Goal: Task Accomplishment & Management: Manage account settings

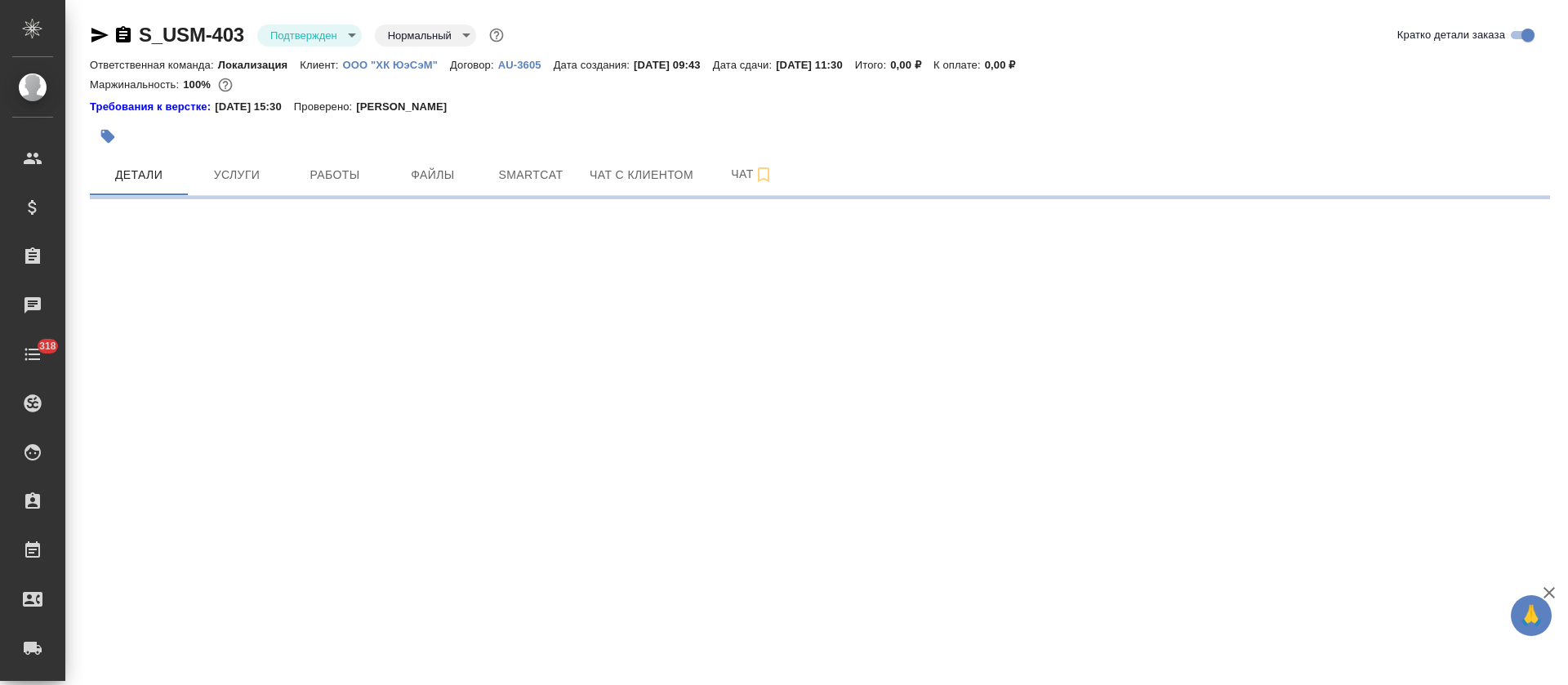
select select "RU"
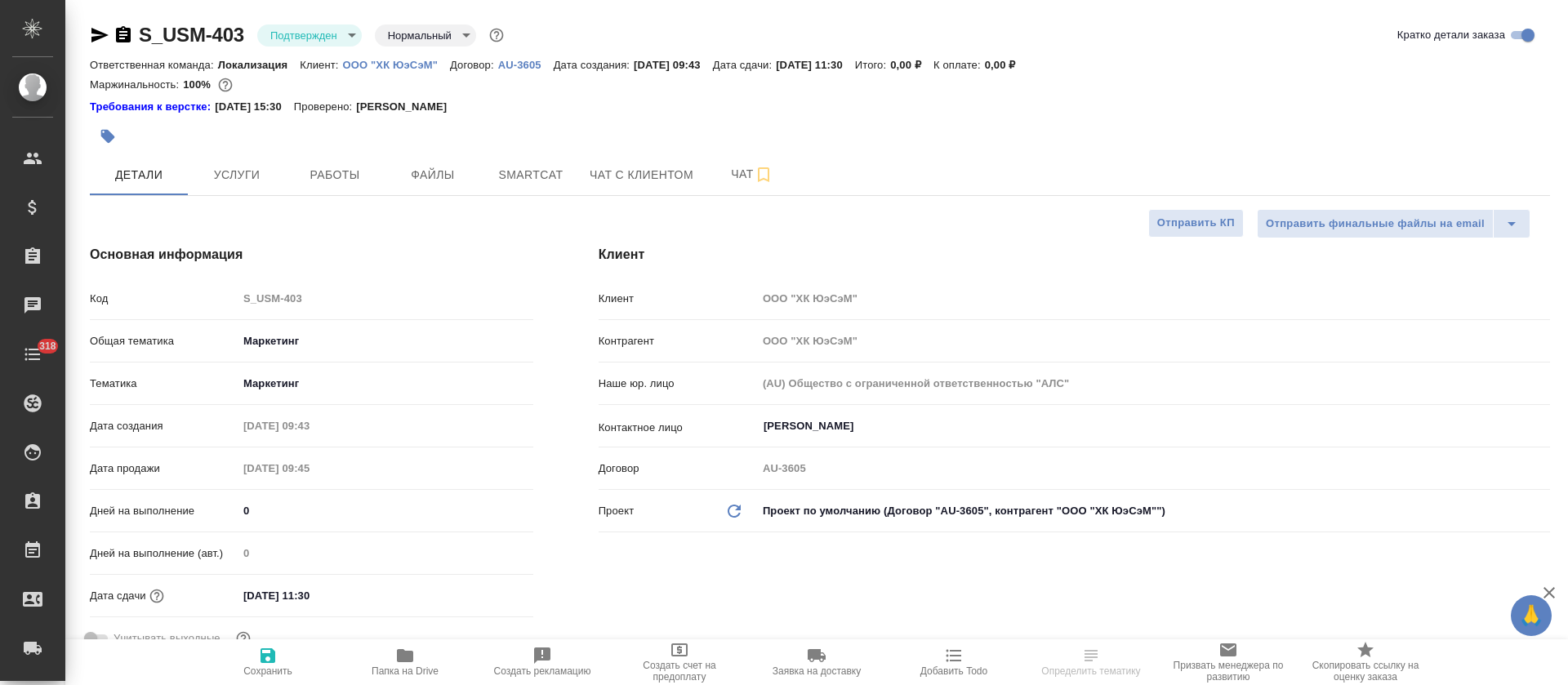
type textarea "x"
type input "[PERSON_NAME]"
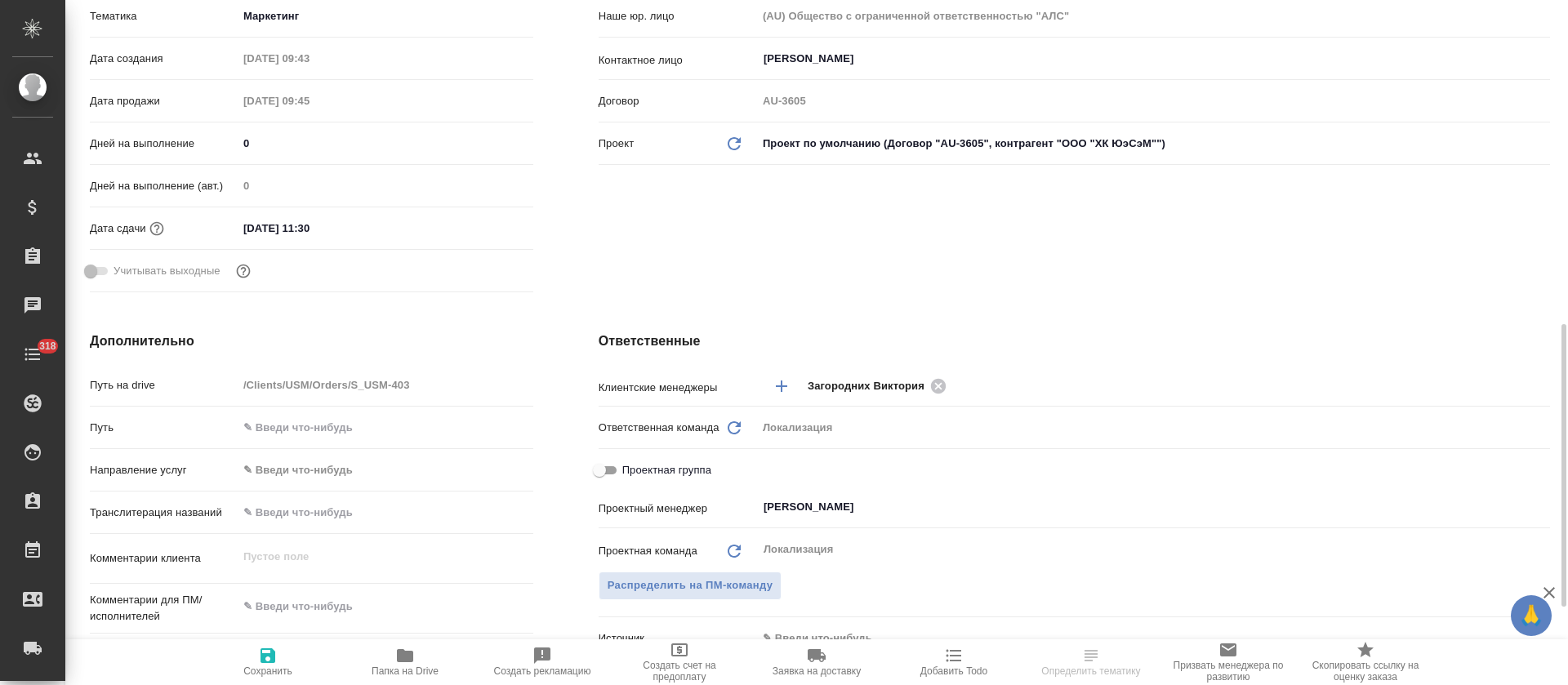
scroll to position [490, 0]
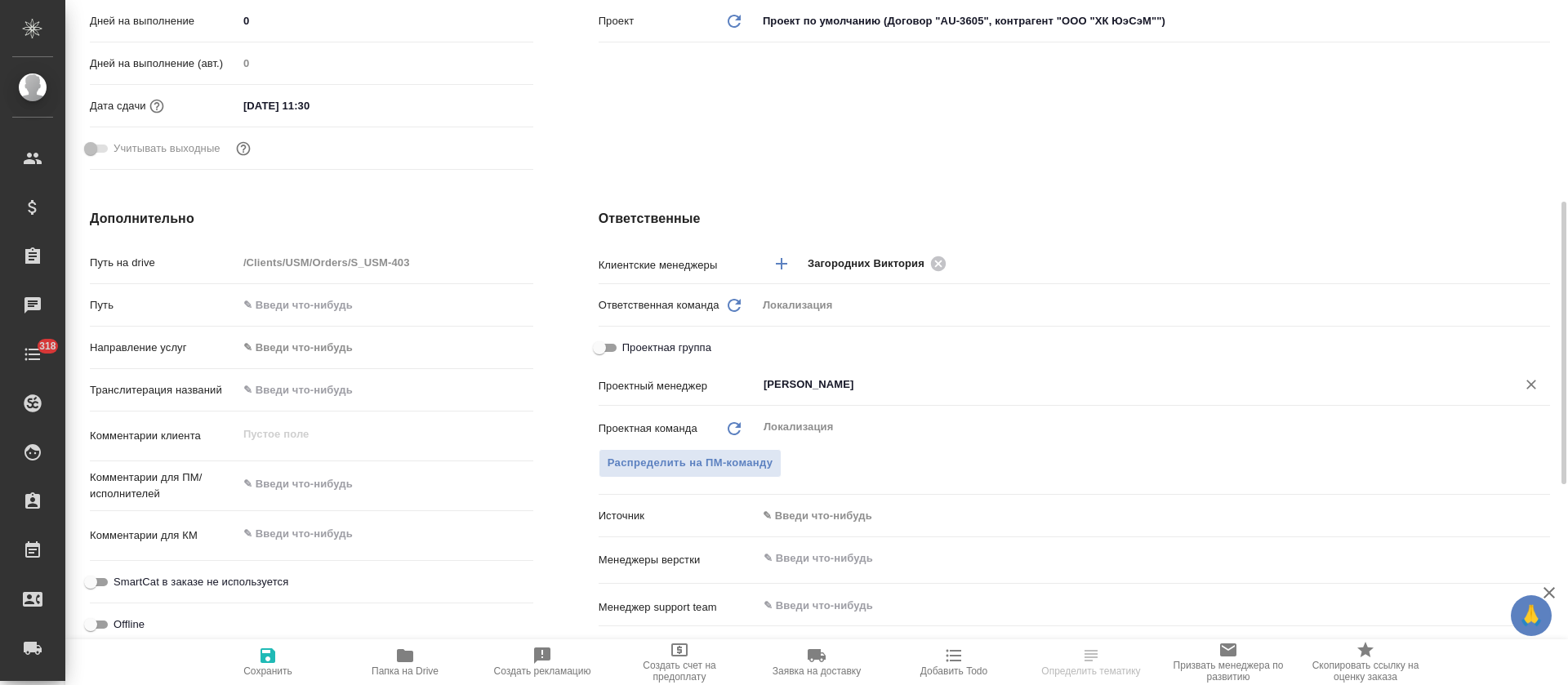
click at [797, 387] on input "[PERSON_NAME]" at bounding box center [1126, 384] width 728 height 20
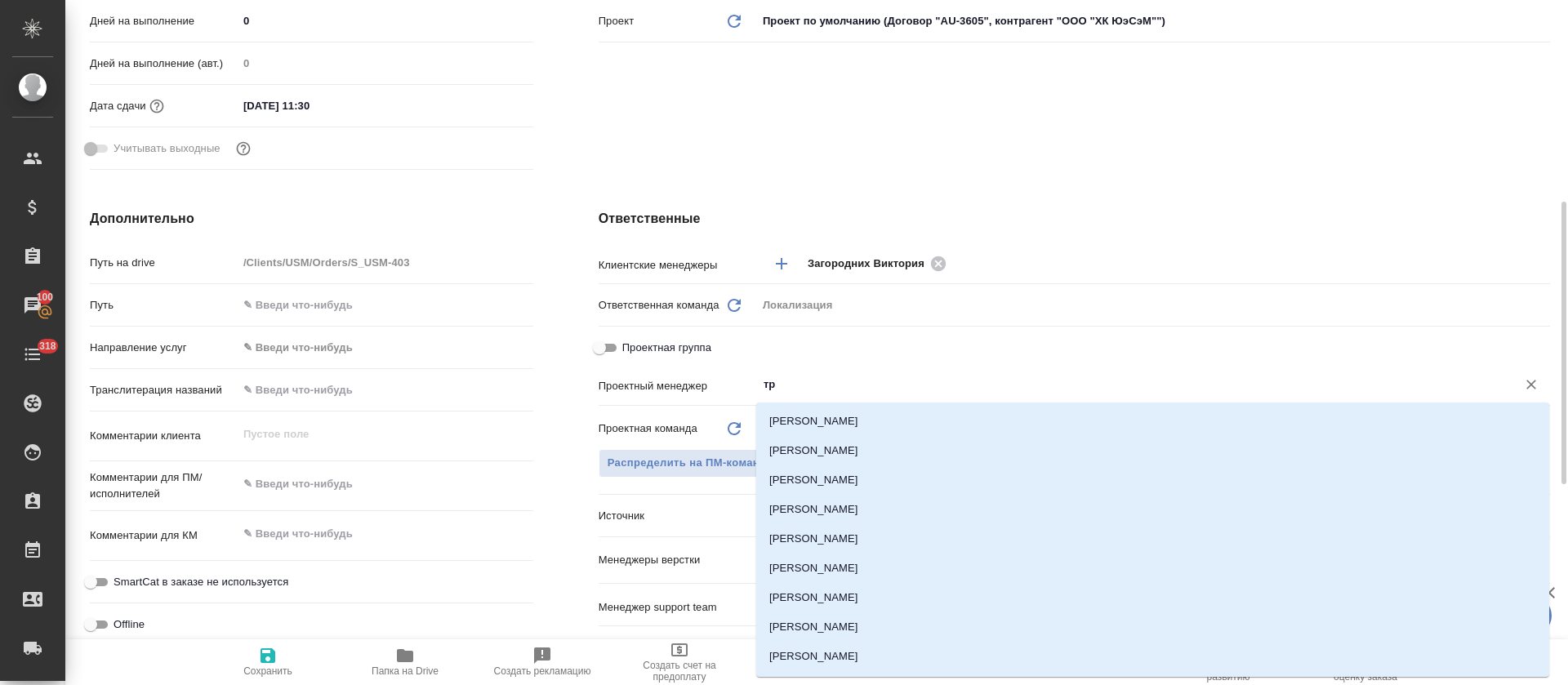
type input "тре"
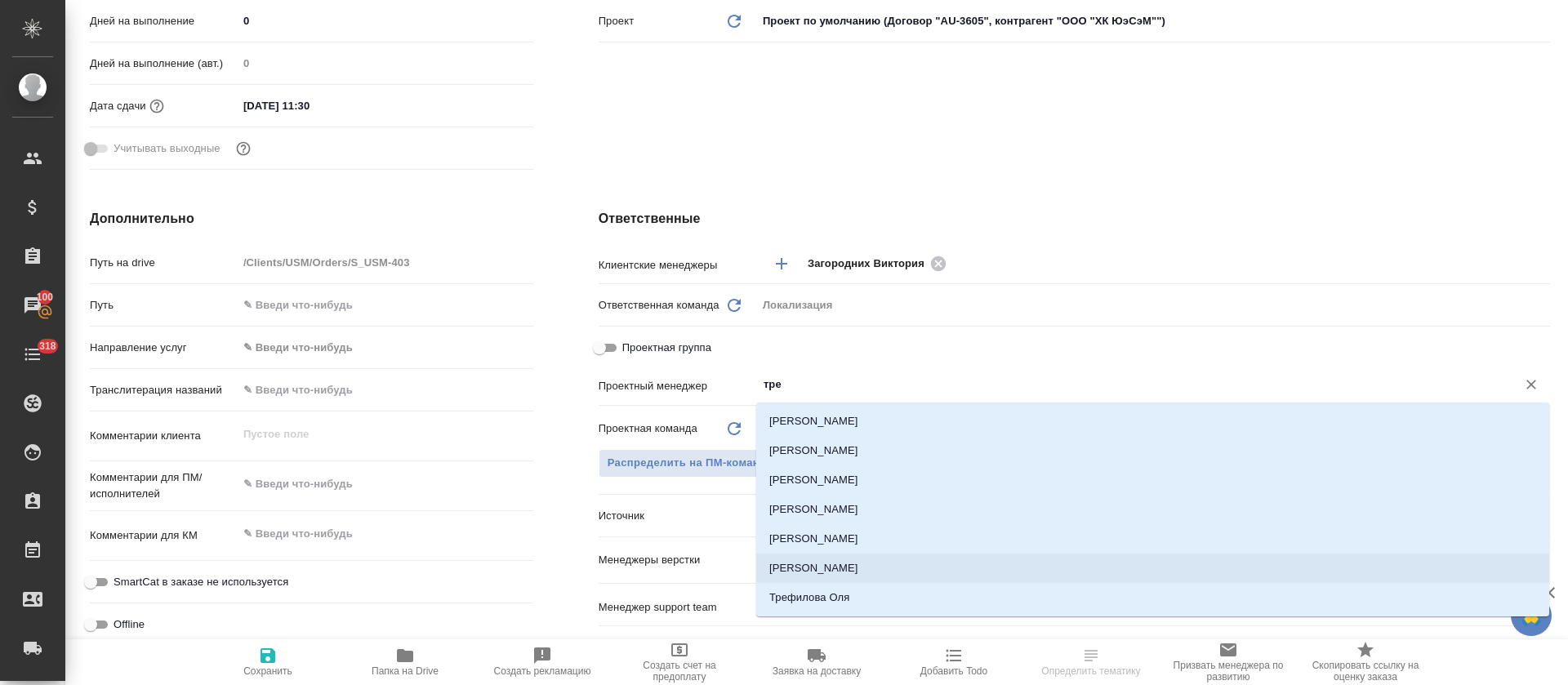
click at [780, 571] on li "Третьякова Ольга" at bounding box center [1153, 568] width 793 height 29
type textarea "x"
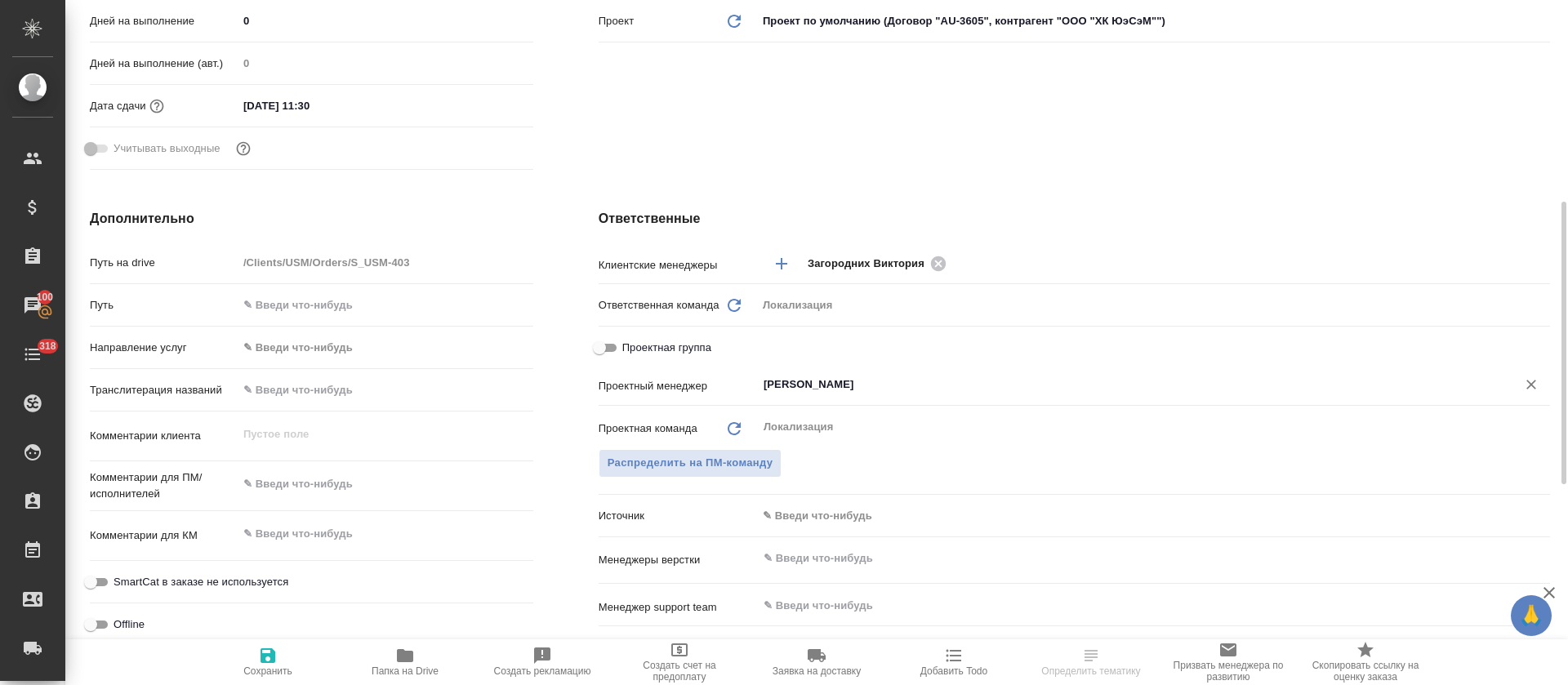
type input "Третьякова Ольга"
click at [243, 659] on span "Сохранить" at bounding box center [268, 661] width 117 height 31
type textarea "x"
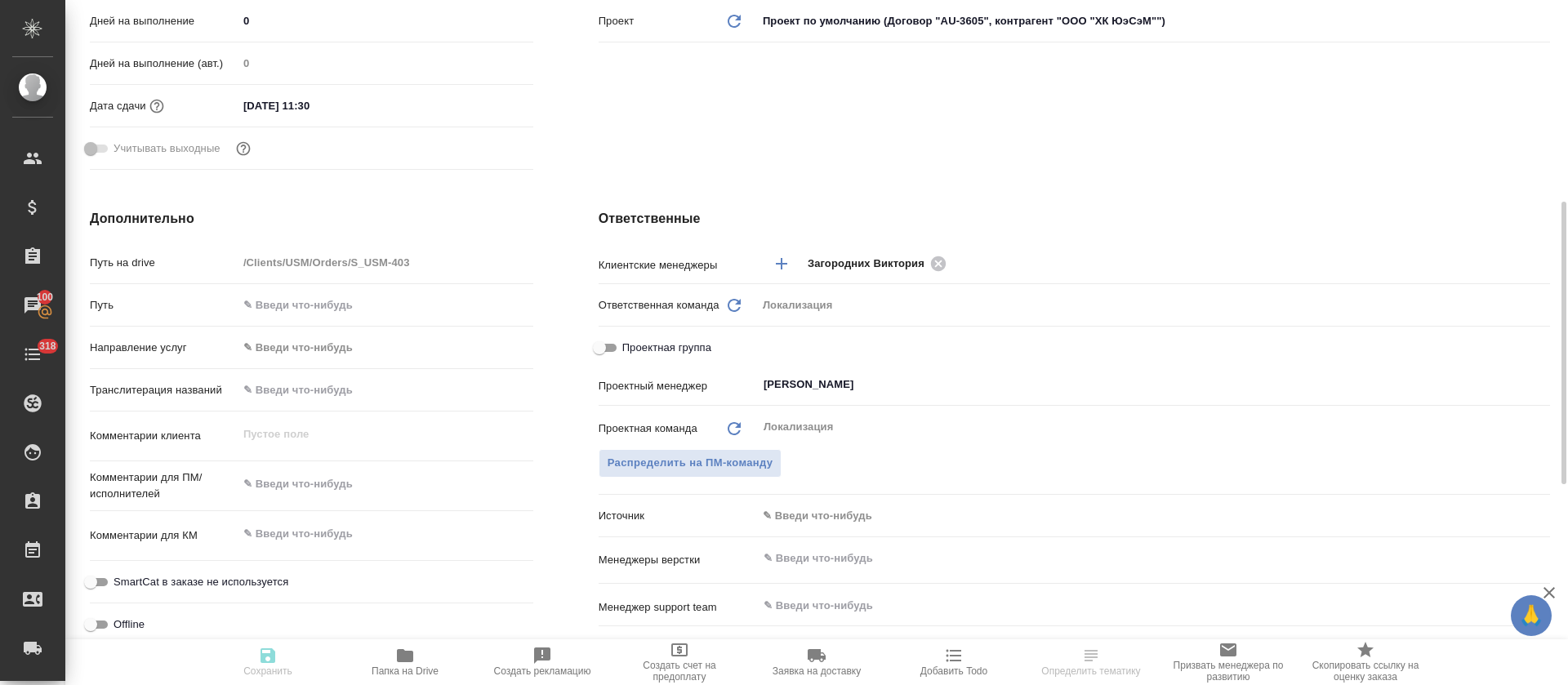
type textarea "x"
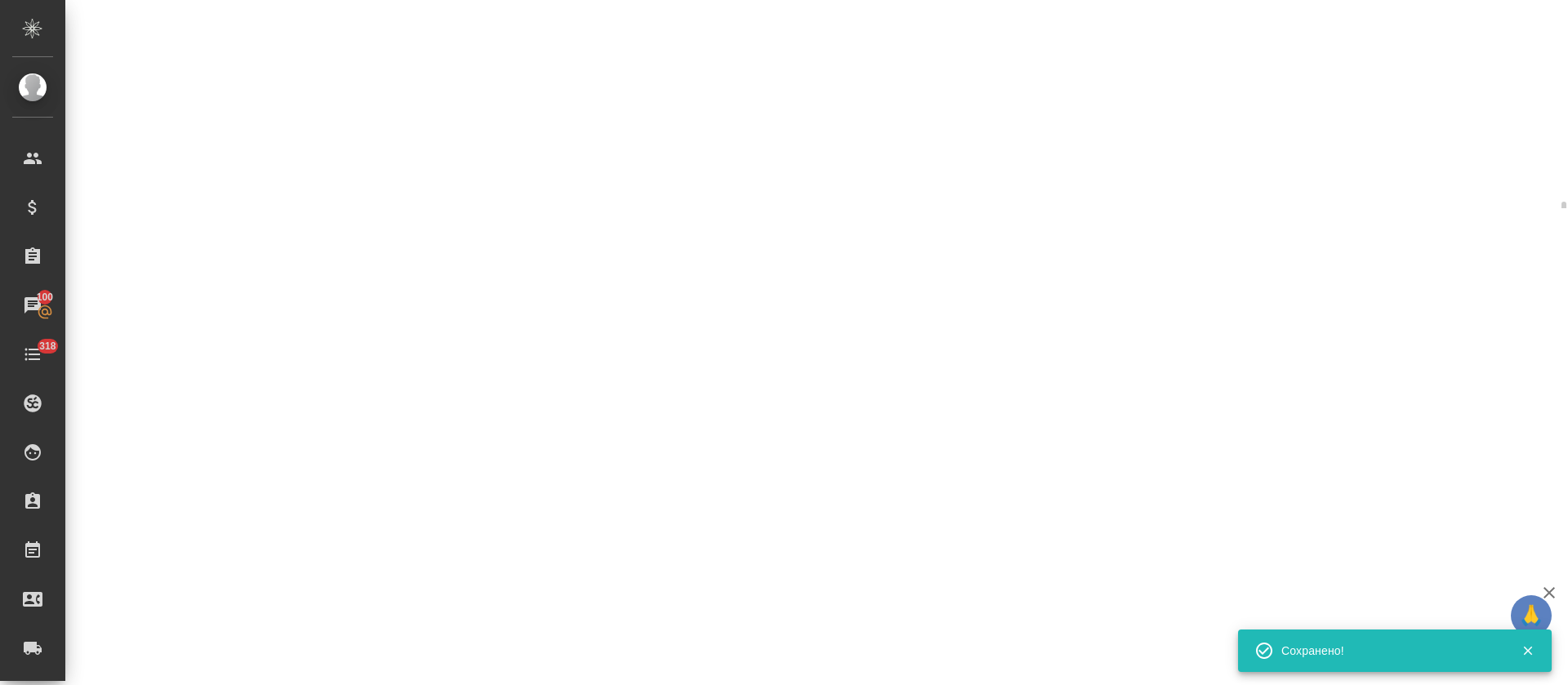
select select "RU"
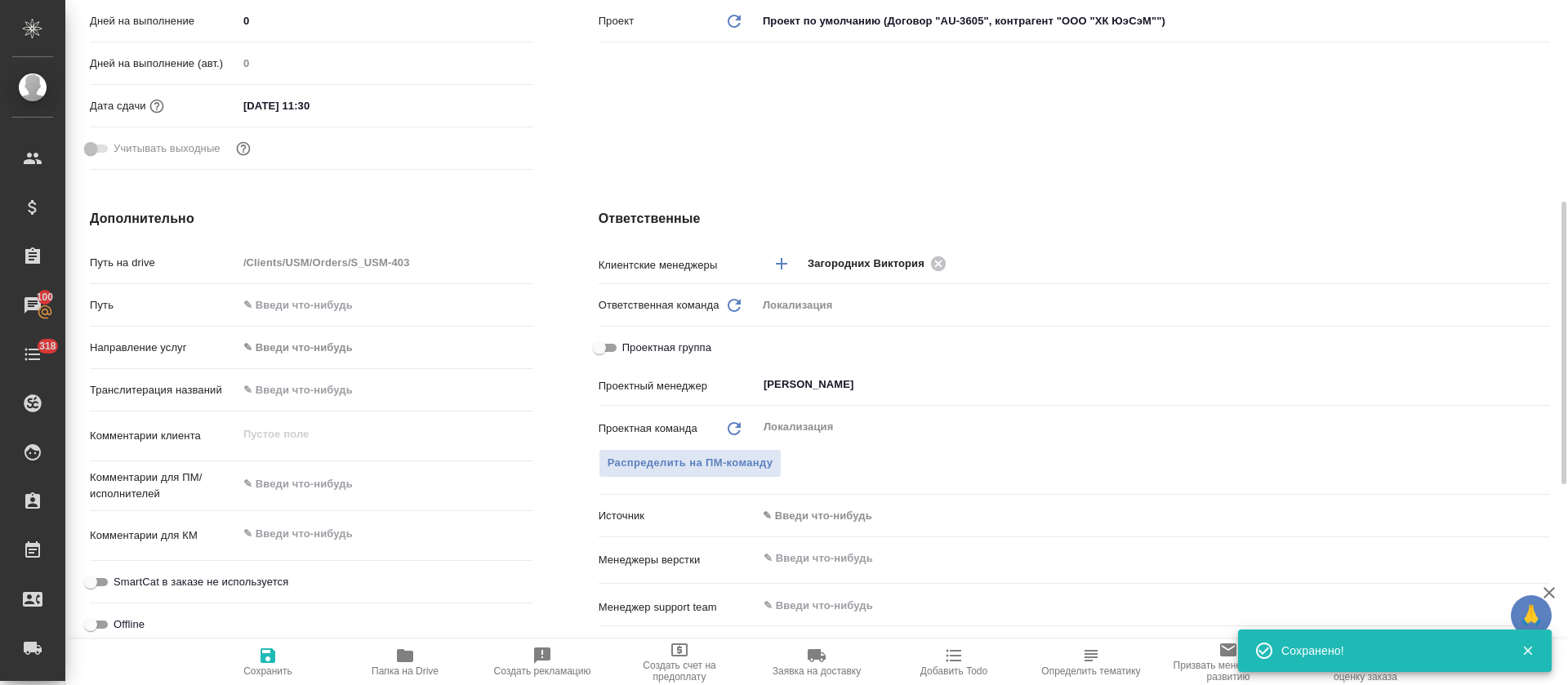
type textarea "x"
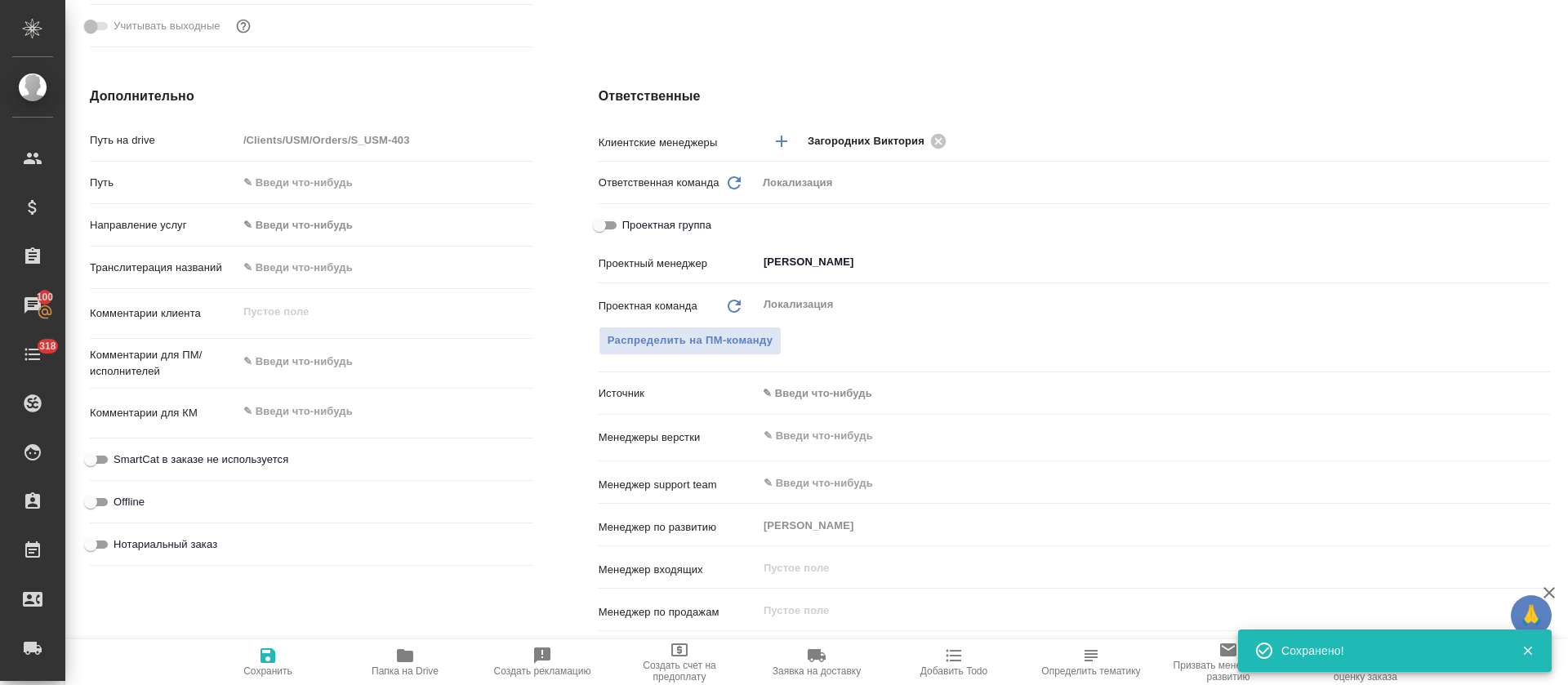
scroll to position [0, 0]
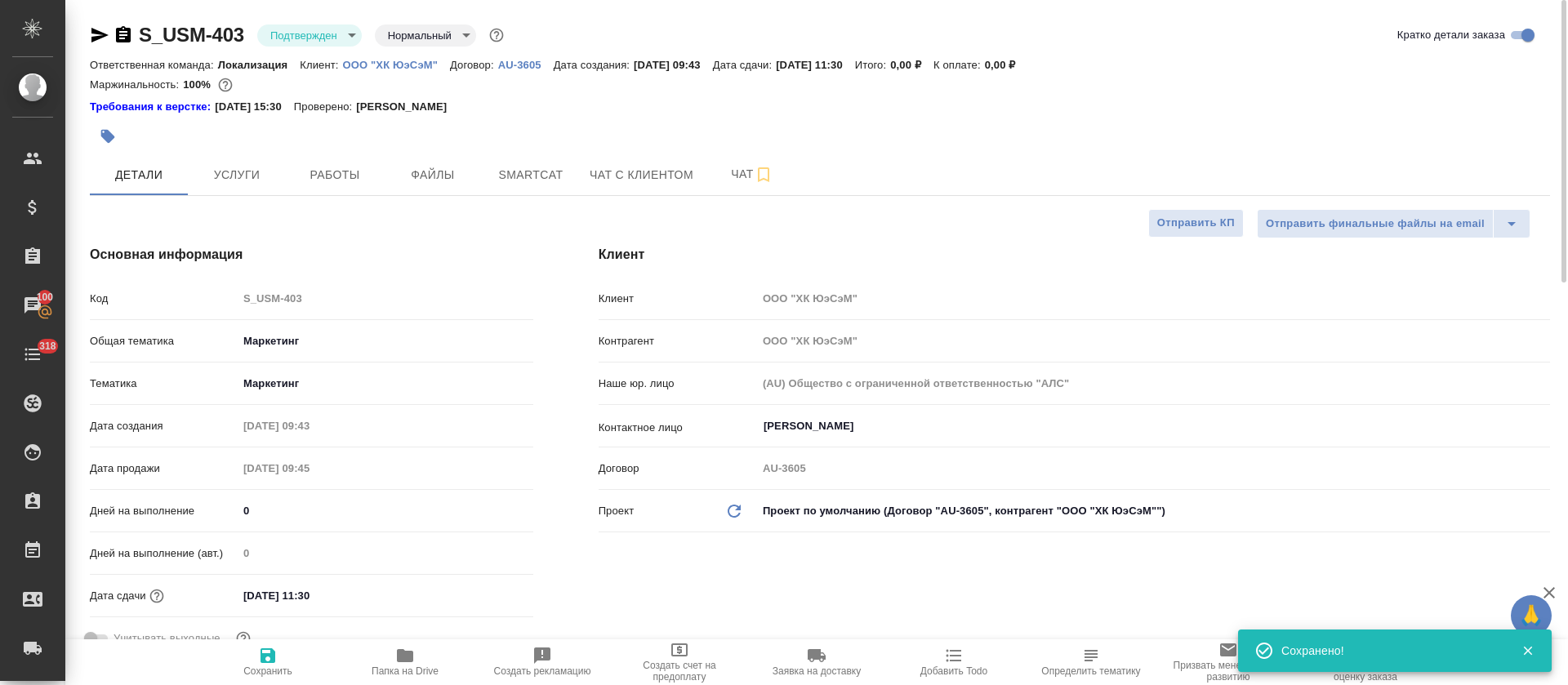
click at [340, 45] on body "🙏 .cls-1 fill:#fff; AWATERA Tretyakova Olga Клиенты Спецификации Заказы 100 Чат…" at bounding box center [784, 342] width 1568 height 685
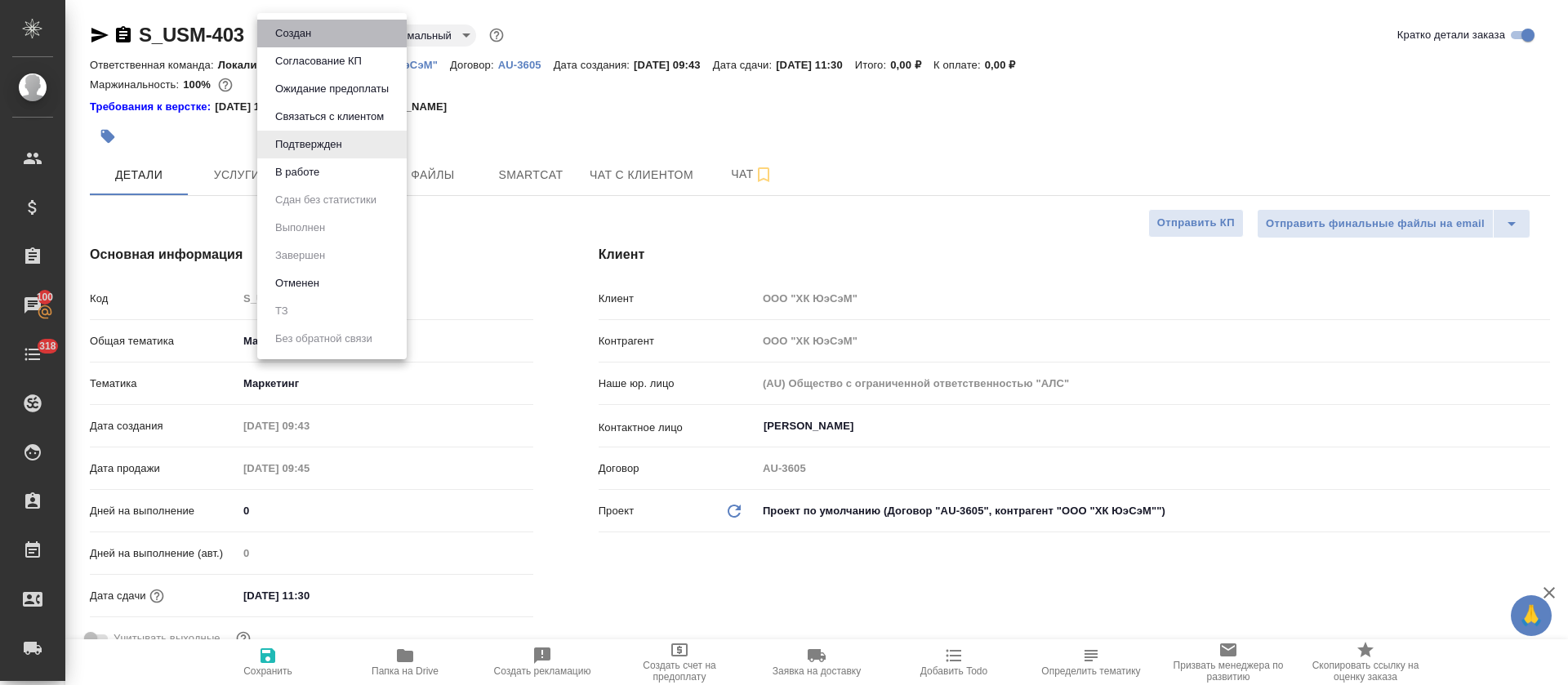
drag, startPoint x: 340, startPoint y: 46, endPoint x: 343, endPoint y: 37, distance: 9.5
click at [343, 37] on li "Создан" at bounding box center [331, 34] width 149 height 28
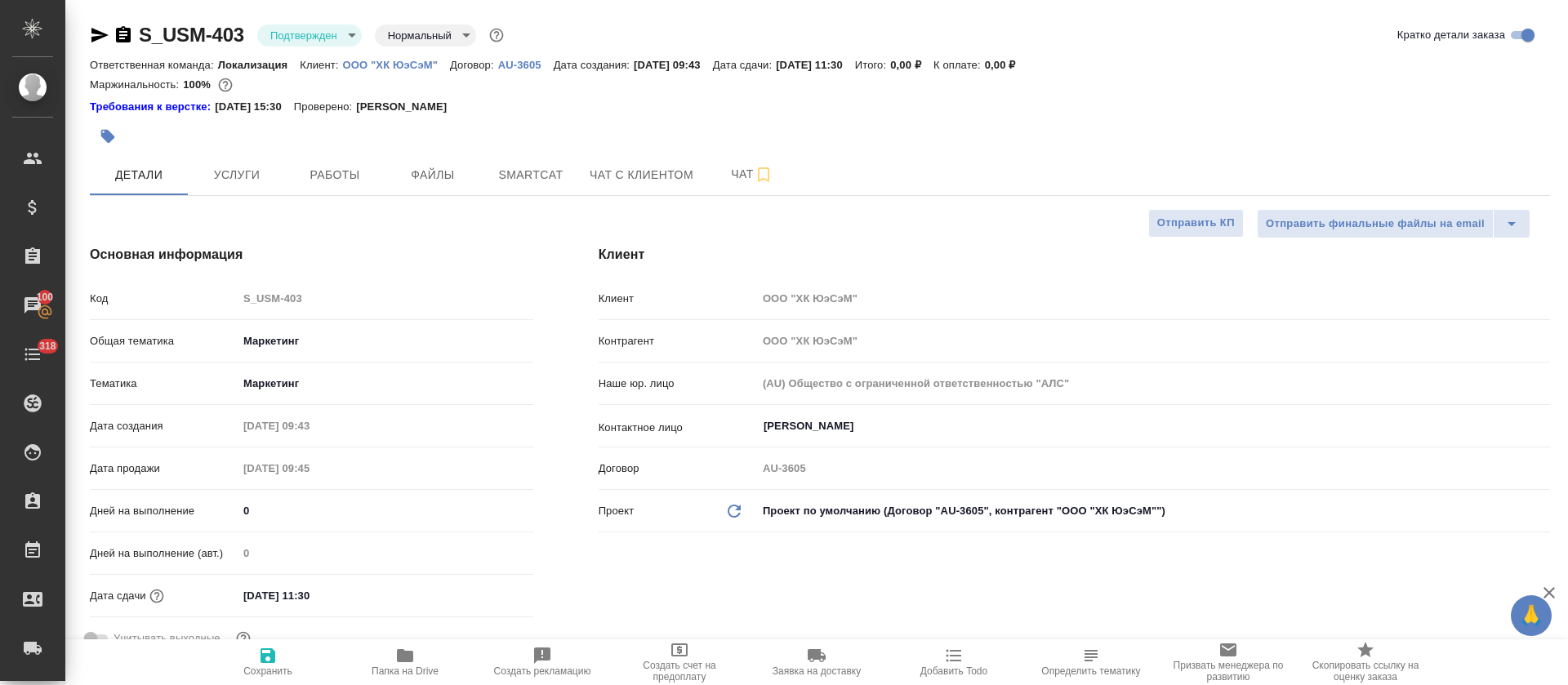
click at [343, 37] on div ".cls-1 fill:#fff; AWATERA Tretyakova Olga Клиенты Спецификации Заказы 100 Чаты …" at bounding box center [784, 342] width 1568 height 685
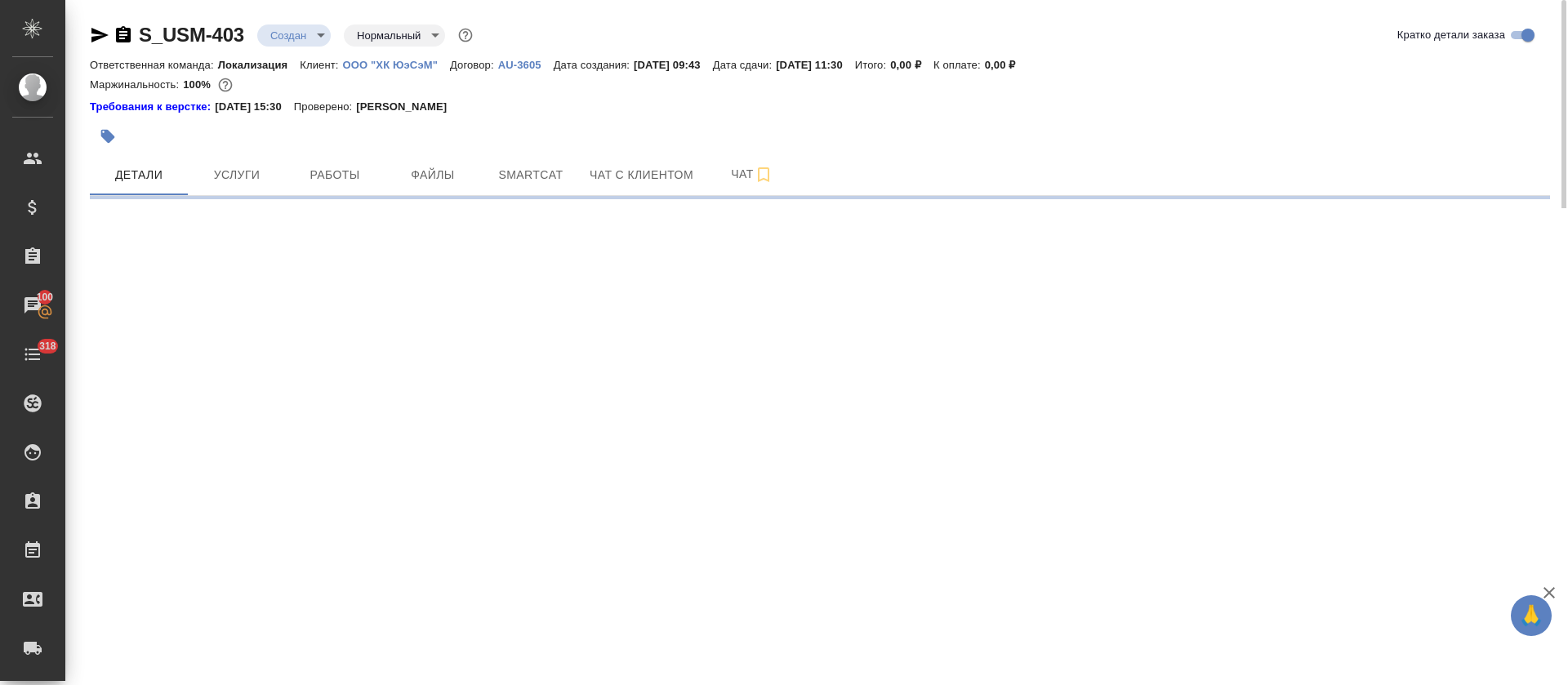
click at [311, 42] on body "🙏 .cls-1 fill:#fff; AWATERA Tretyakova Olga Клиенты Спецификации Заказы 100 Чат…" at bounding box center [784, 342] width 1568 height 685
select select "RU"
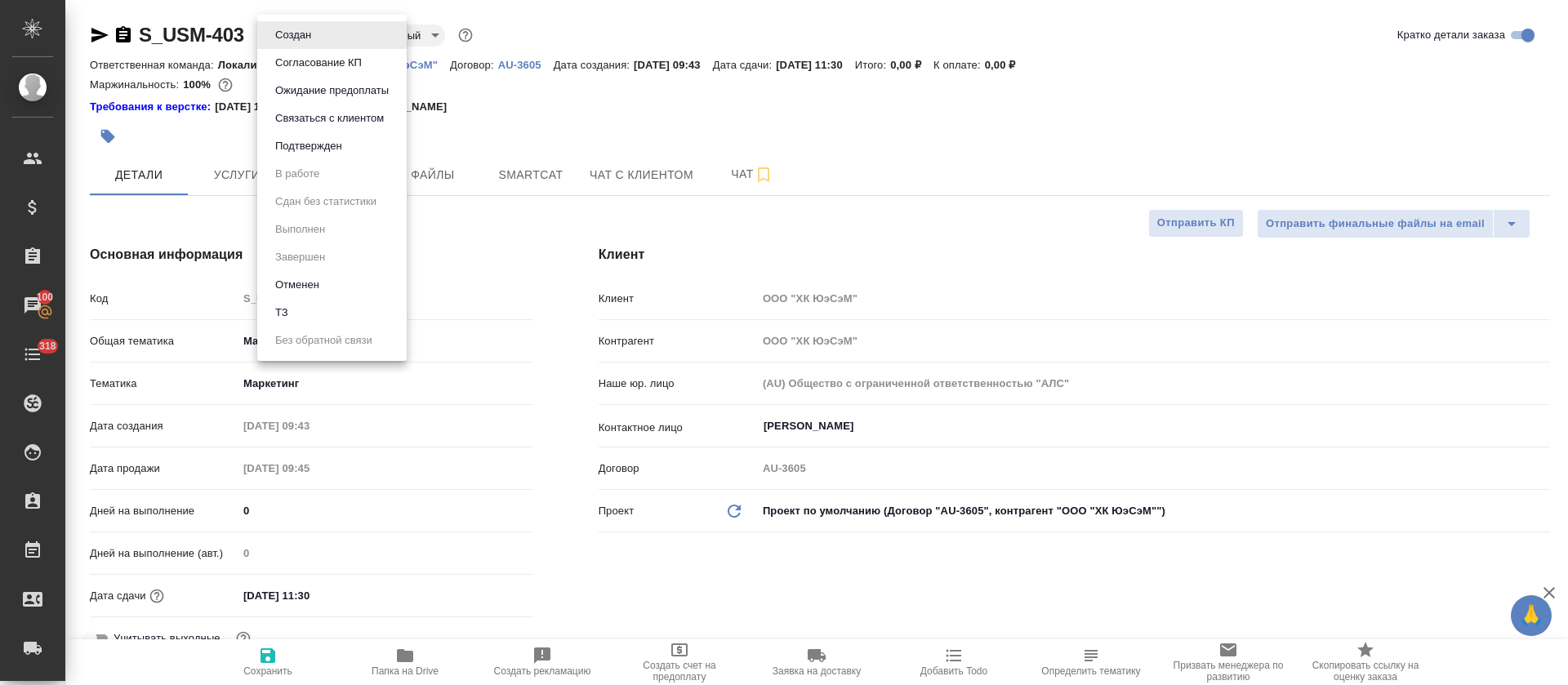
type textarea "x"
click at [318, 33] on li "Создан" at bounding box center [331, 35] width 149 height 28
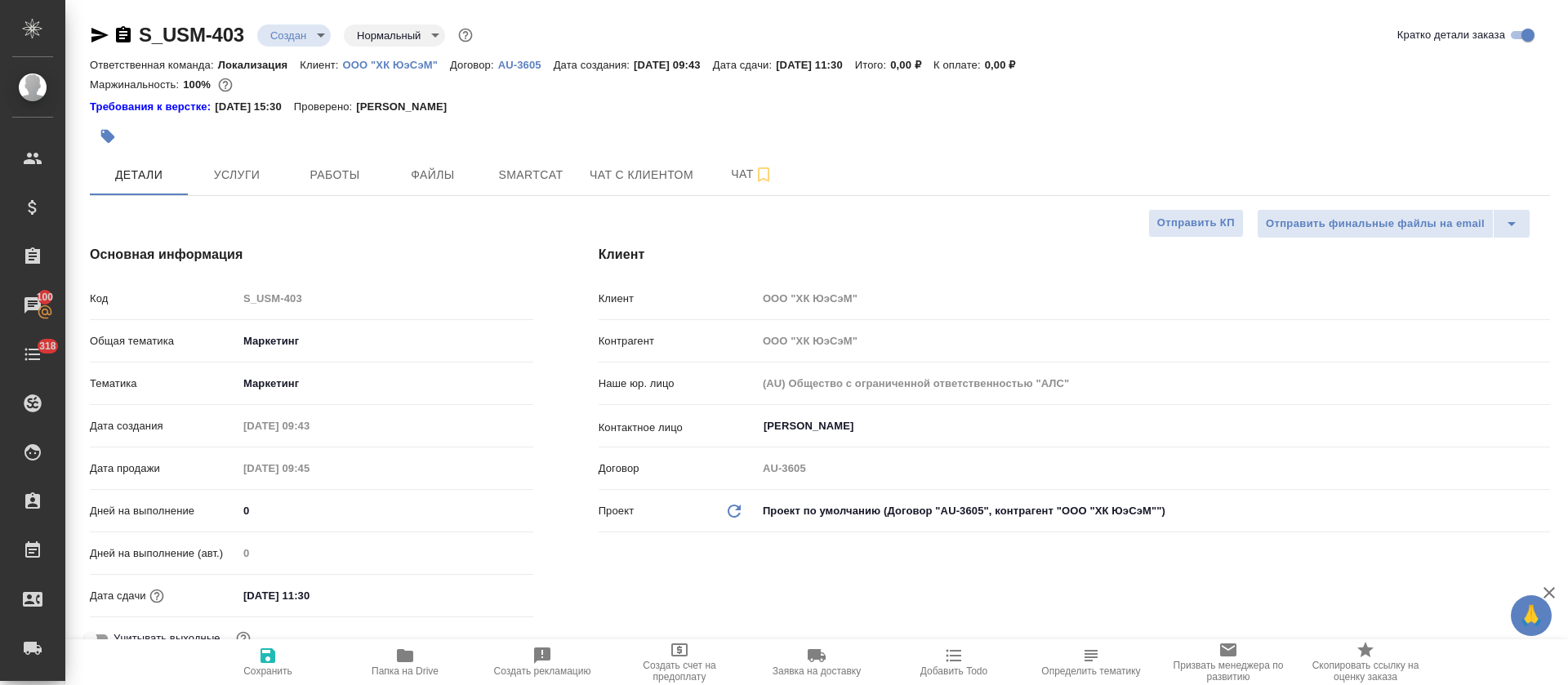
click at [318, 34] on body "🙏 .cls-1 fill:#fff; AWATERA Tretyakova Olga Клиенты Спецификации Заказы 100 Чат…" at bounding box center [784, 342] width 1568 height 685
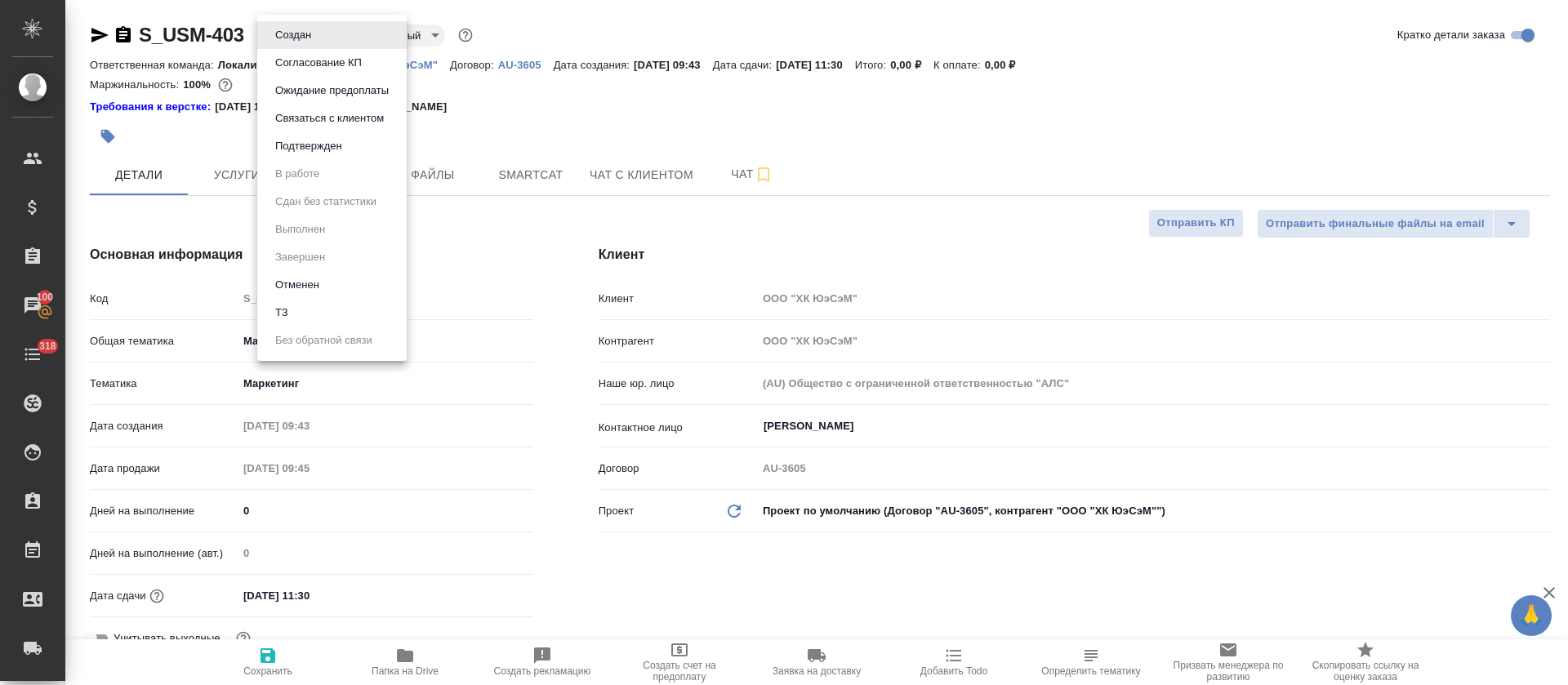
click at [318, 152] on button "Подтвержден" at bounding box center [309, 146] width 77 height 18
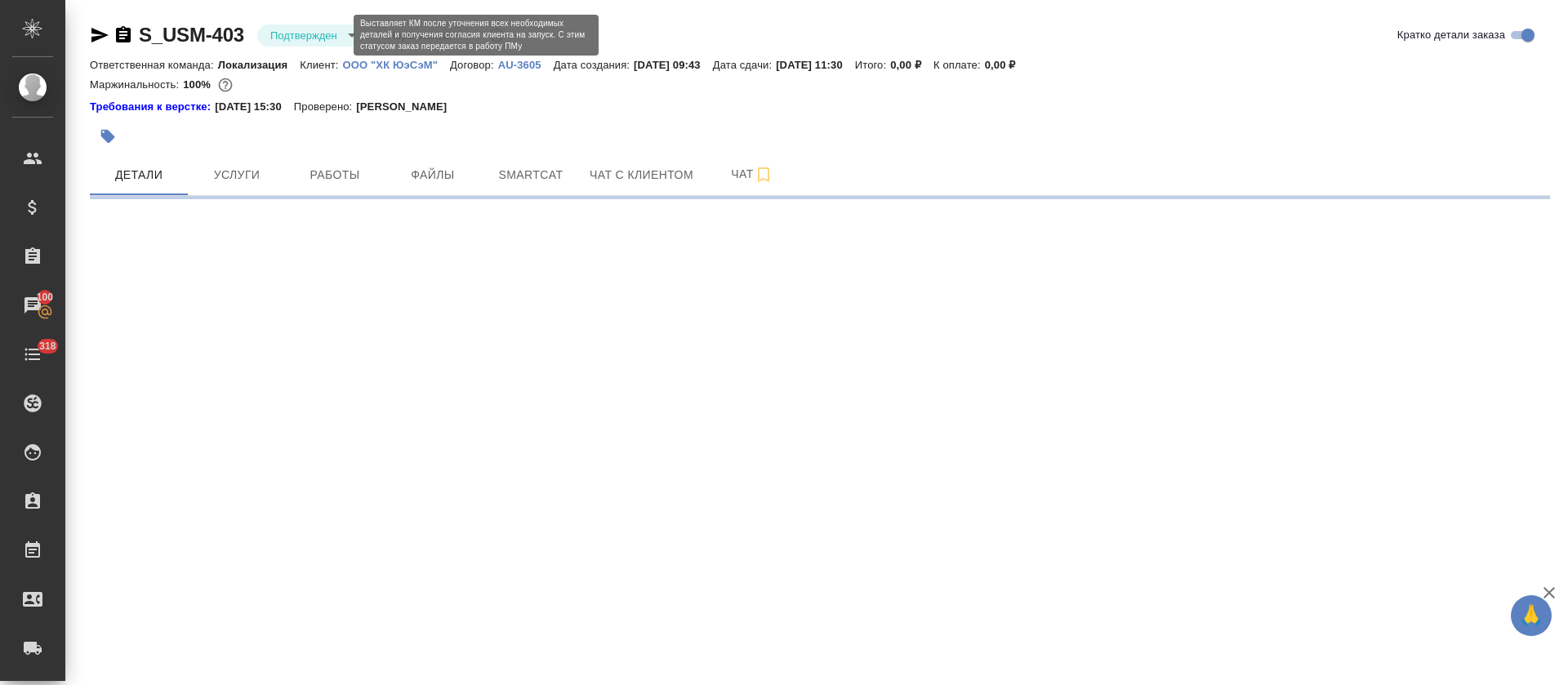
click at [322, 36] on body "🙏 .cls-1 fill:#fff; AWATERA Tretyakova Olga Клиенты Спецификации Заказы 100 Чат…" at bounding box center [784, 342] width 1568 height 685
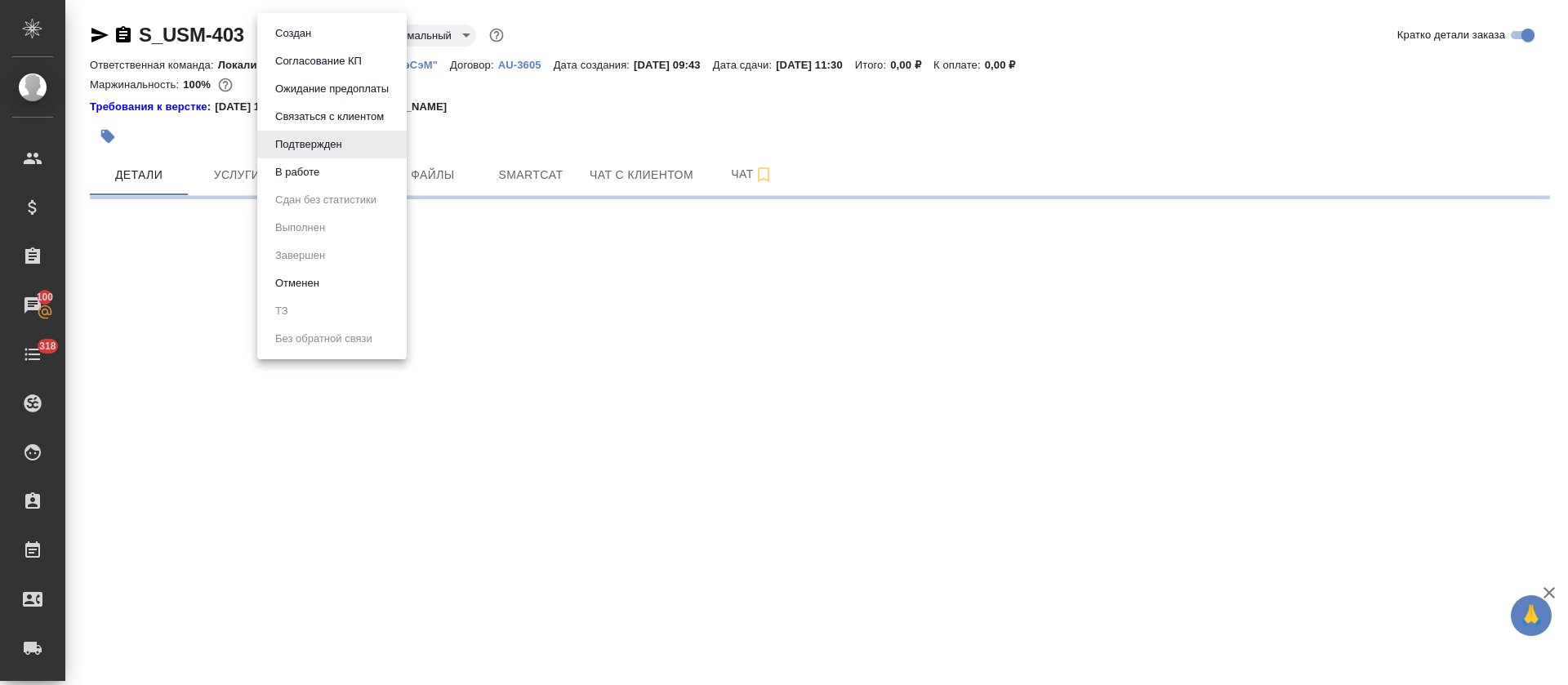
select select "RU"
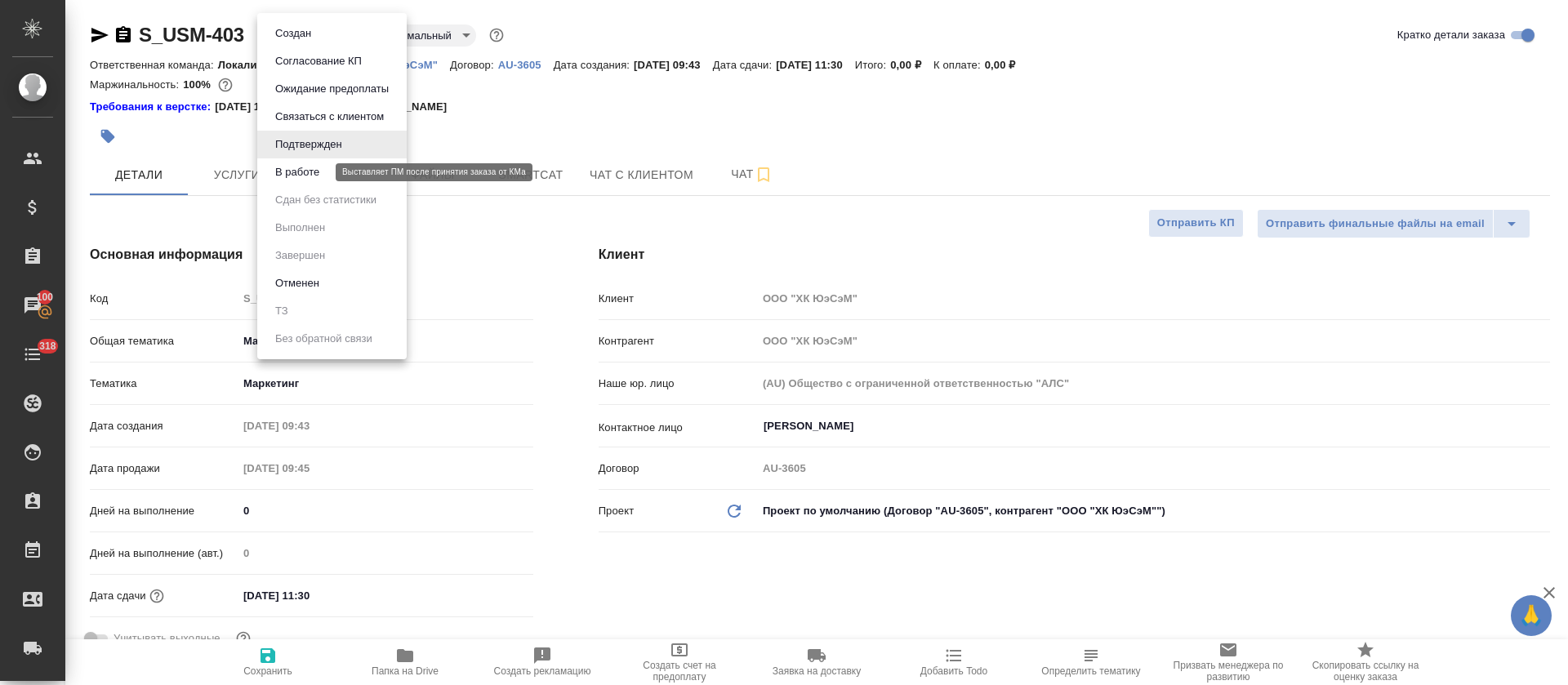
type textarea "x"
click at [319, 179] on button "В работе" at bounding box center [297, 172] width 54 height 18
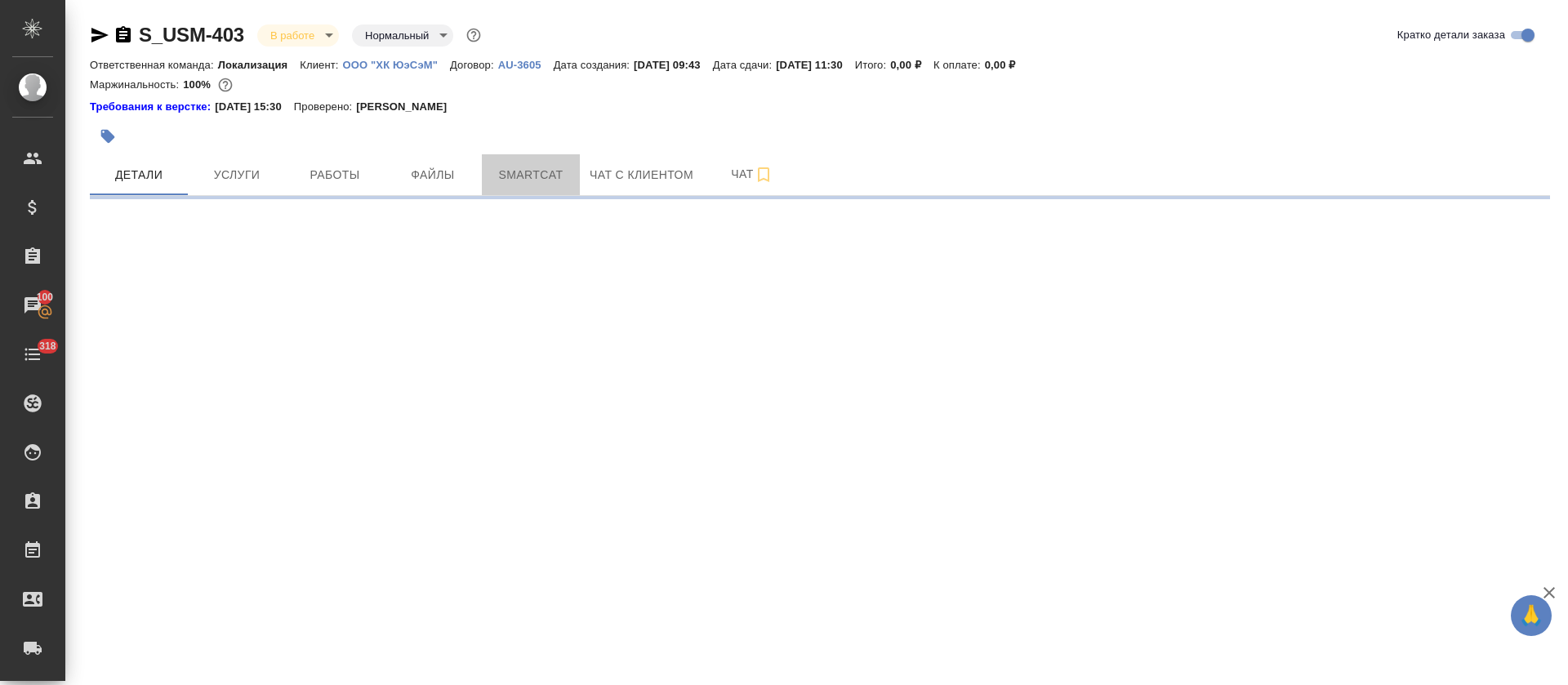
click at [529, 171] on span "Smartcat" at bounding box center [530, 175] width 78 height 21
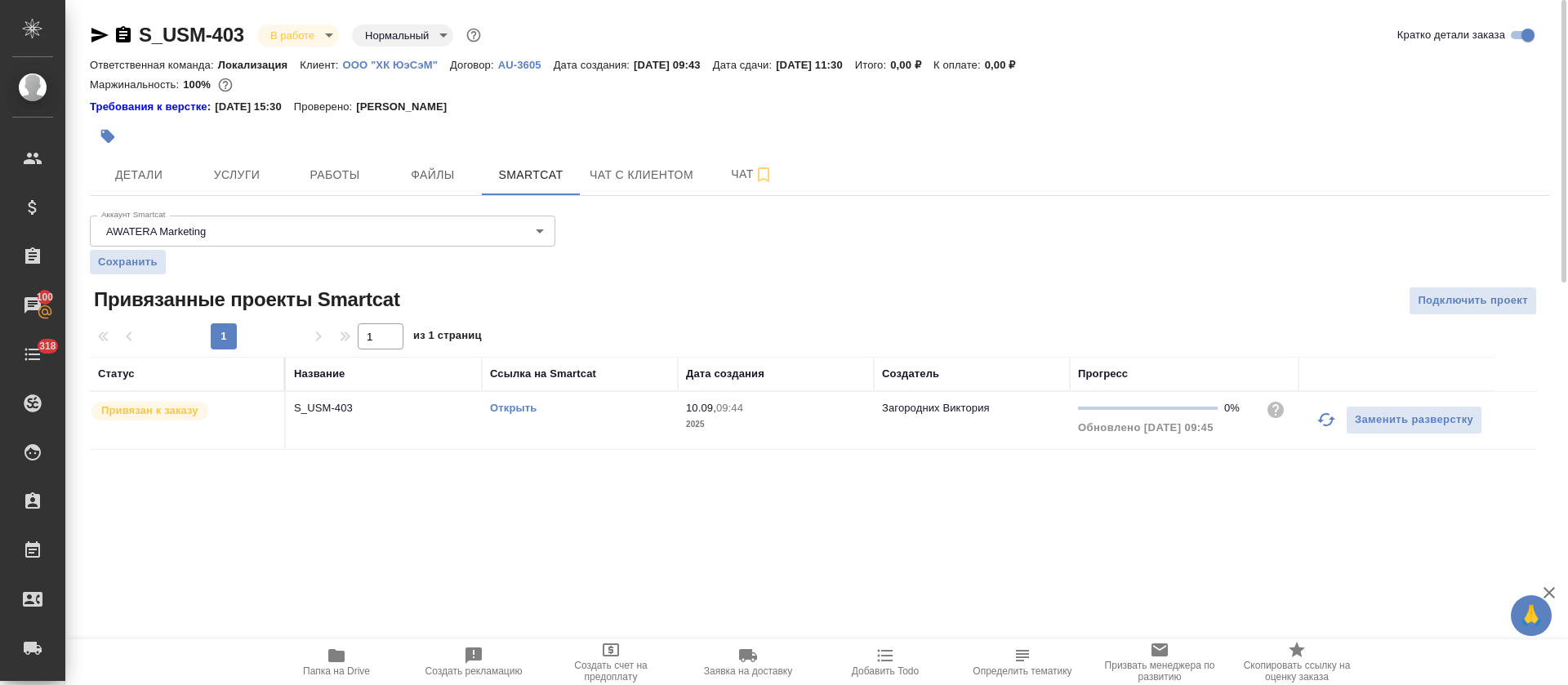
click at [662, 408] on div "Открыть" at bounding box center [580, 408] width 179 height 16
click at [365, 166] on span "Работы" at bounding box center [334, 175] width 78 height 21
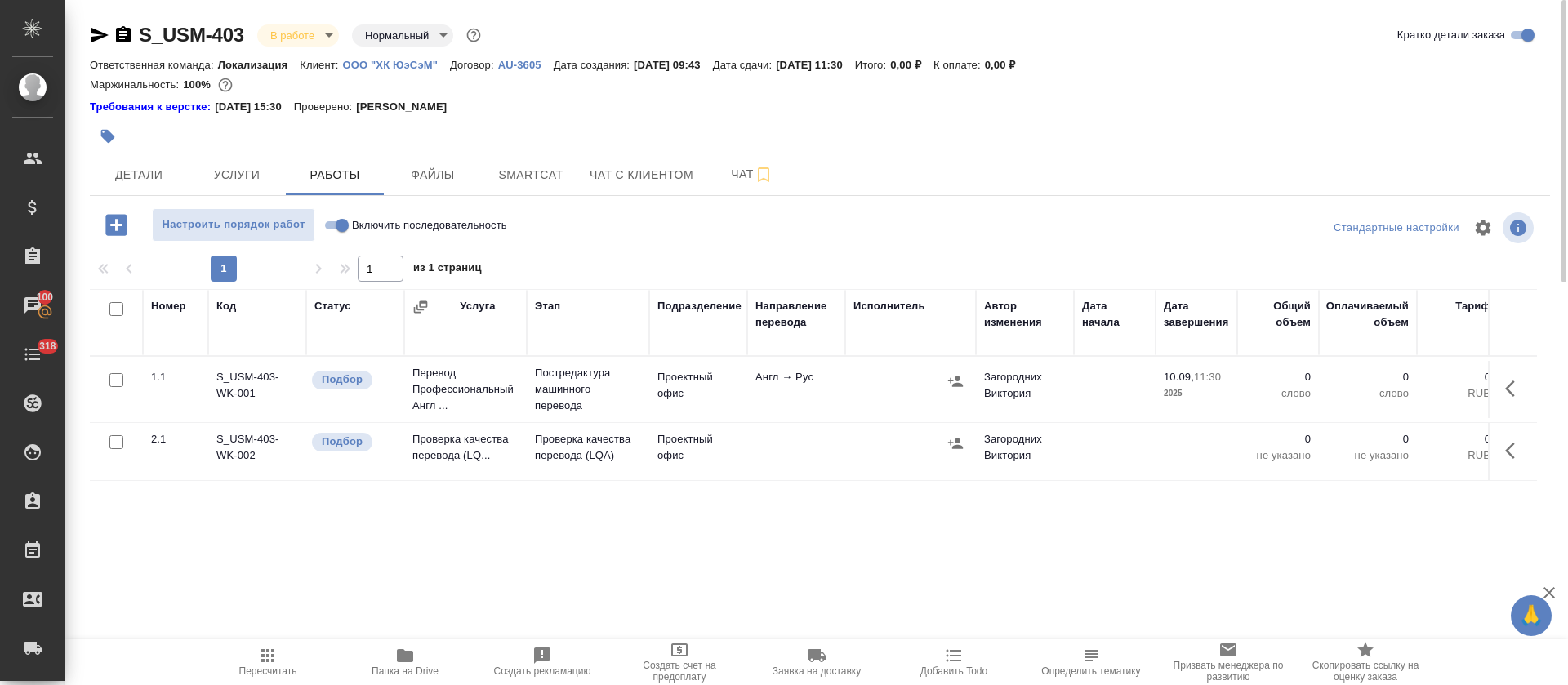
click at [341, 225] on input "Включить последовательность" at bounding box center [342, 225] width 59 height 20
checkbox input "true"
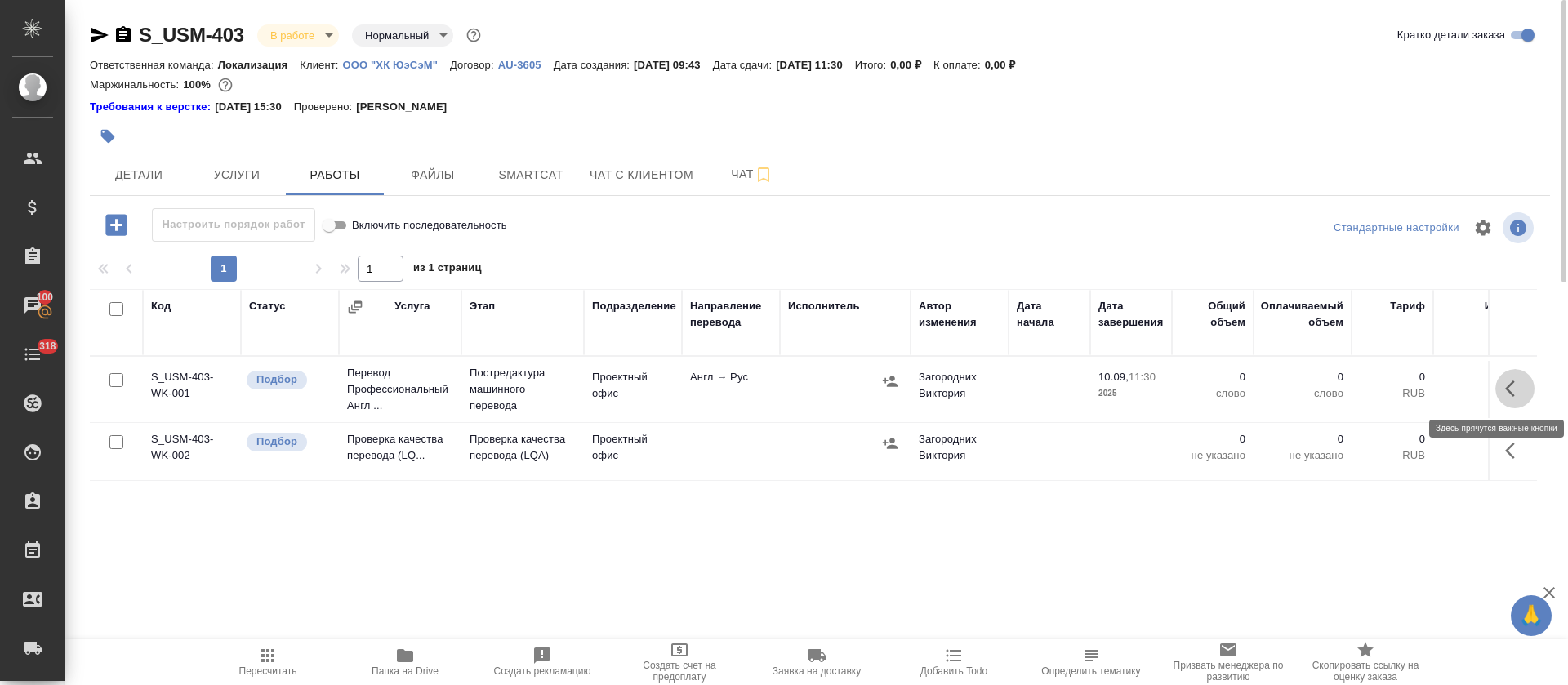
click at [1513, 394] on icon "button" at bounding box center [1509, 389] width 9 height 16
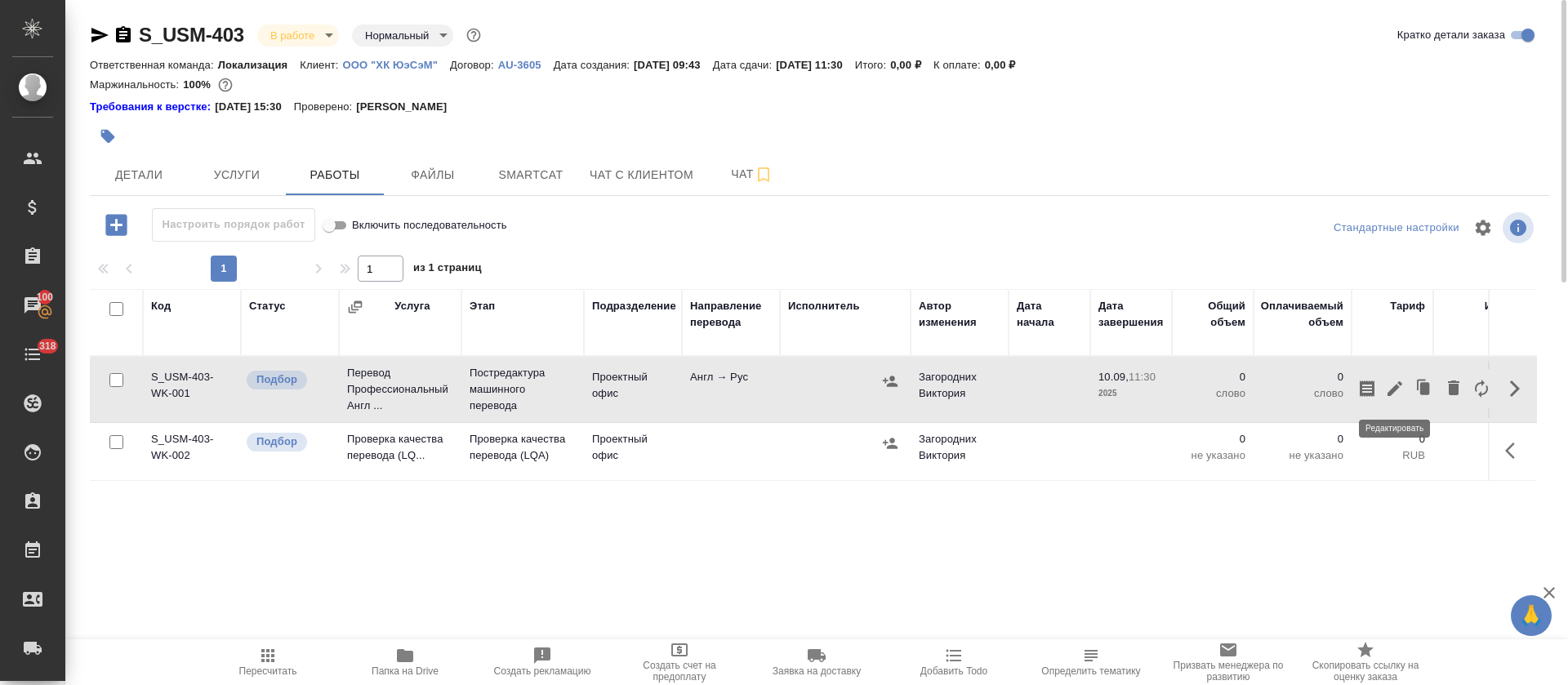
click at [1389, 391] on icon "button" at bounding box center [1395, 389] width 20 height 20
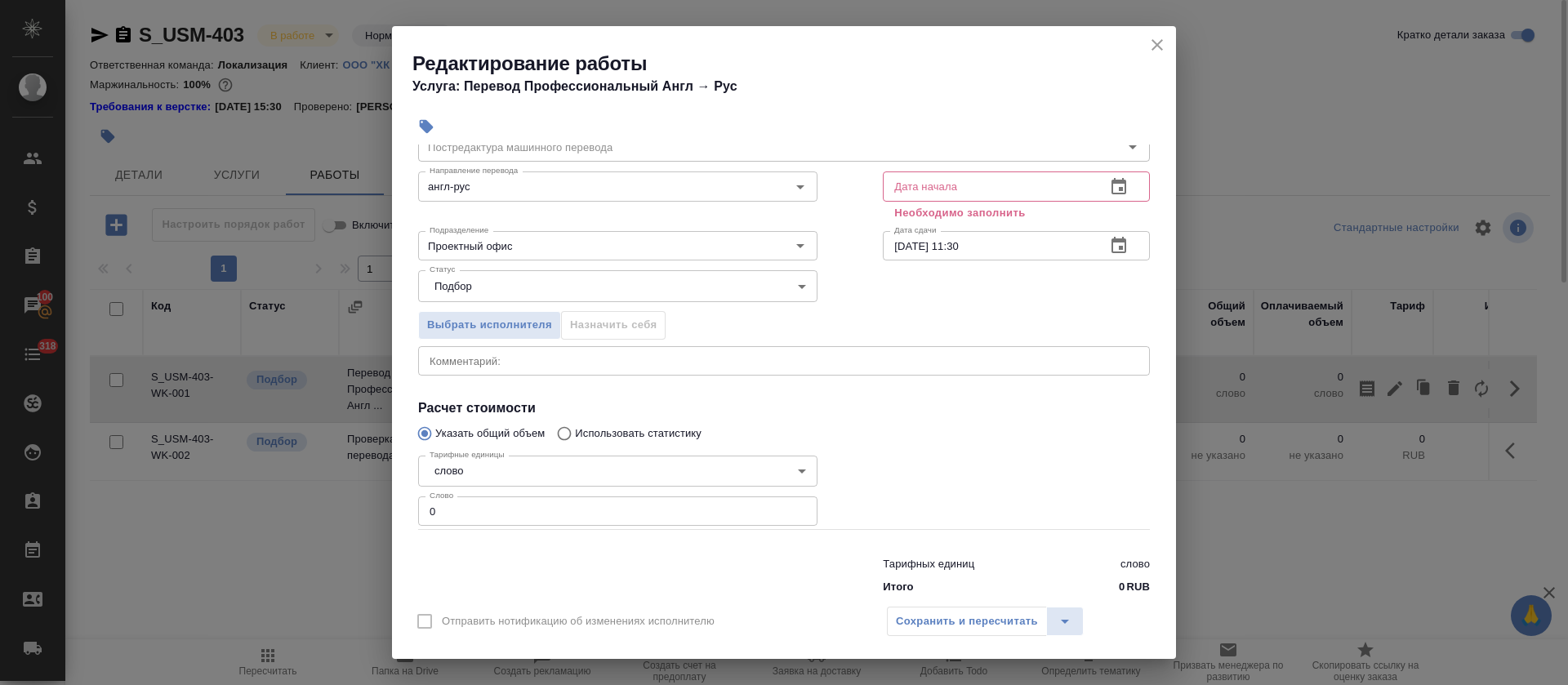
scroll to position [103, 0]
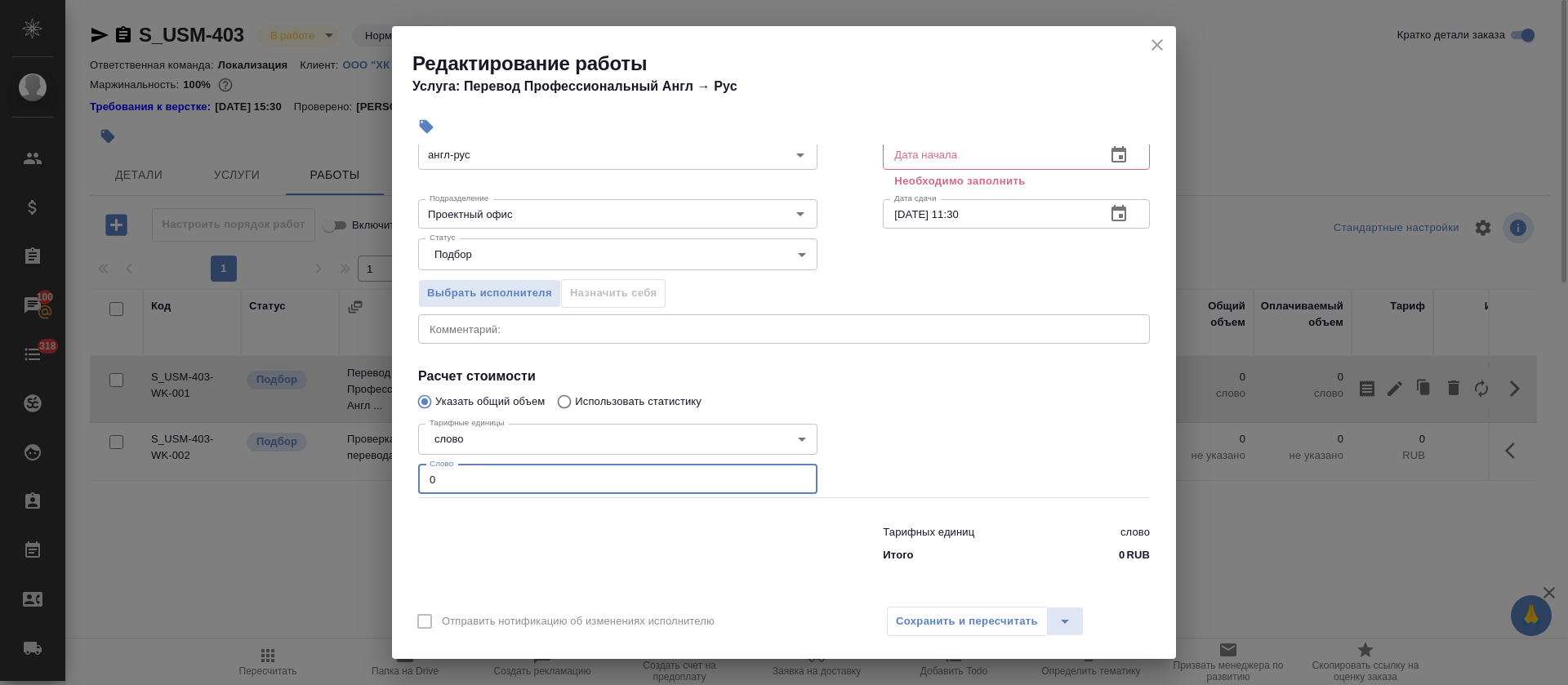
drag, startPoint x: 461, startPoint y: 474, endPoint x: 378, endPoint y: 474, distance: 83.0
click at [378, 474] on div "Редактирование работы Услуга: Перевод Профессиональный Англ → Рус Параметры Фай…" at bounding box center [784, 342] width 1568 height 685
paste input "118"
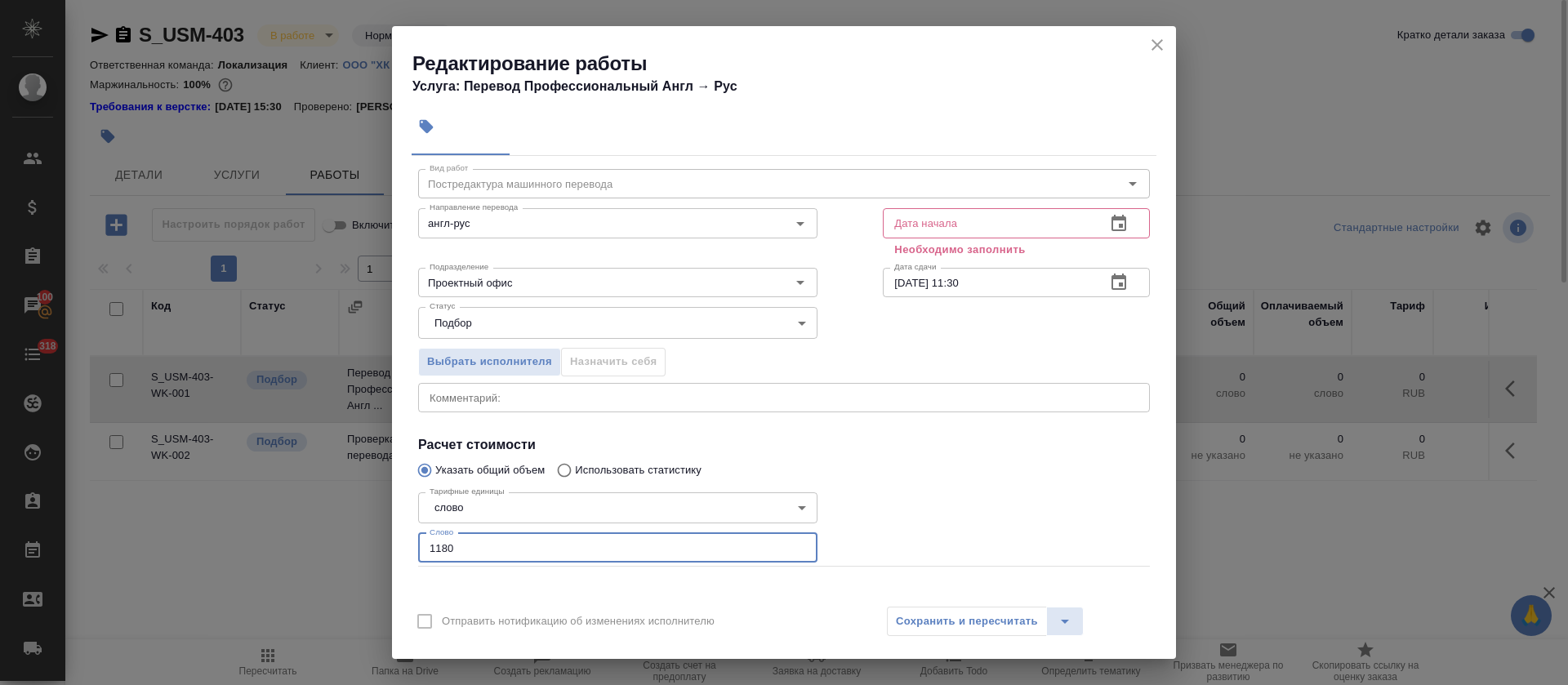
scroll to position [0, 0]
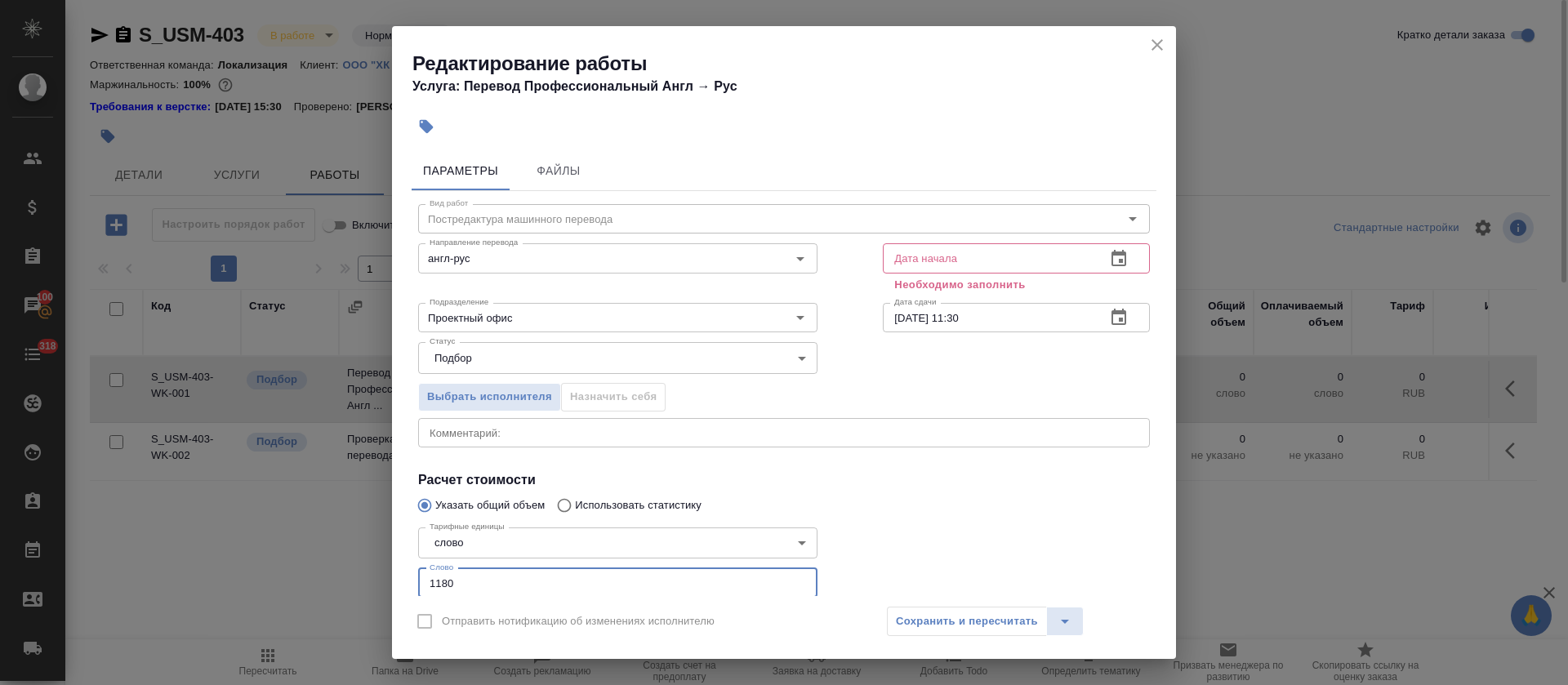
type input "1180"
click at [1123, 248] on div "Дата начала" at bounding box center [1016, 258] width 267 height 29
click at [1109, 261] on icon "button" at bounding box center [1119, 258] width 20 height 20
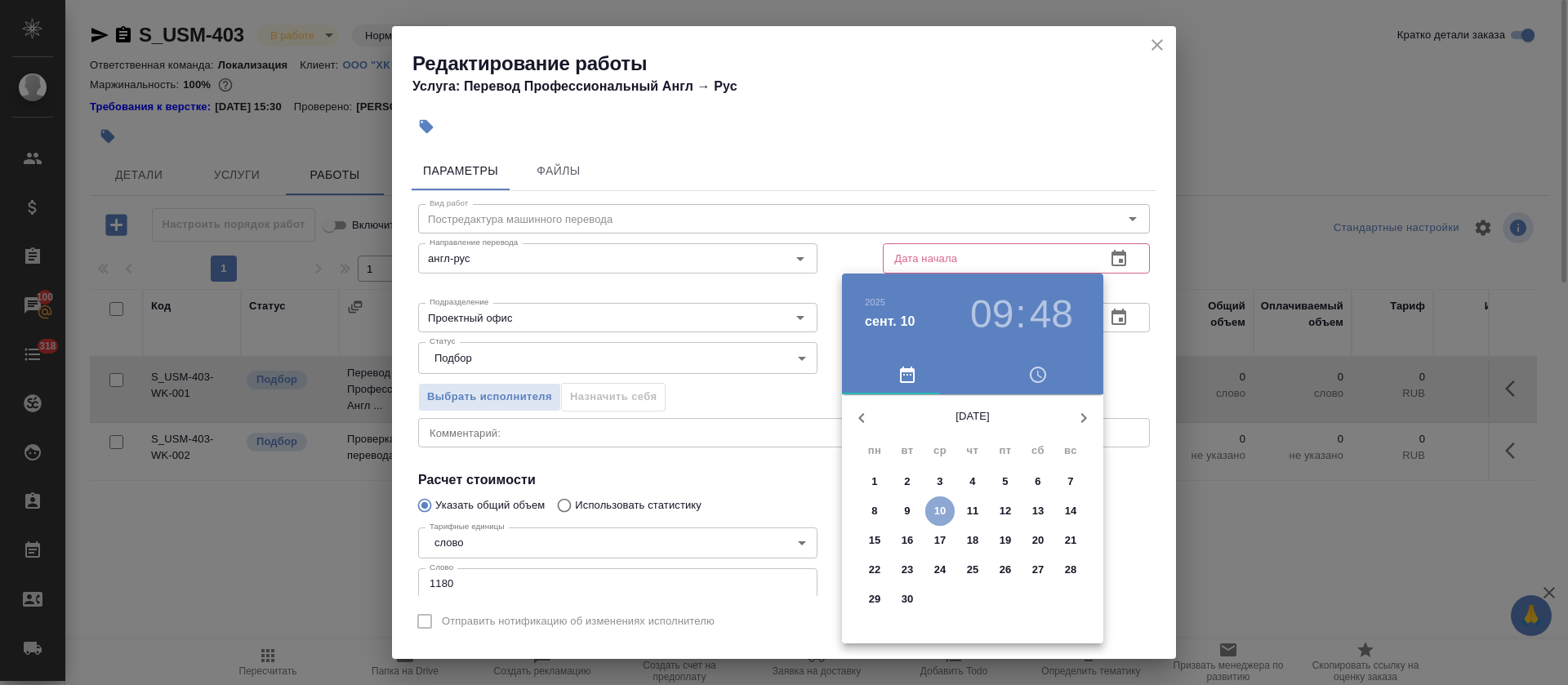
click at [938, 514] on p "10" at bounding box center [940, 511] width 12 height 16
type input "10.09.2025 09:48"
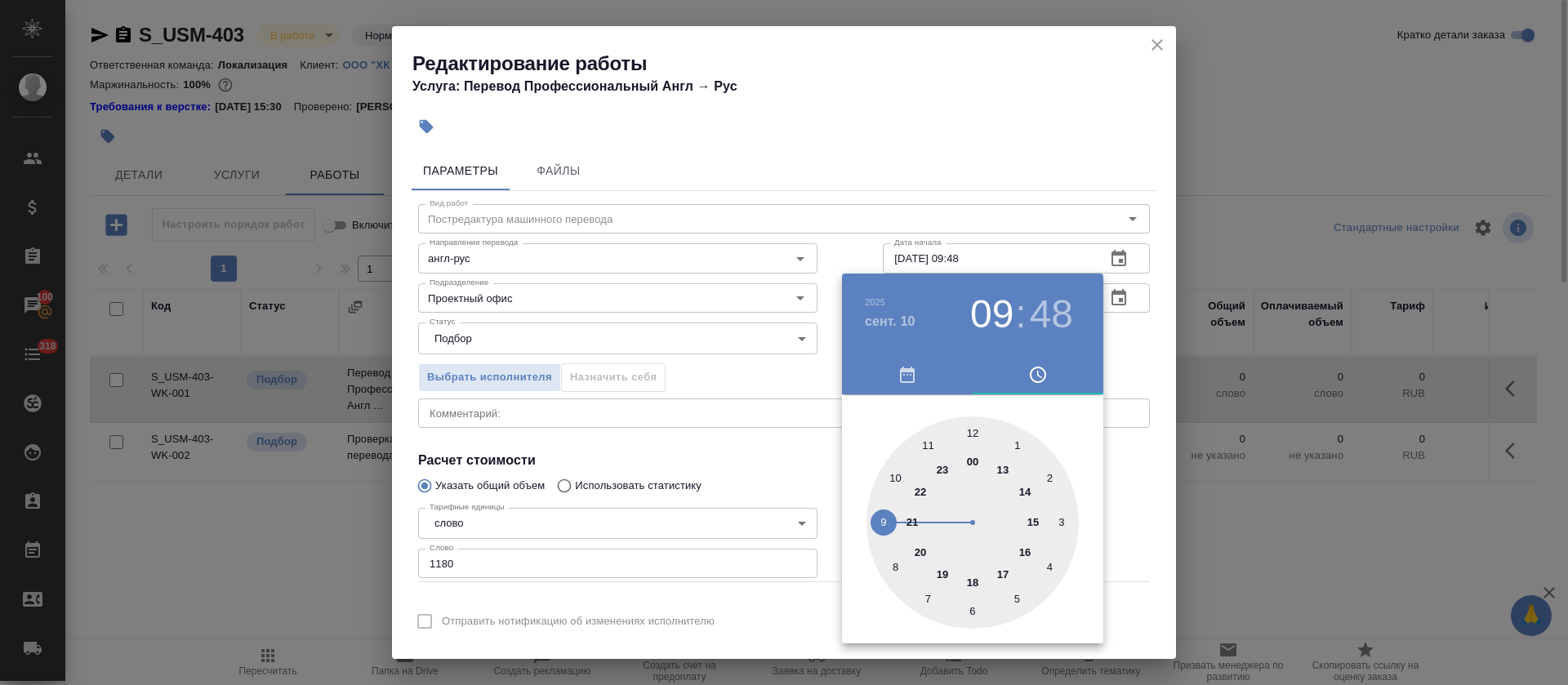
click at [776, 515] on div at bounding box center [784, 342] width 1568 height 685
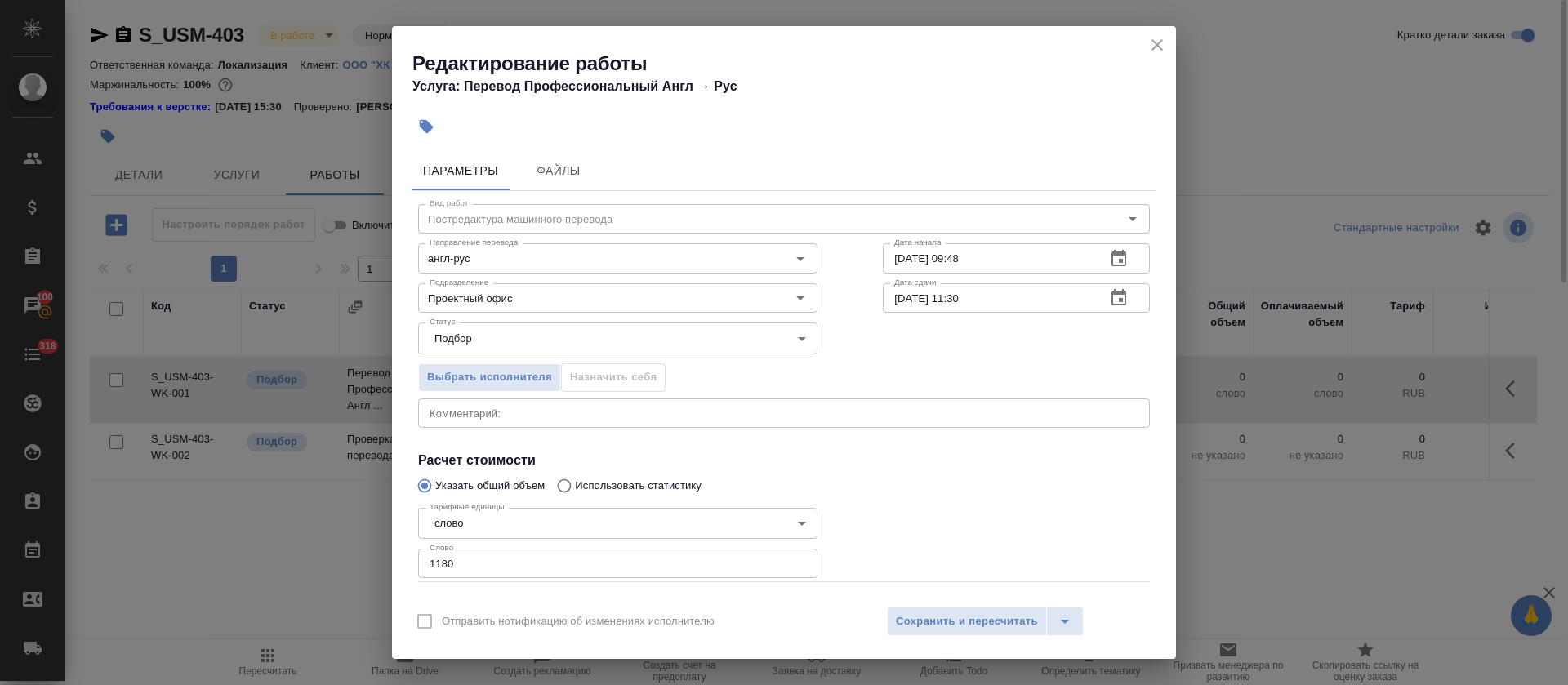
click at [1112, 302] on icon "button" at bounding box center [1119, 296] width 15 height 16
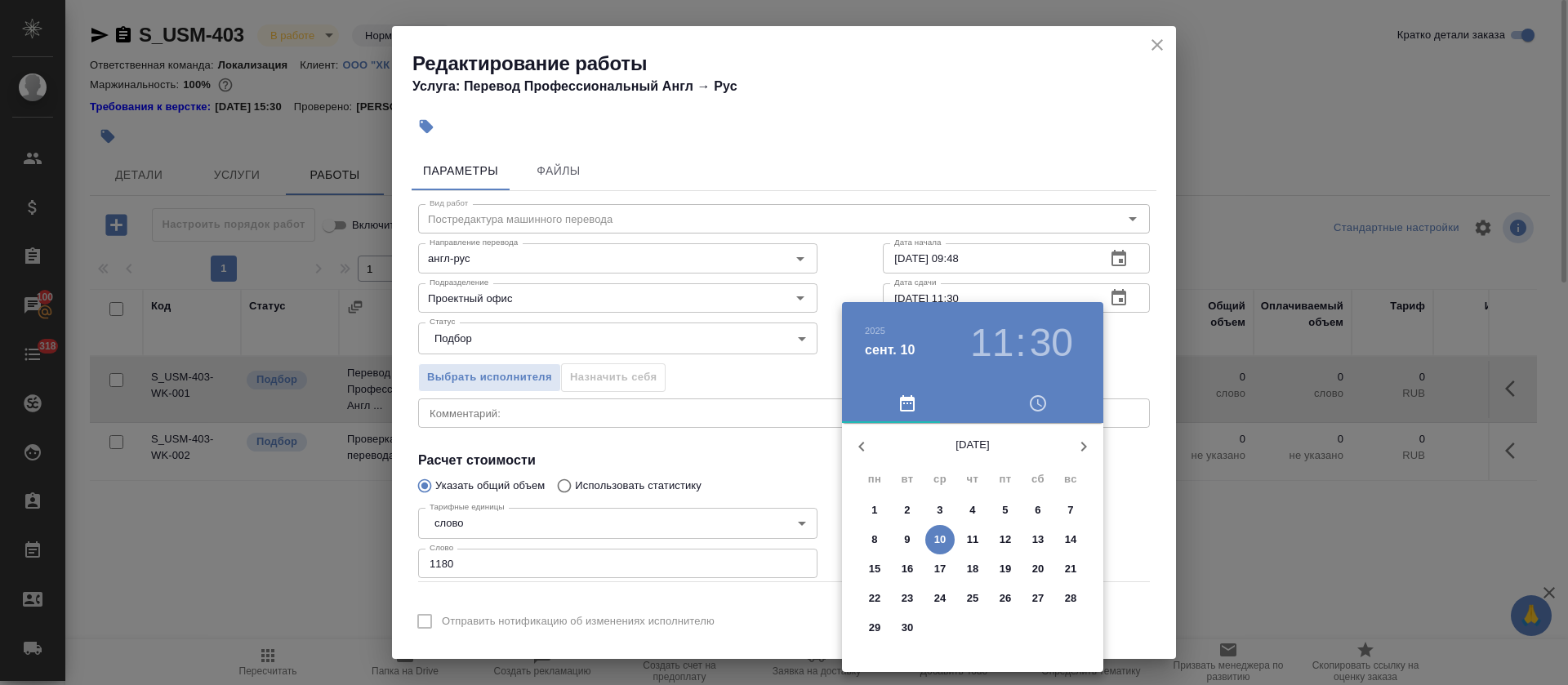
click at [1050, 351] on h3 "30" at bounding box center [1052, 342] width 43 height 46
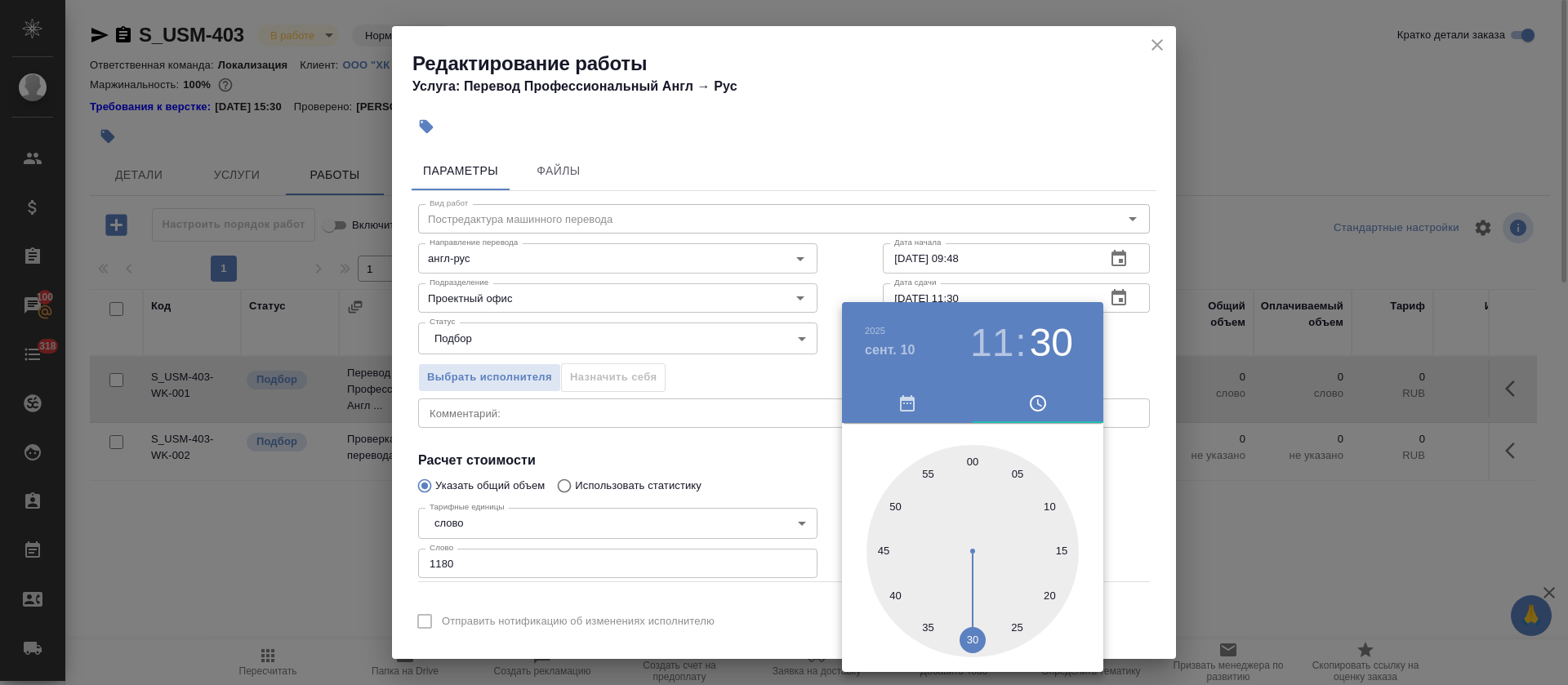
click at [1049, 588] on div at bounding box center [972, 551] width 212 height 212
type input "10.09.2025 11:15"
drag, startPoint x: 1049, startPoint y: 588, endPoint x: 1021, endPoint y: 537, distance: 58.2
click at [1067, 549] on div at bounding box center [972, 551] width 212 height 212
click at [756, 459] on div at bounding box center [784, 342] width 1568 height 685
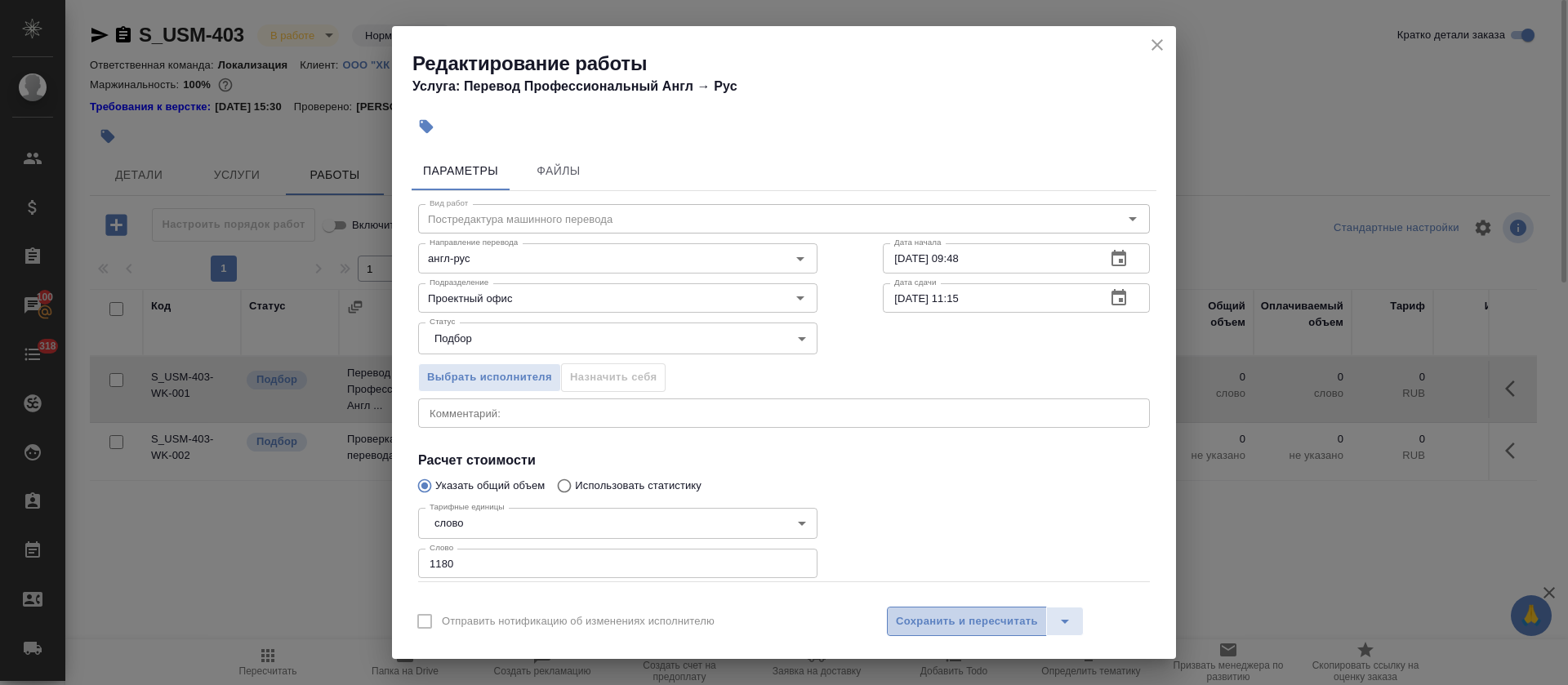
click at [937, 627] on span "Сохранить и пересчитать" at bounding box center [966, 622] width 142 height 19
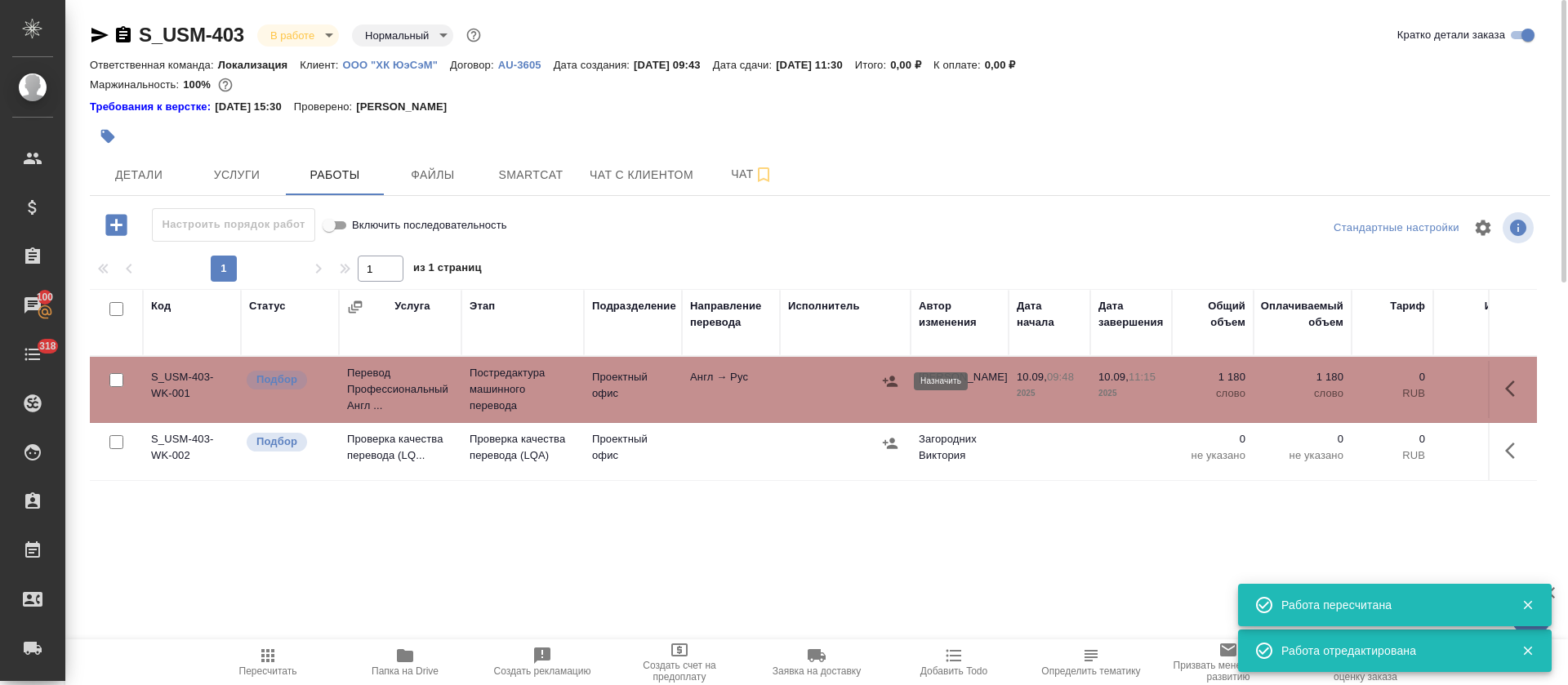
click at [891, 377] on icon "button" at bounding box center [890, 381] width 15 height 10
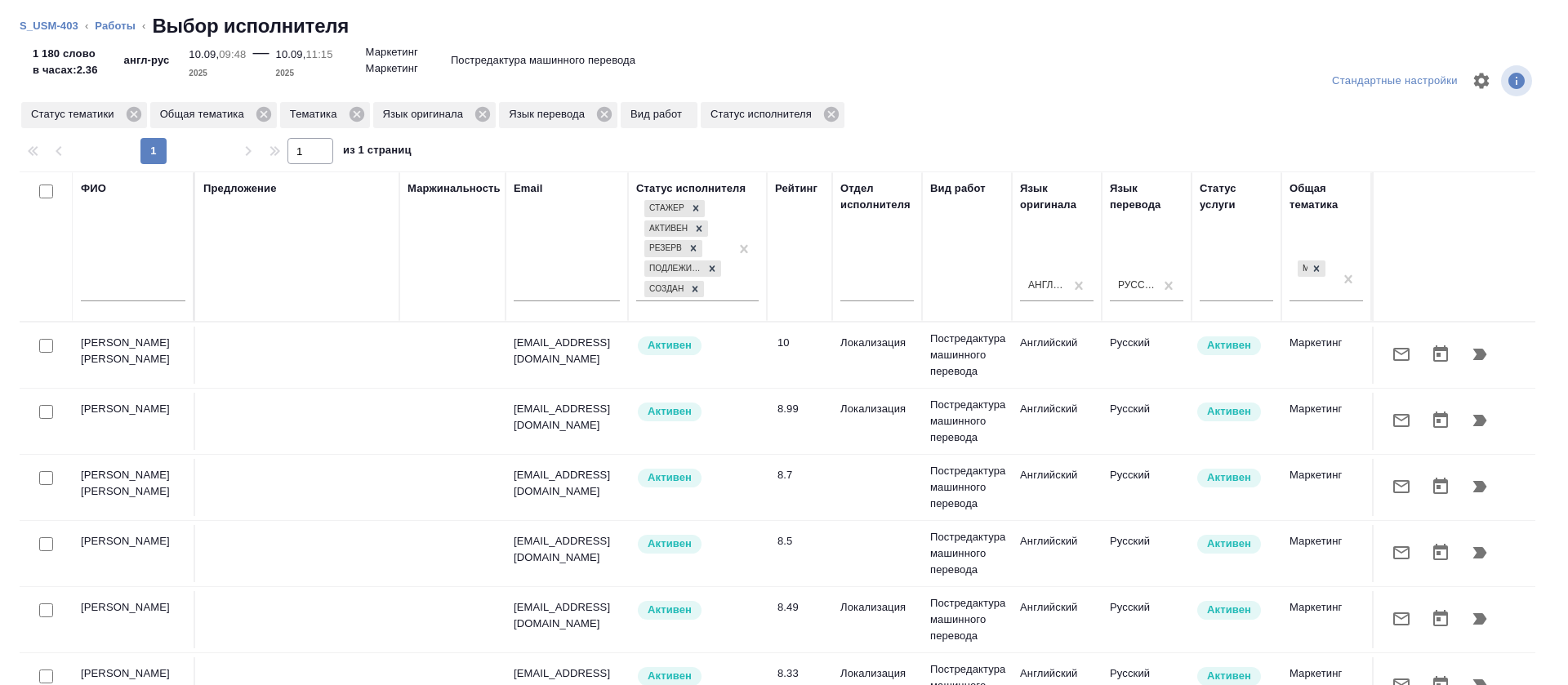
click at [1473, 550] on icon "button" at bounding box center [1480, 552] width 14 height 11
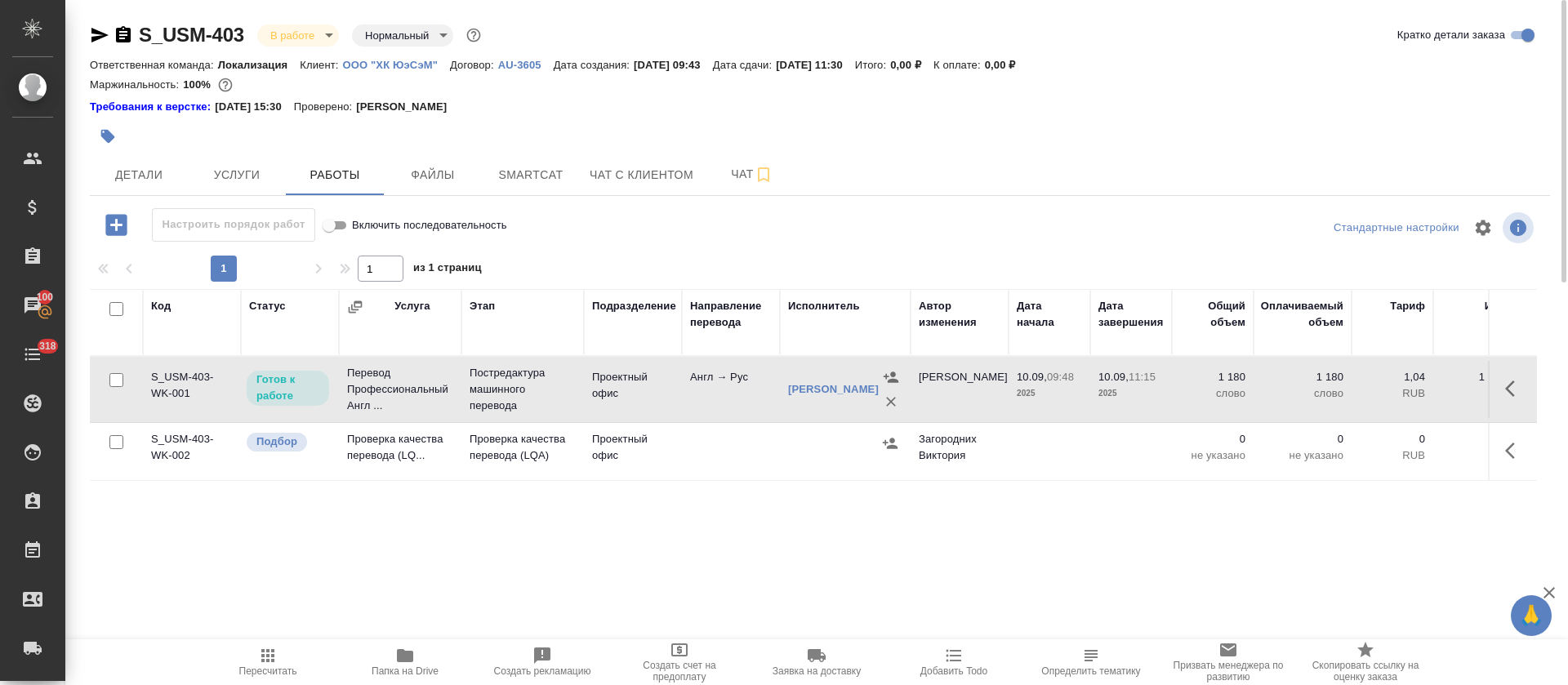
click at [429, 57] on link "ООО "ХК ЮэСэМ"" at bounding box center [397, 64] width 107 height 14
click at [1502, 450] on button "button" at bounding box center [1515, 450] width 39 height 39
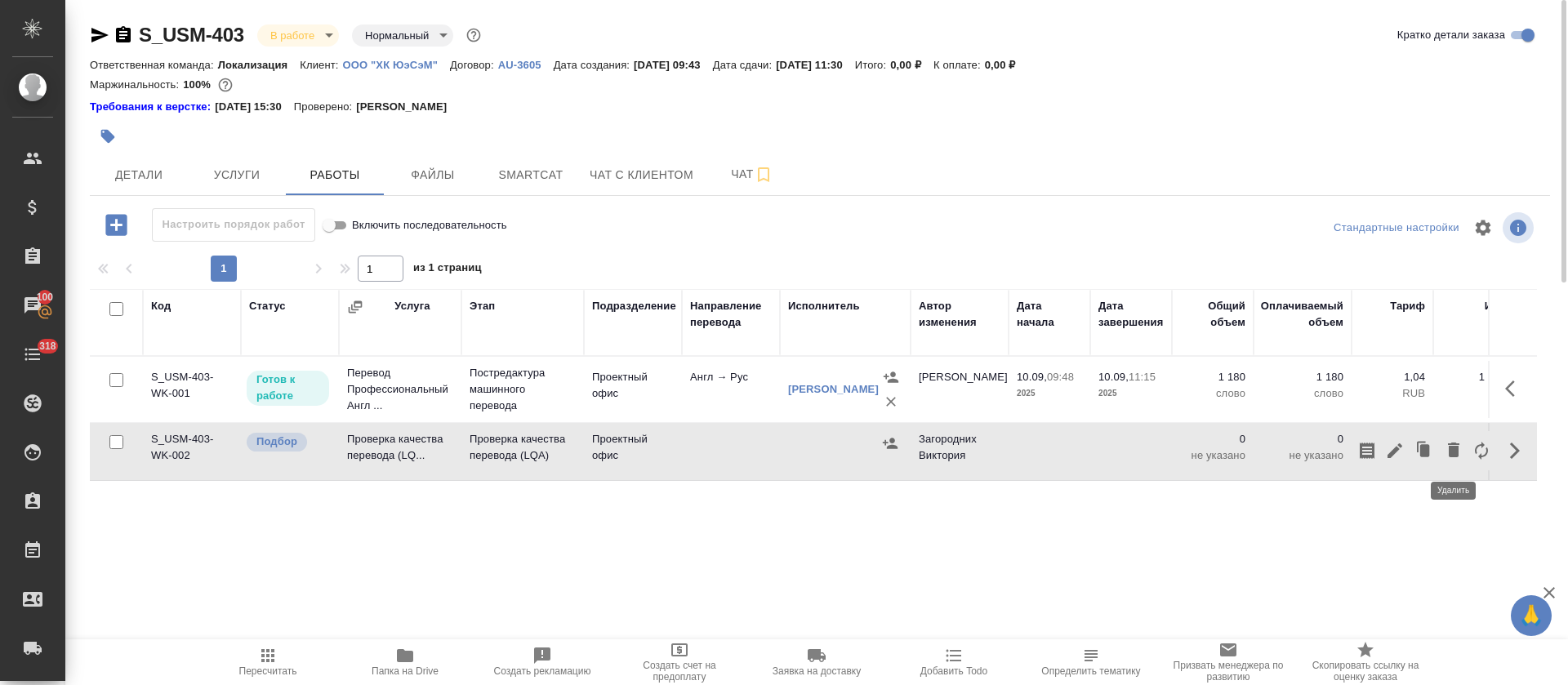
click at [1450, 450] on icon "button" at bounding box center [1453, 450] width 11 height 15
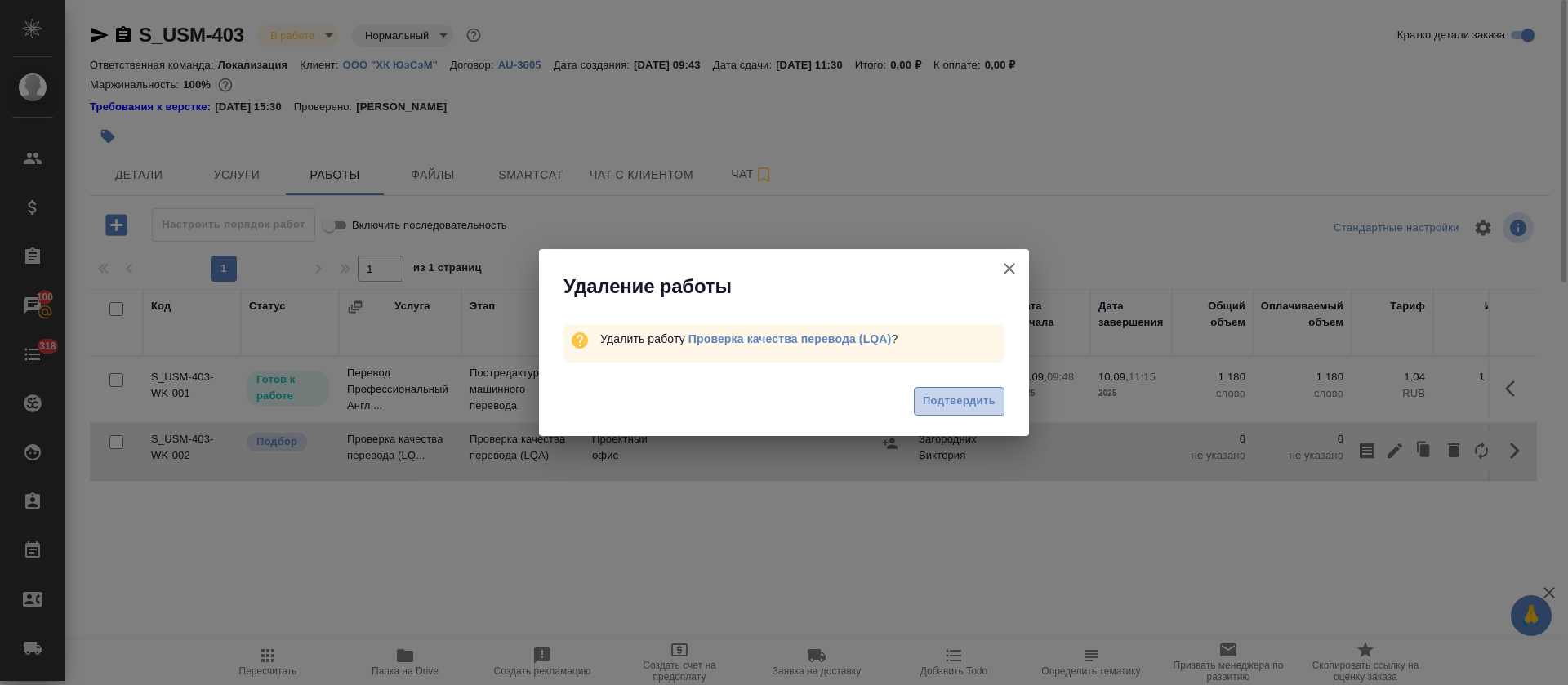
click at [988, 398] on span "Подтвердить" at bounding box center [959, 402] width 72 height 19
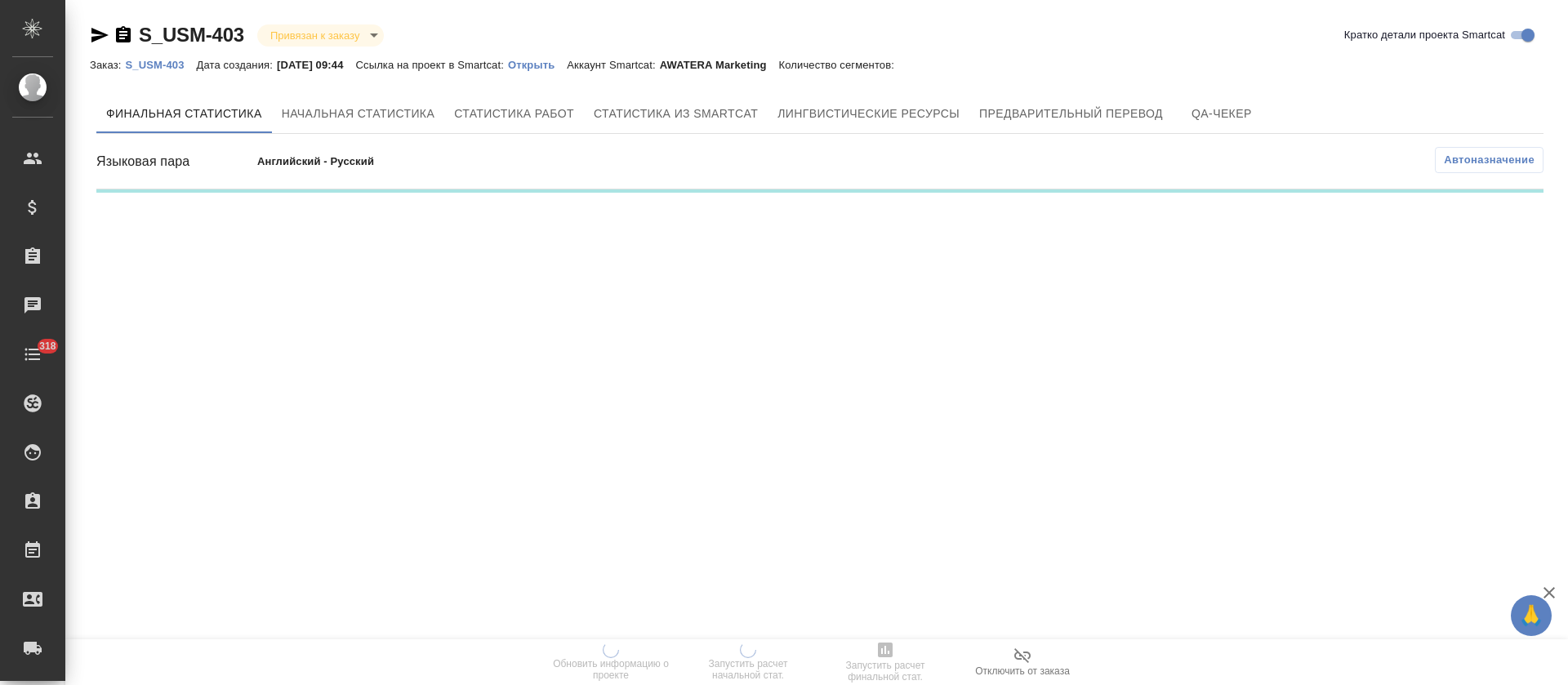
click at [879, 118] on span "Лингвистические ресурсы" at bounding box center [868, 114] width 182 height 21
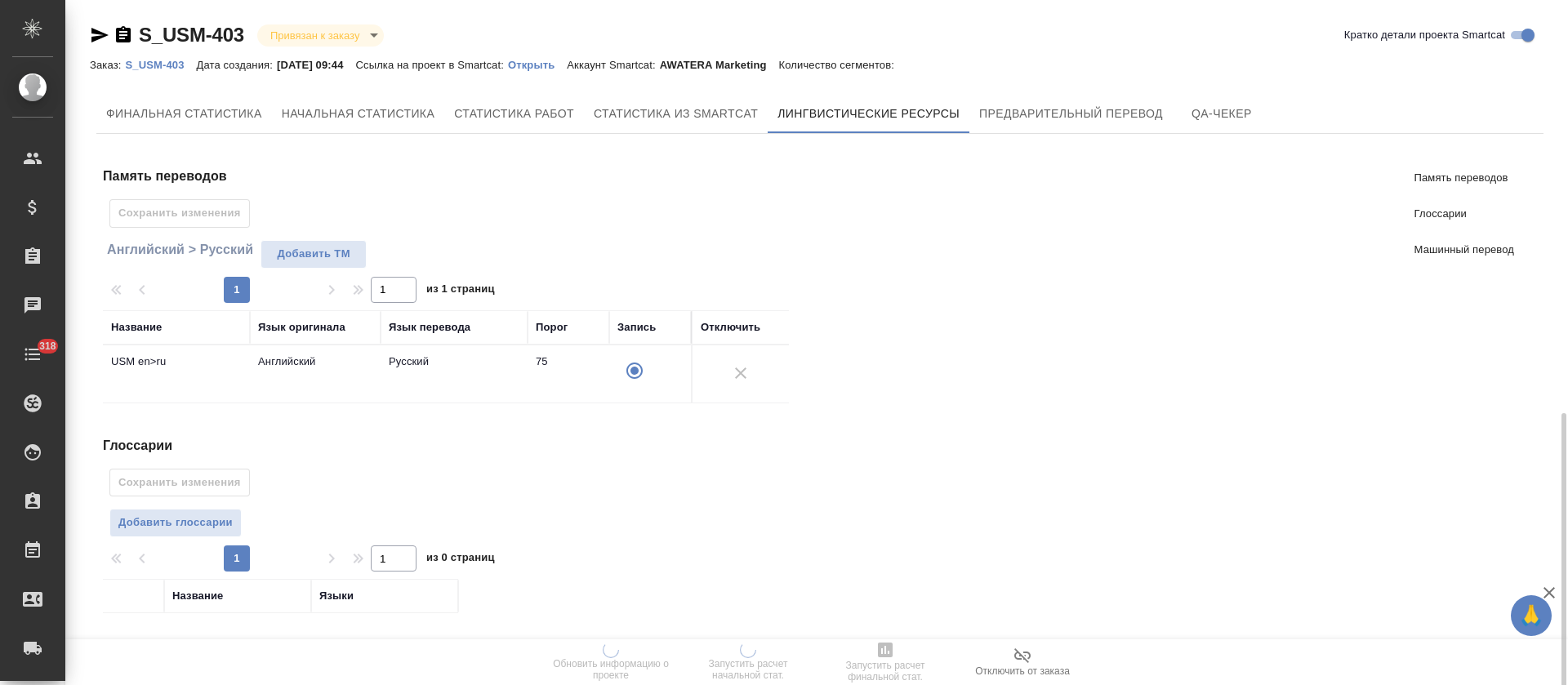
scroll to position [237, 0]
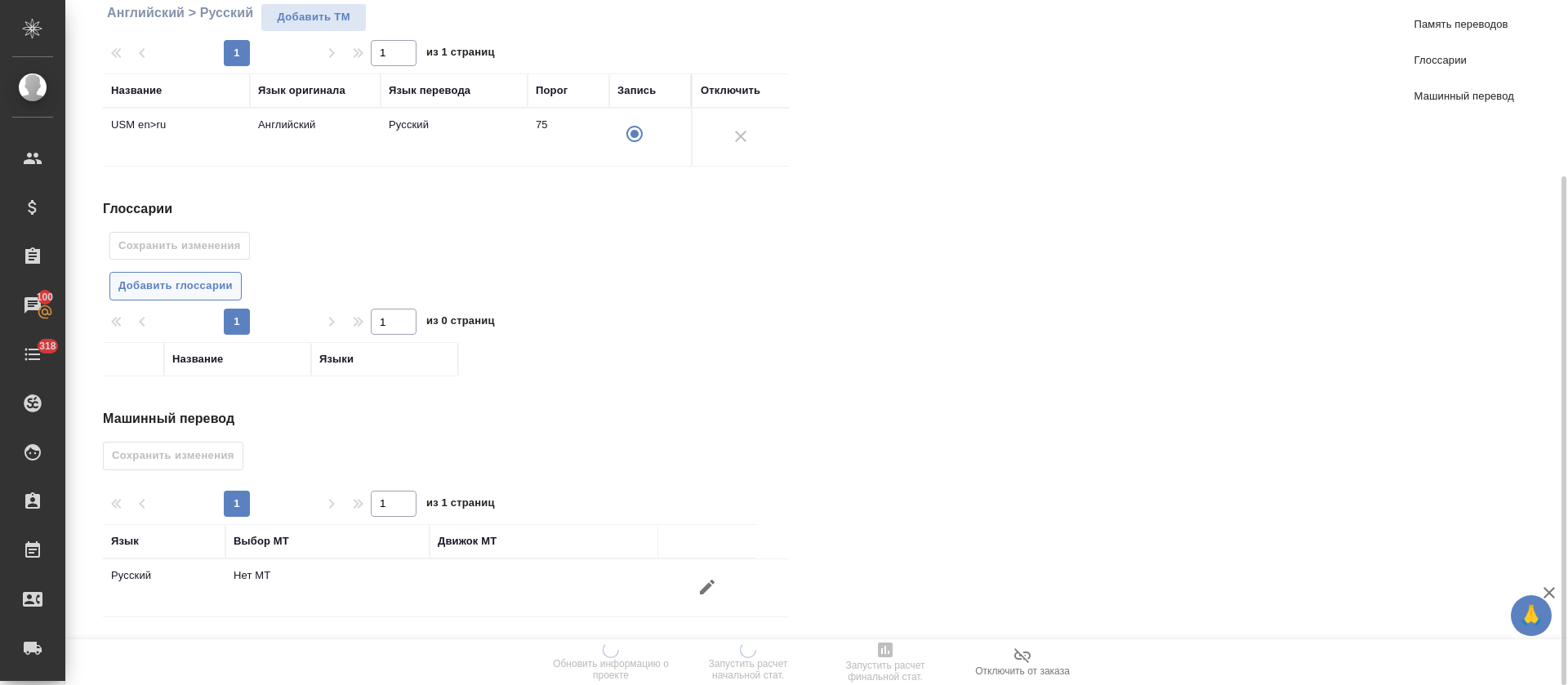
click at [214, 284] on span "Добавить глоссарии" at bounding box center [175, 286] width 115 height 19
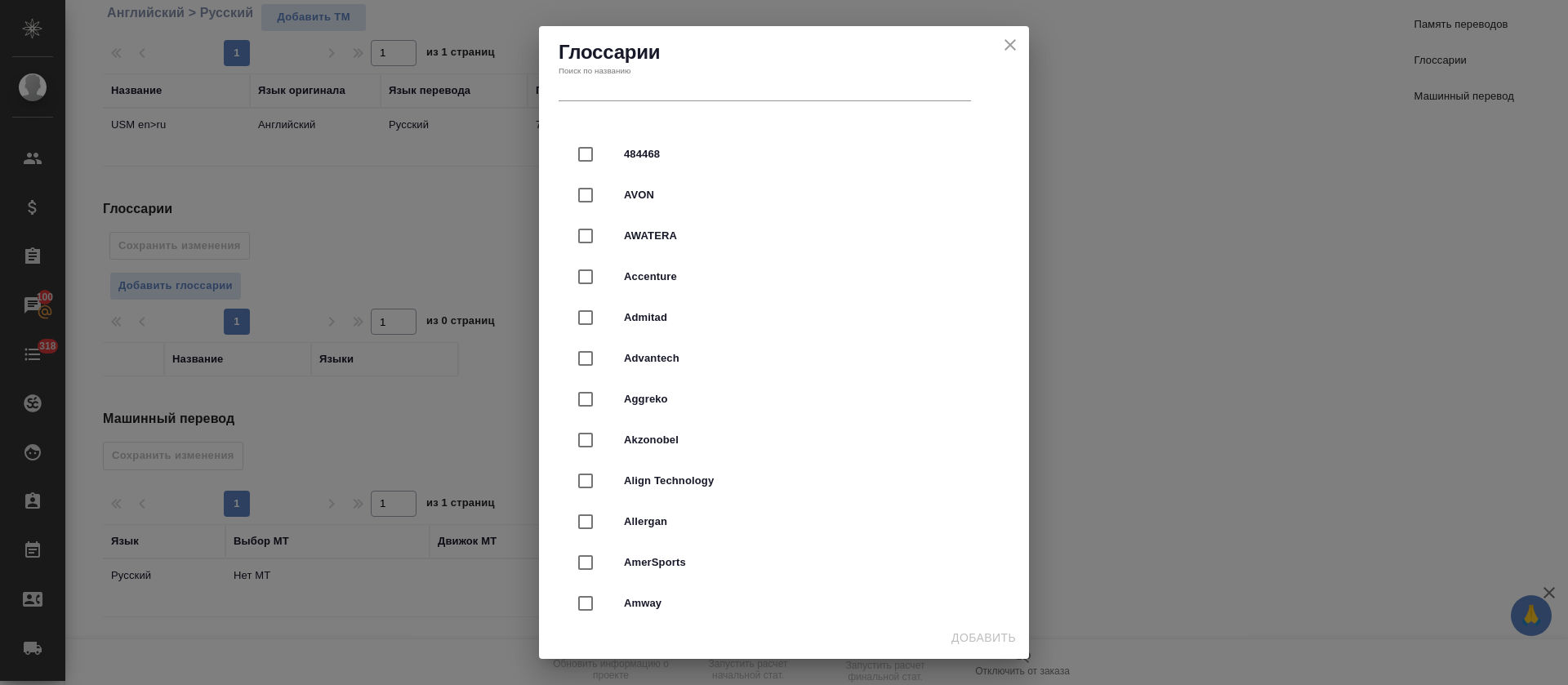
click at [736, 96] on input "text" at bounding box center [765, 90] width 412 height 23
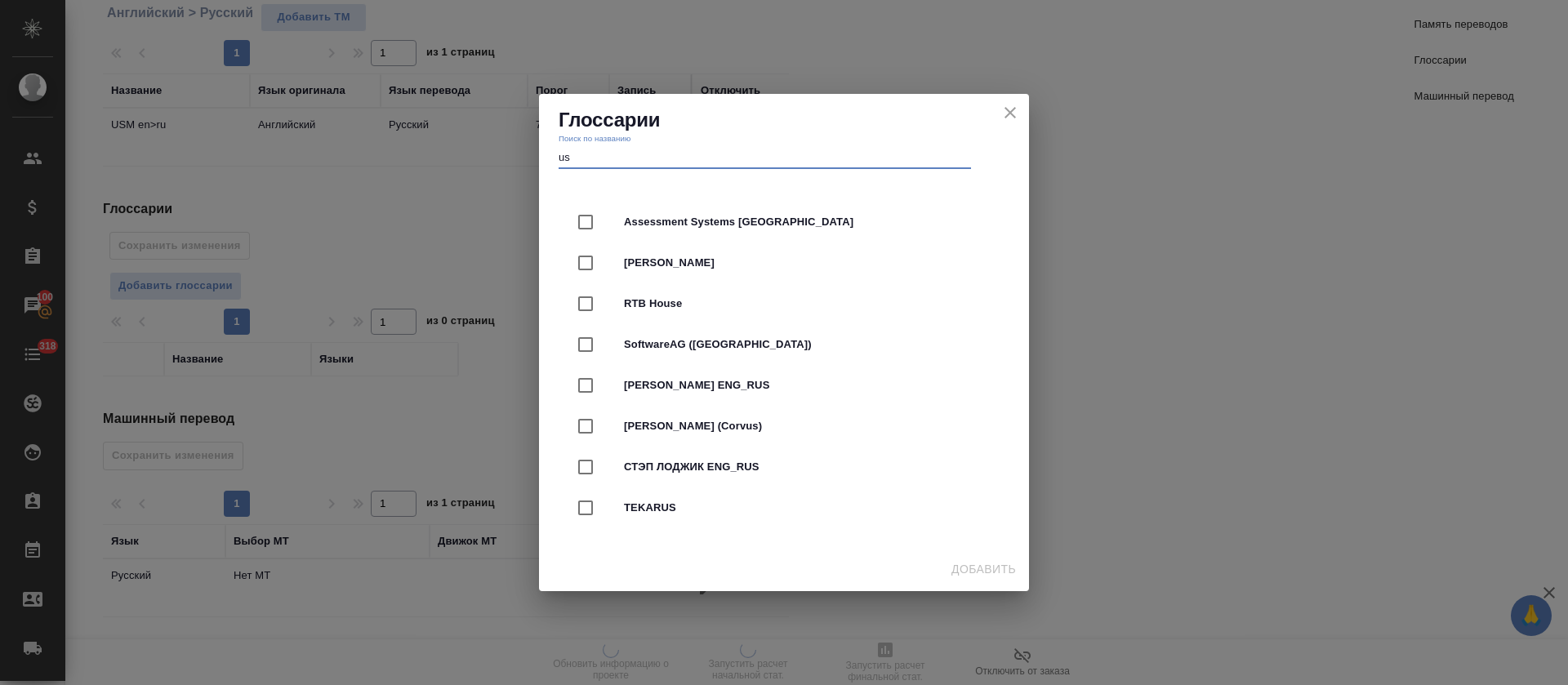
drag, startPoint x: 585, startPoint y: 154, endPoint x: 554, endPoint y: 149, distance: 31.4
click at [554, 149] on div "Глоссарии Поиск по названию us" at bounding box center [784, 138] width 490 height 88
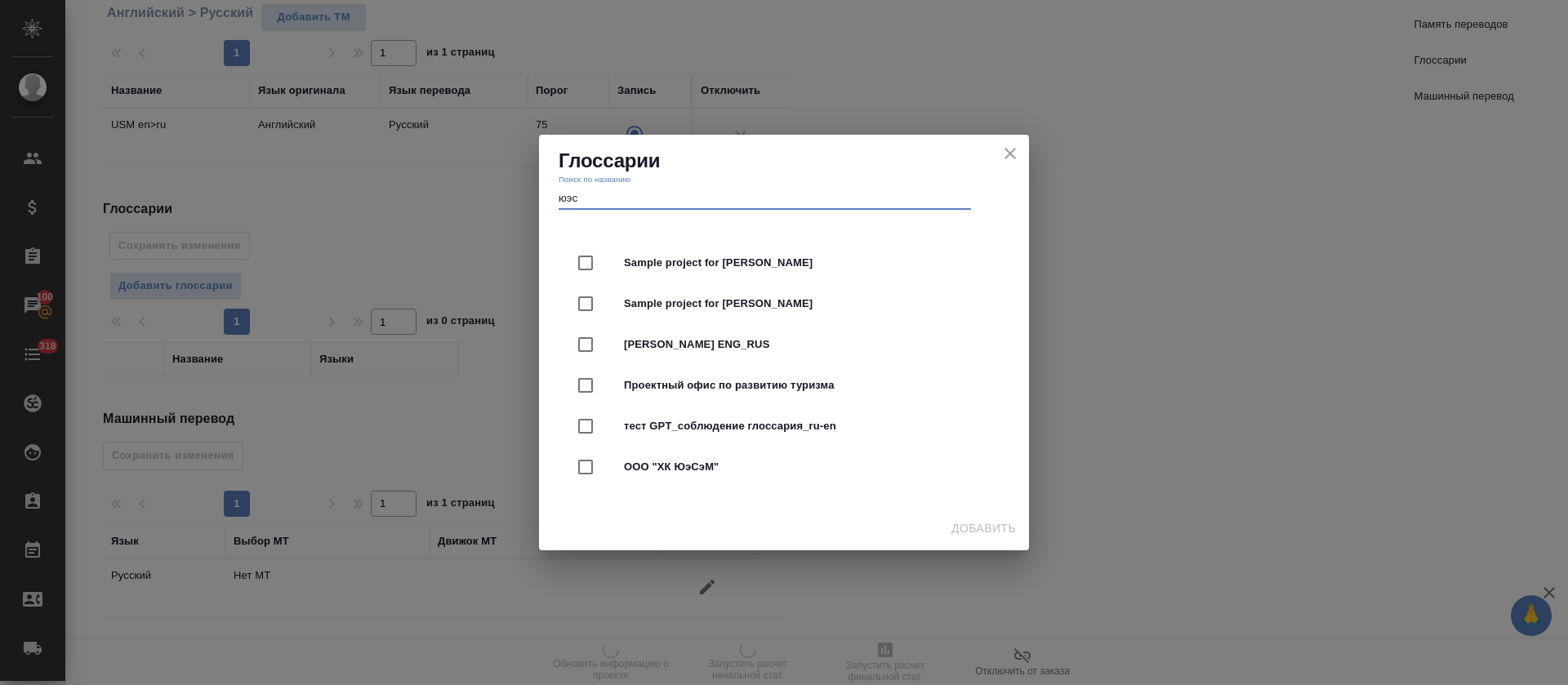
type input "юэс"
click at [664, 458] on div "Глоссарии Поиск по названию юэс Sample project for Людмила Клочкова Sample proj…" at bounding box center [784, 342] width 1568 height 685
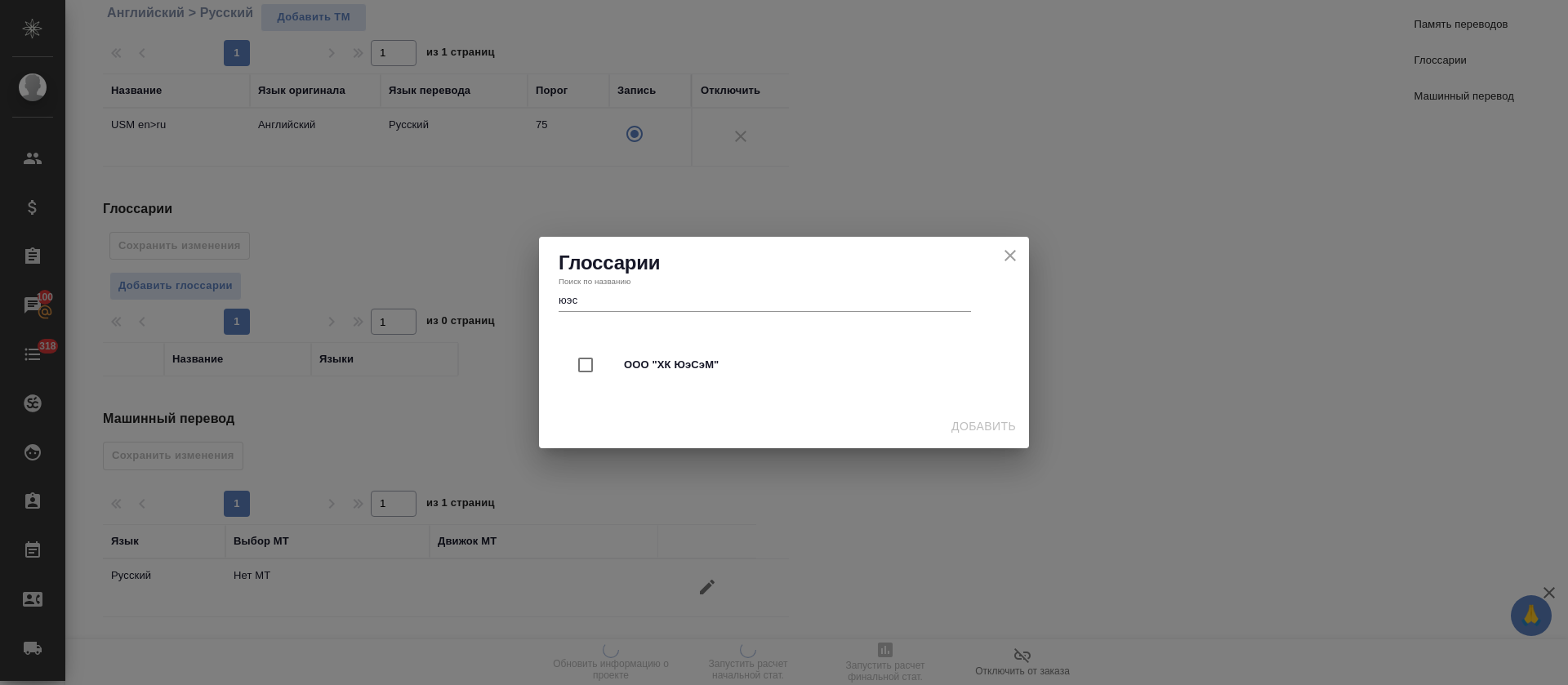
click at [651, 364] on span "ООО "ХК ЮэСэМ"" at bounding box center [807, 364] width 365 height 16
checkbox input "true"
click at [982, 425] on span "Добавить" at bounding box center [984, 427] width 65 height 21
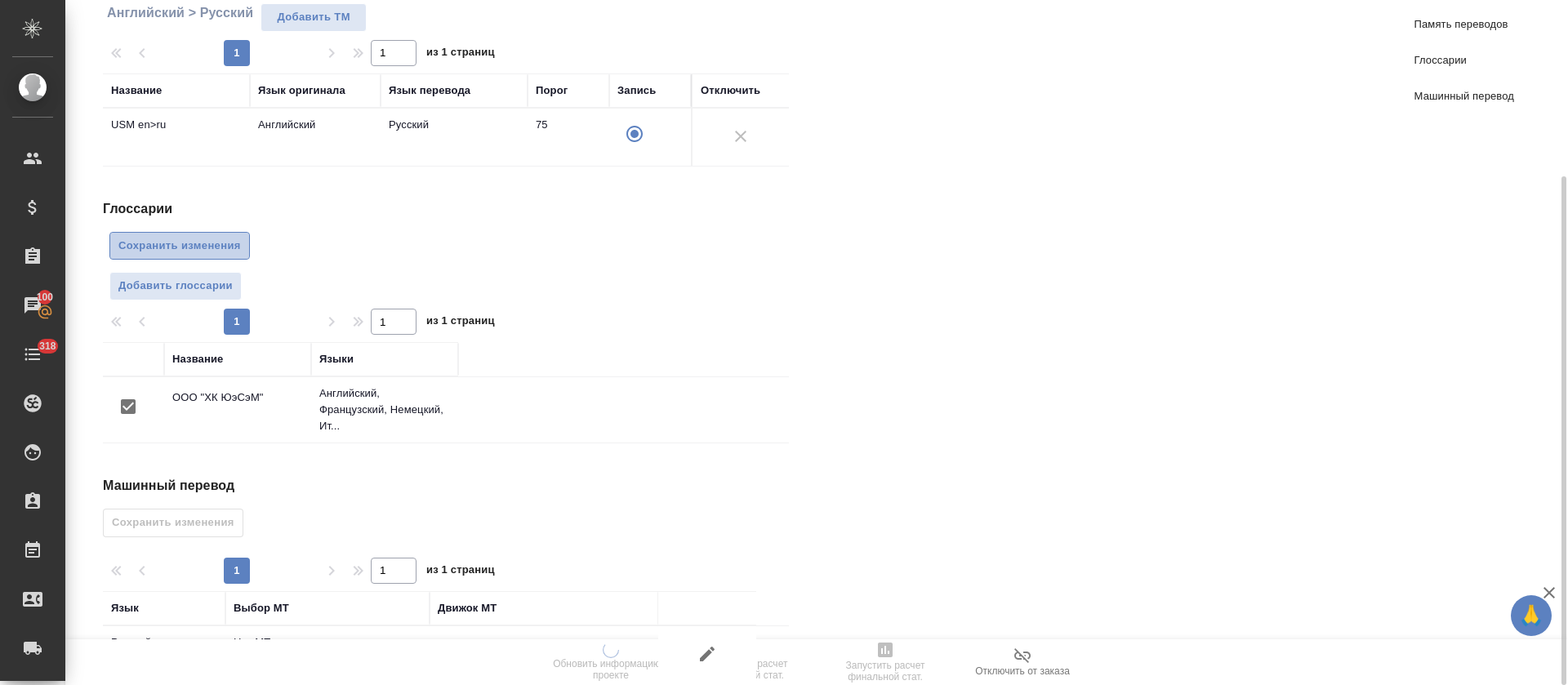
click at [235, 248] on span "Сохранить изменения" at bounding box center [179, 246] width 122 height 19
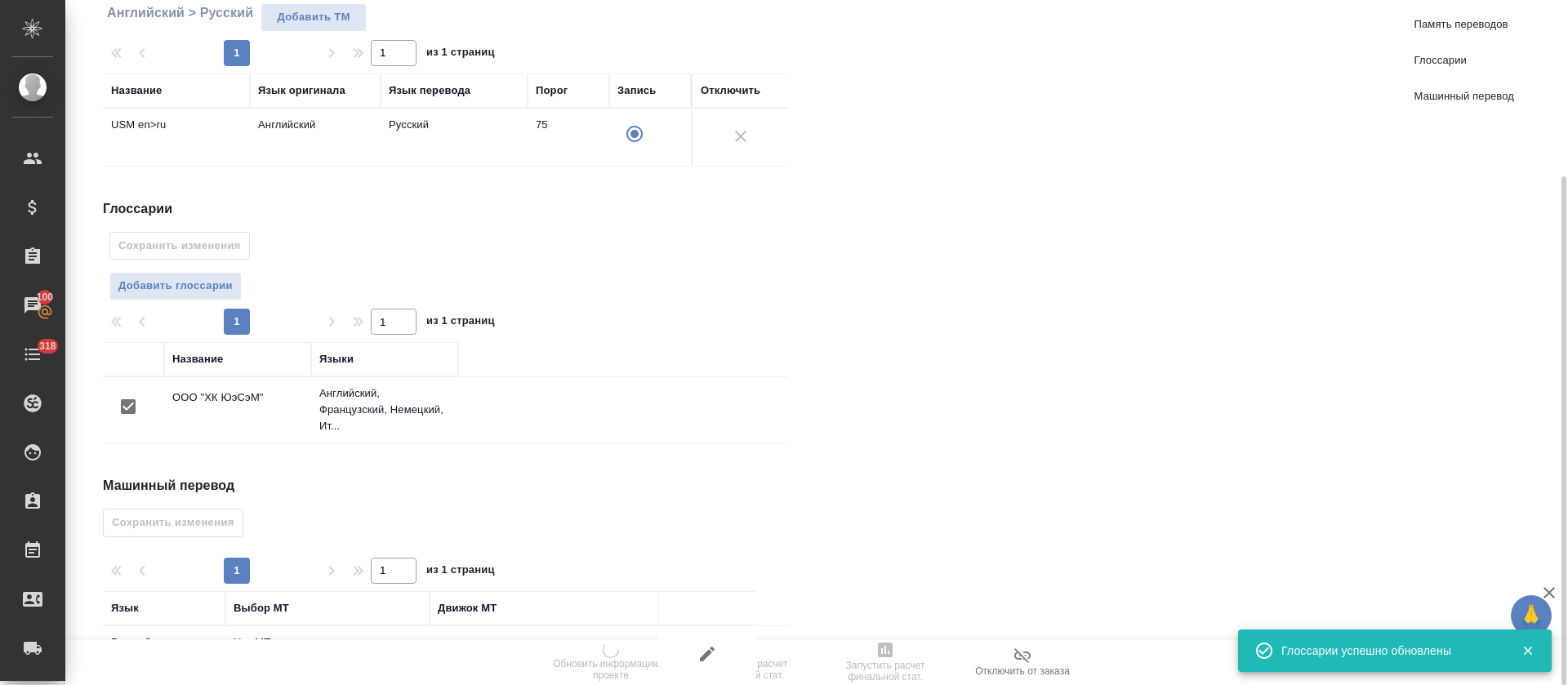
scroll to position [303, 0]
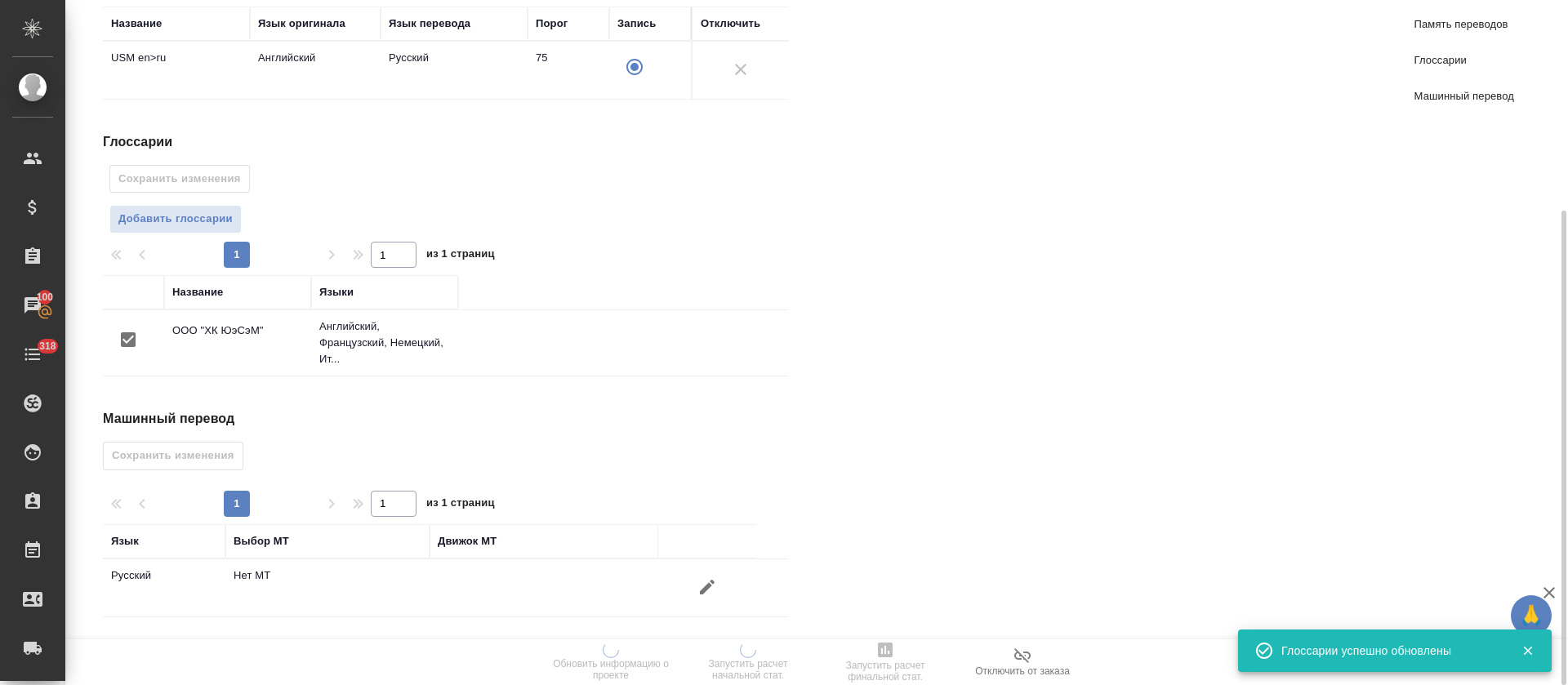
click at [709, 578] on icon "button" at bounding box center [707, 587] width 20 height 20
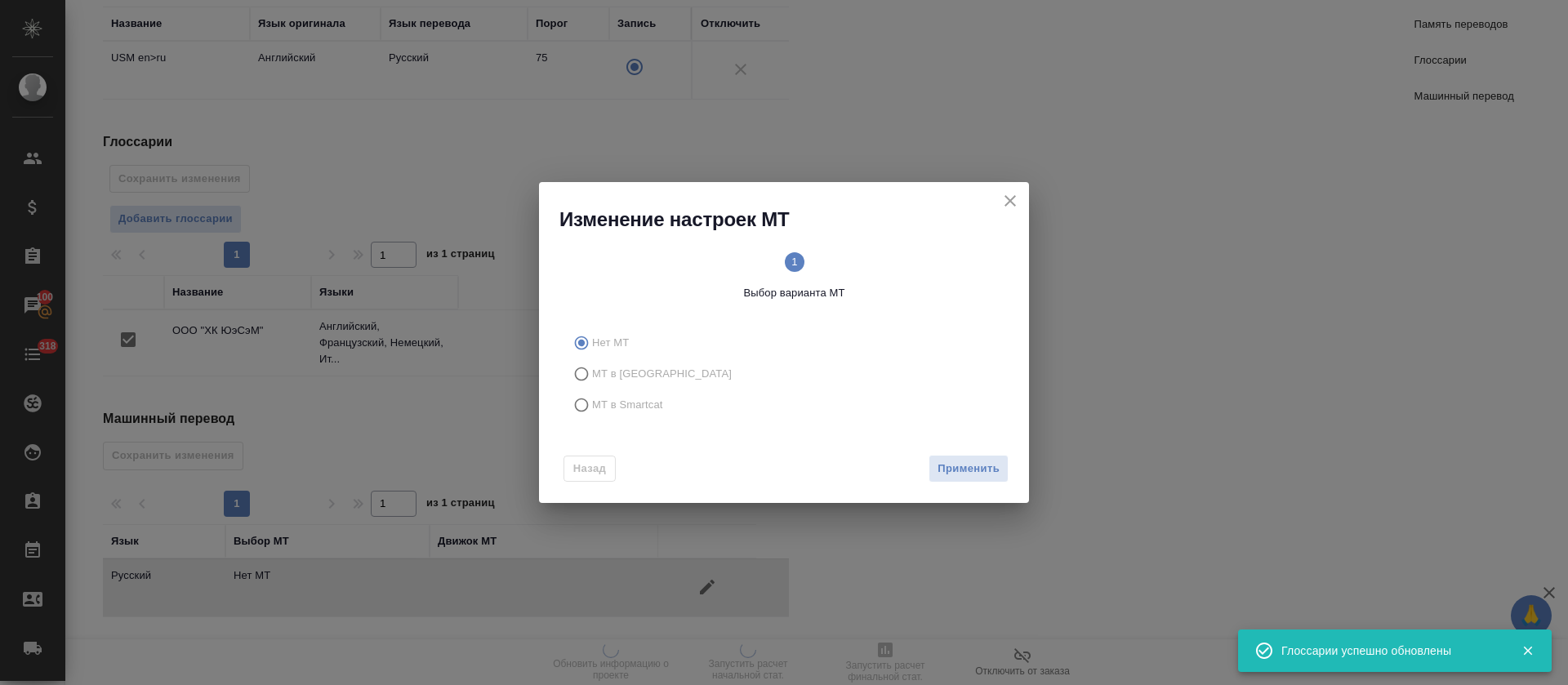
click at [599, 396] on span "МТ в Smartcat" at bounding box center [628, 404] width 71 height 16
click at [592, 396] on input "МТ в Smartcat" at bounding box center [579, 405] width 26 height 31
radio input "true"
click at [972, 479] on button "Вперед" at bounding box center [979, 469] width 59 height 28
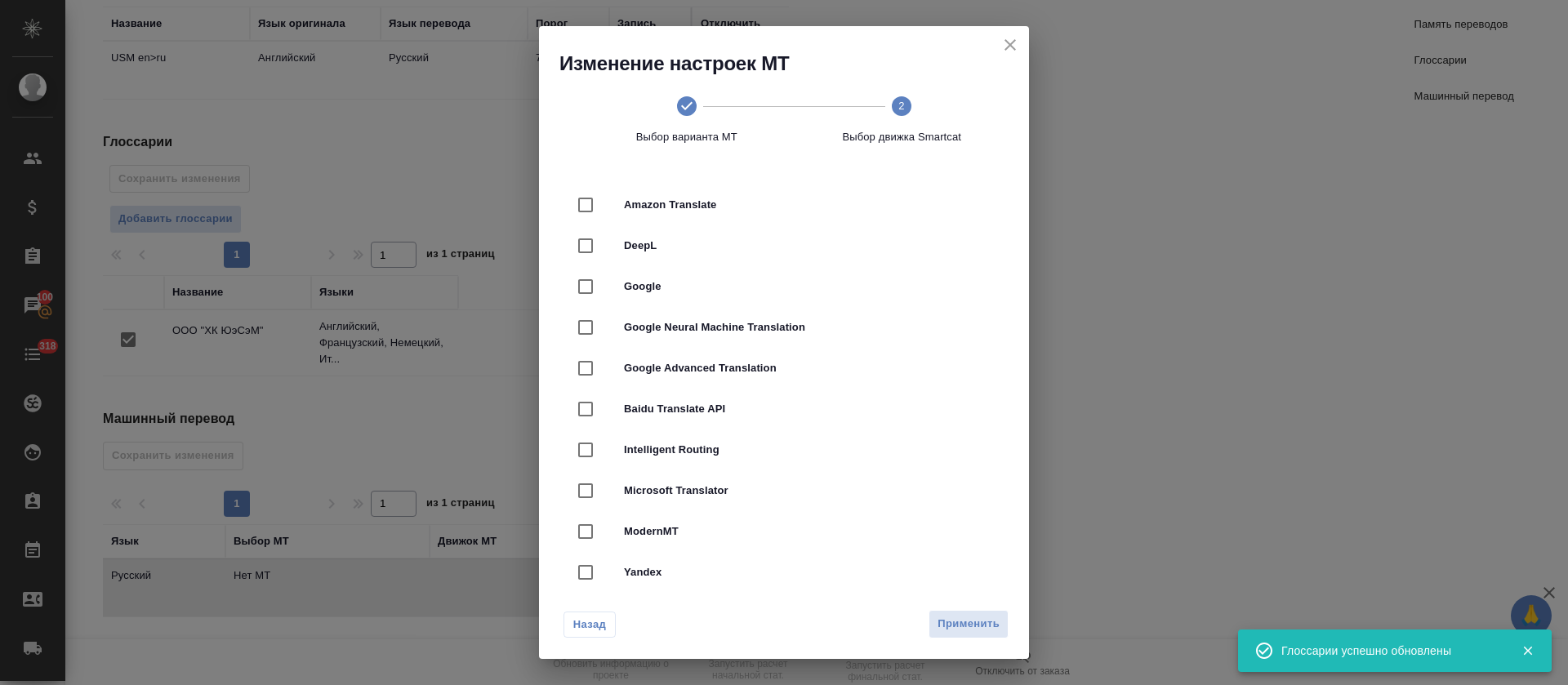
click at [861, 239] on span "DeepL" at bounding box center [807, 246] width 365 height 16
checkbox input "true"
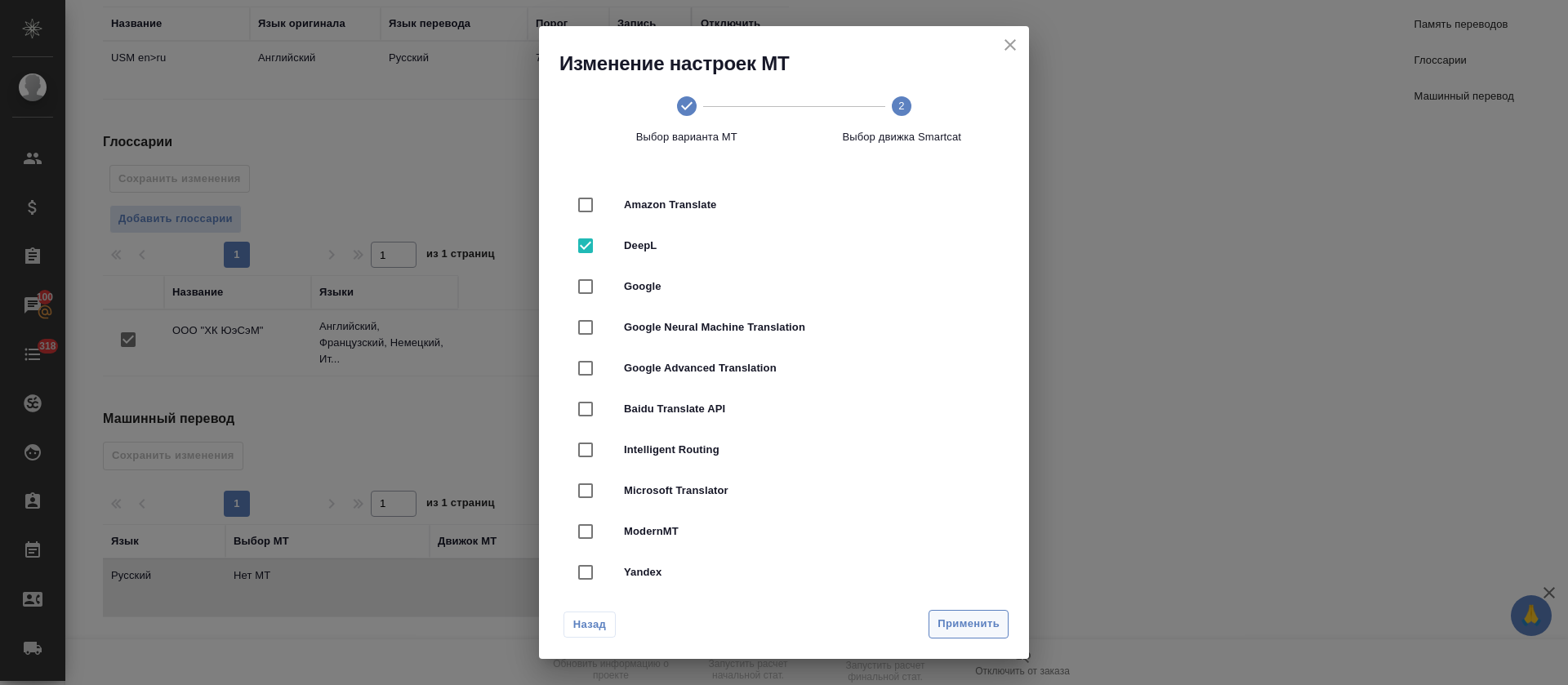
click at [965, 623] on span "Применить" at bounding box center [969, 624] width 62 height 19
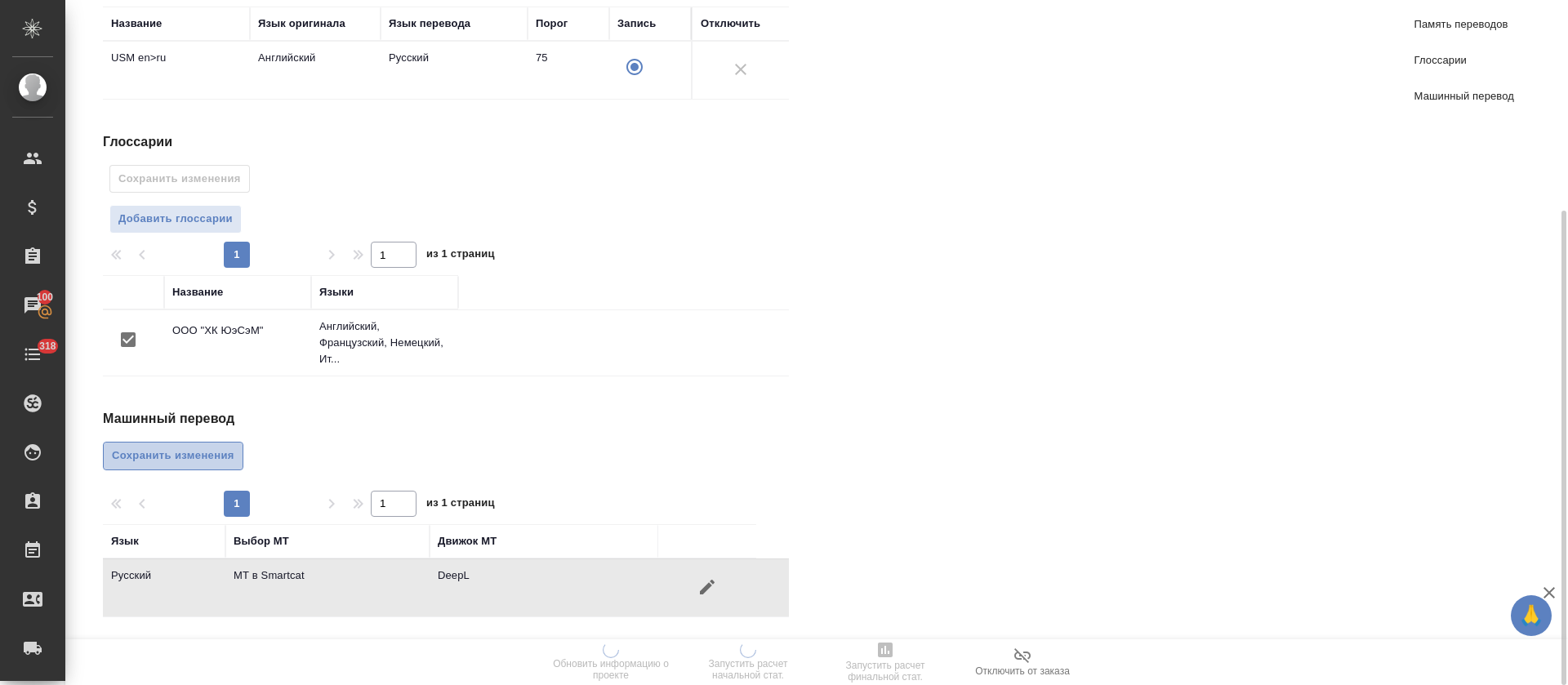
click at [185, 464] on span "Сохранить изменения" at bounding box center [173, 456] width 122 height 19
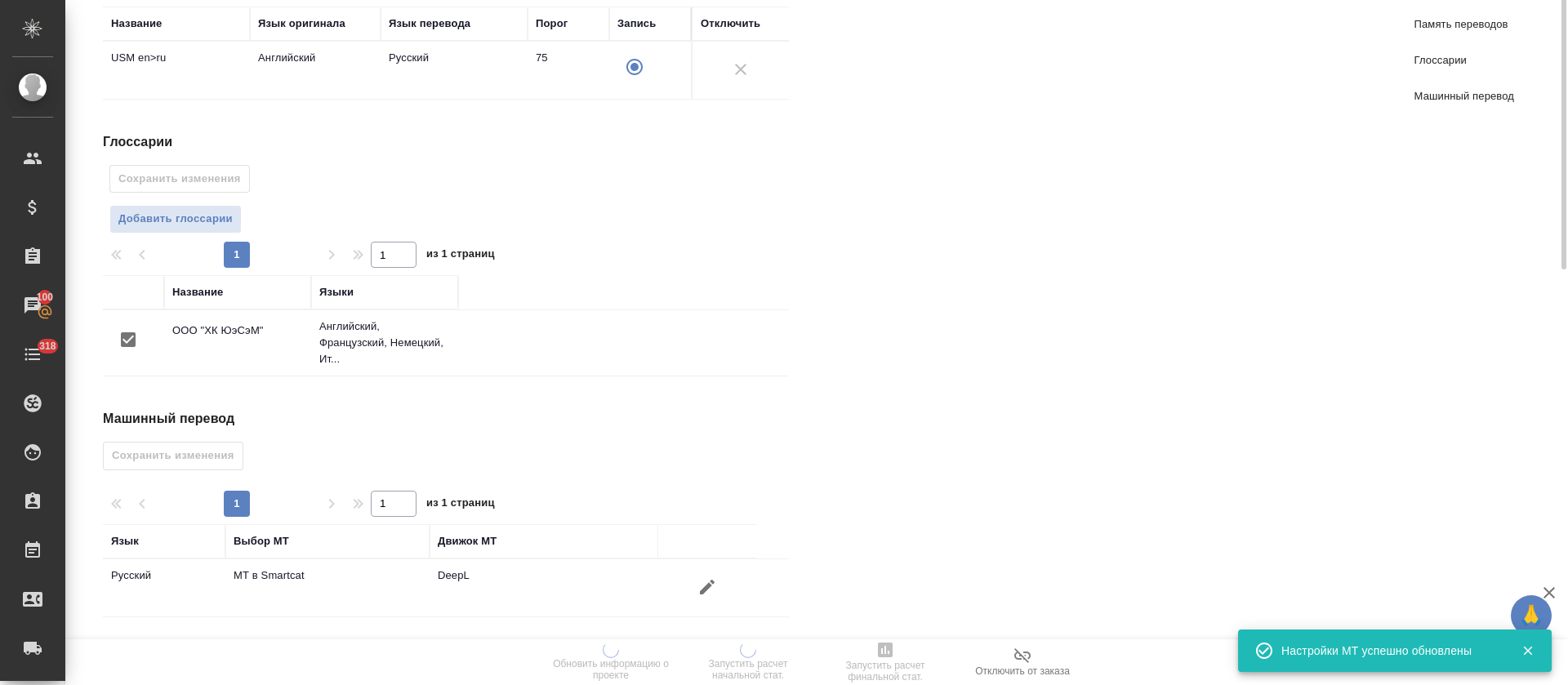
scroll to position [0, 0]
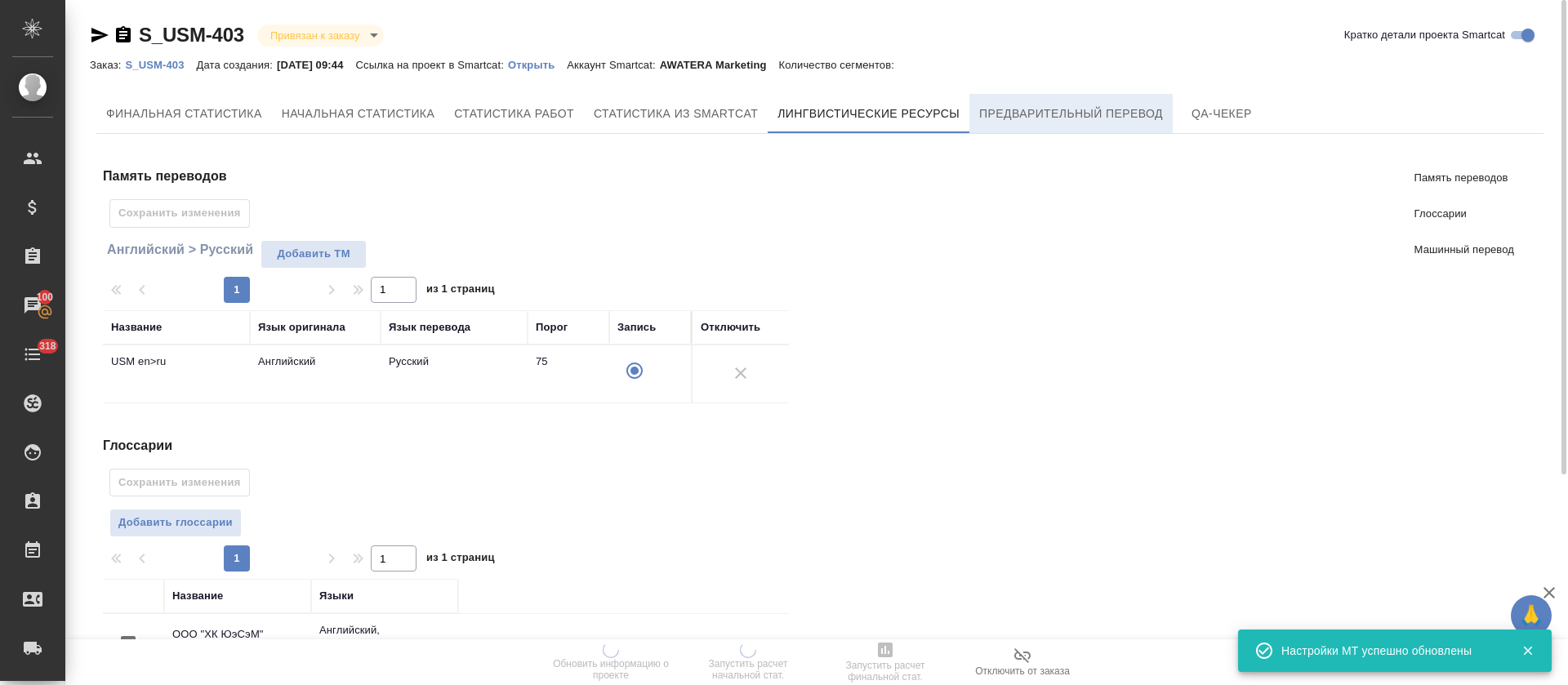
click at [1060, 128] on button "Предварительный перевод" at bounding box center [1071, 113] width 203 height 39
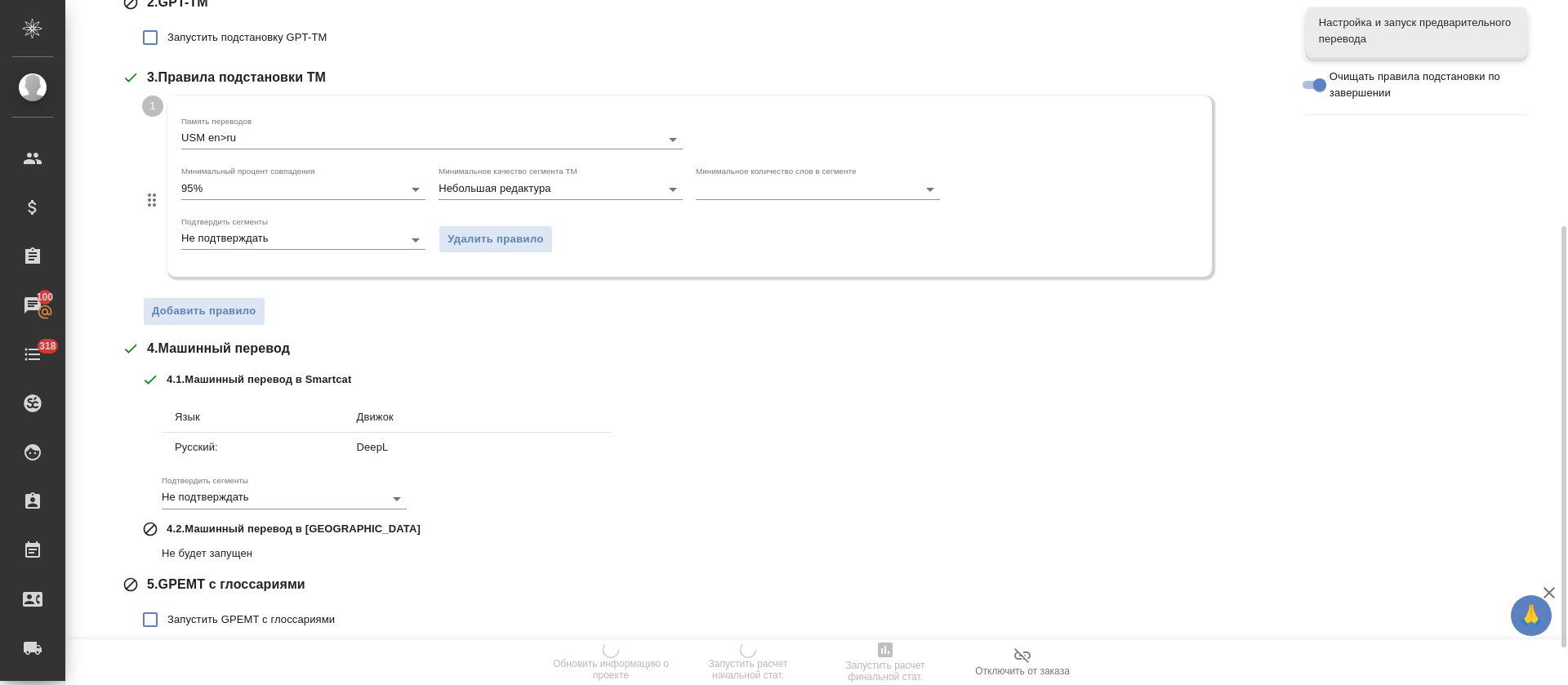
scroll to position [427, 0]
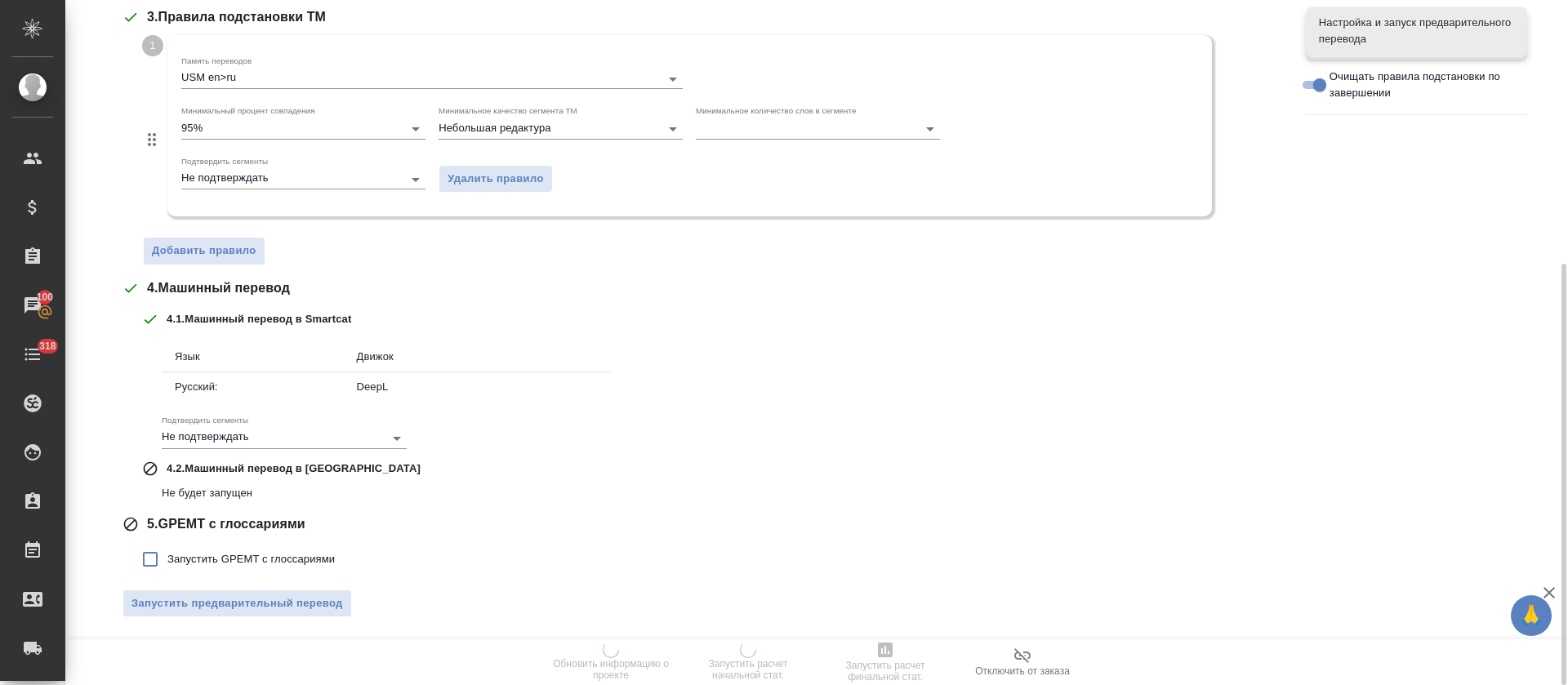
click at [228, 561] on span "Запустить GPEMT с глоссариями" at bounding box center [251, 559] width 167 height 16
click at [167, 561] on input "Запустить GPEMT с глоссариями" at bounding box center [150, 559] width 34 height 34
checkbox input "true"
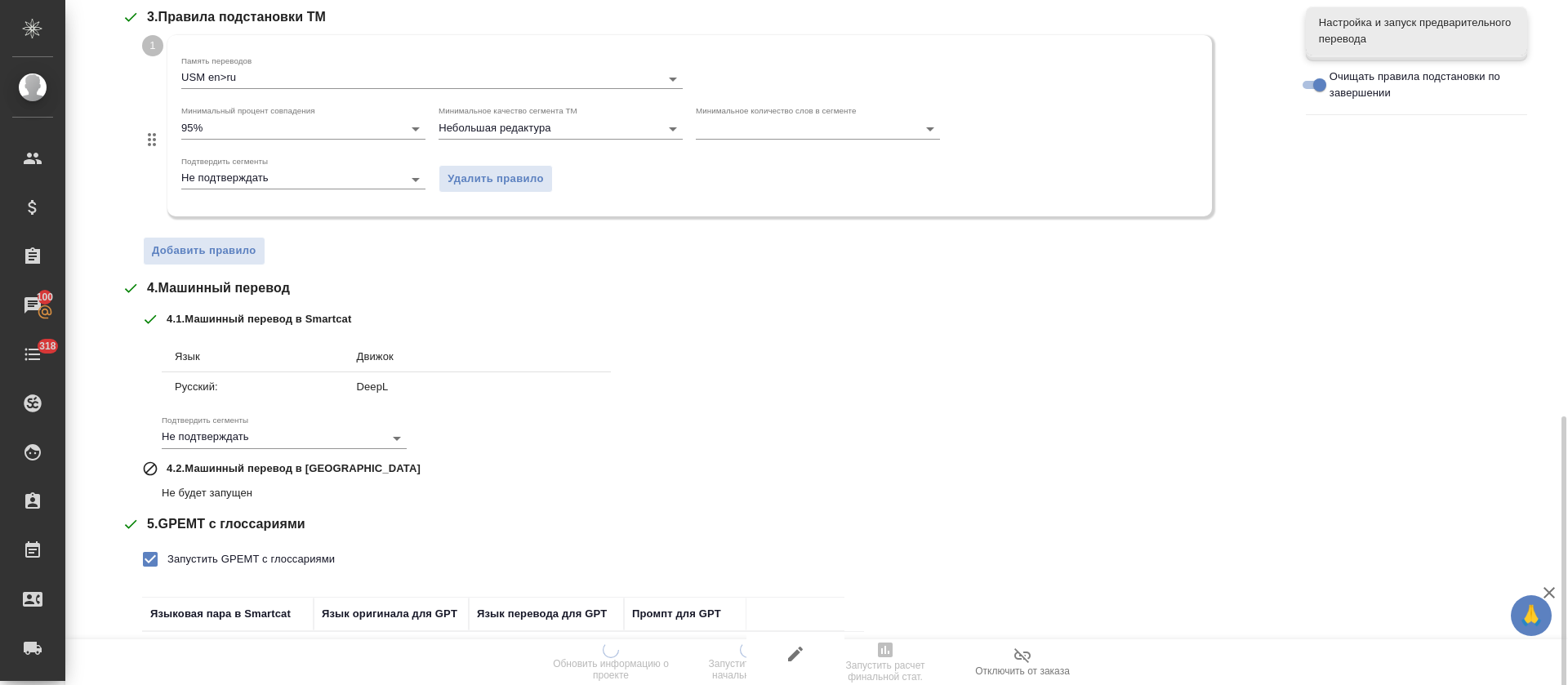
scroll to position [541, 0]
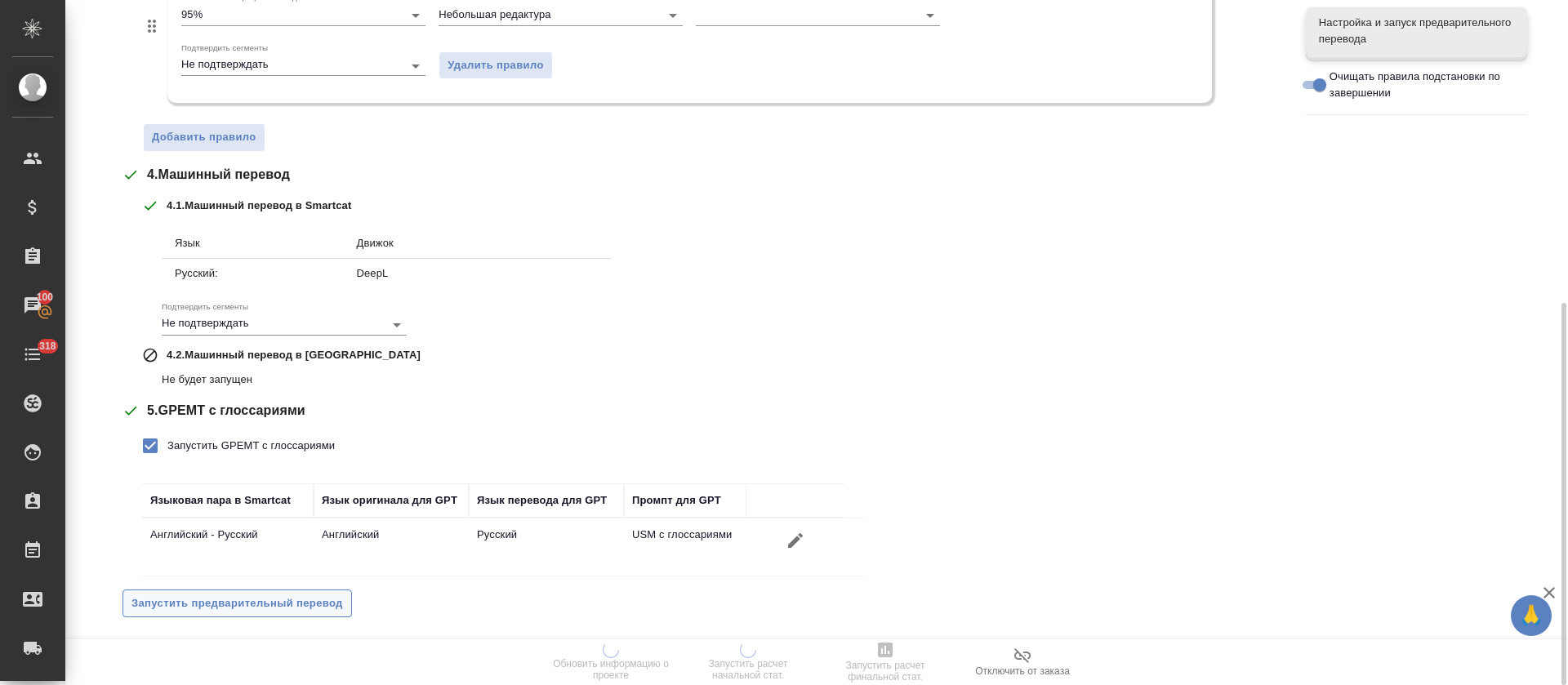
click at [231, 607] on span "Запустить предварительный перевод" at bounding box center [237, 604] width 211 height 19
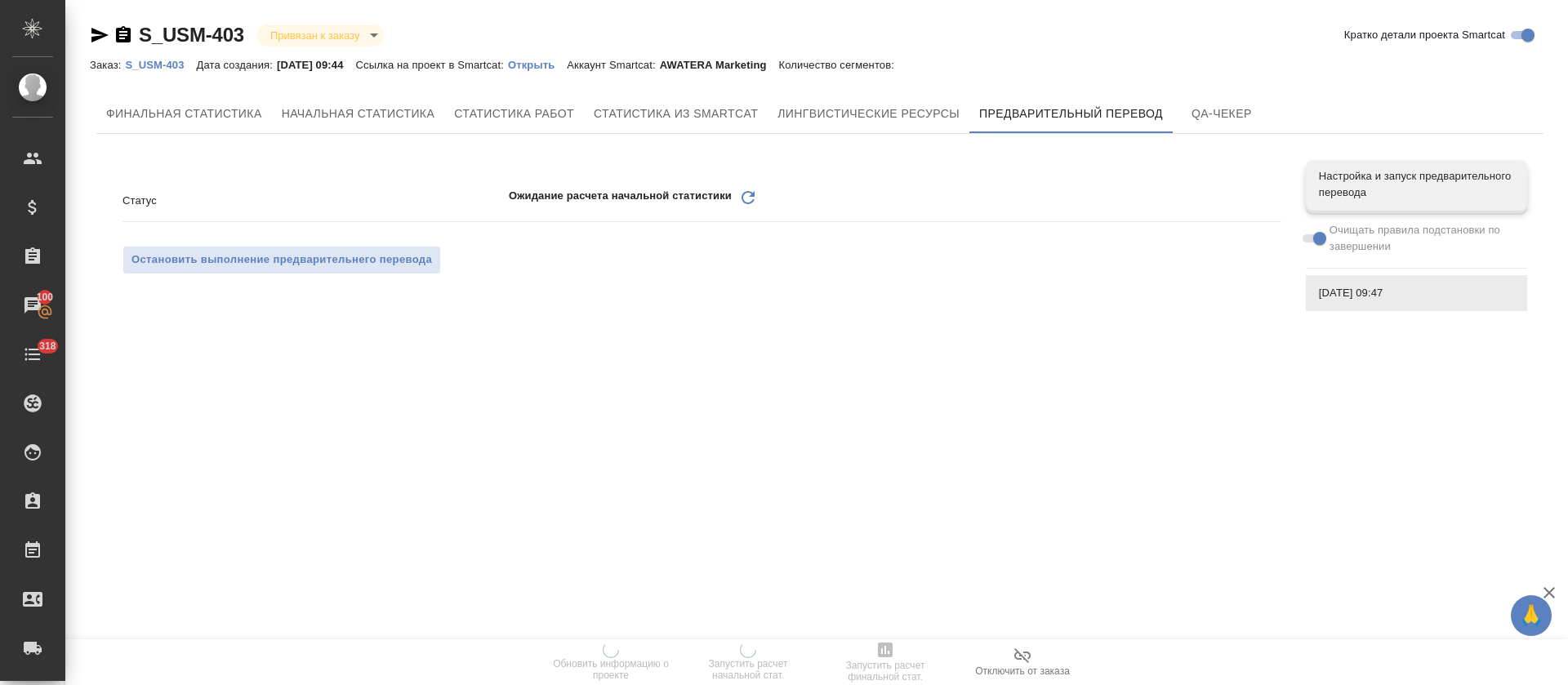
scroll to position [0, 0]
click at [553, 67] on p "Открыть" at bounding box center [537, 65] width 59 height 12
click at [743, 196] on icon at bounding box center [747, 197] width 13 height 13
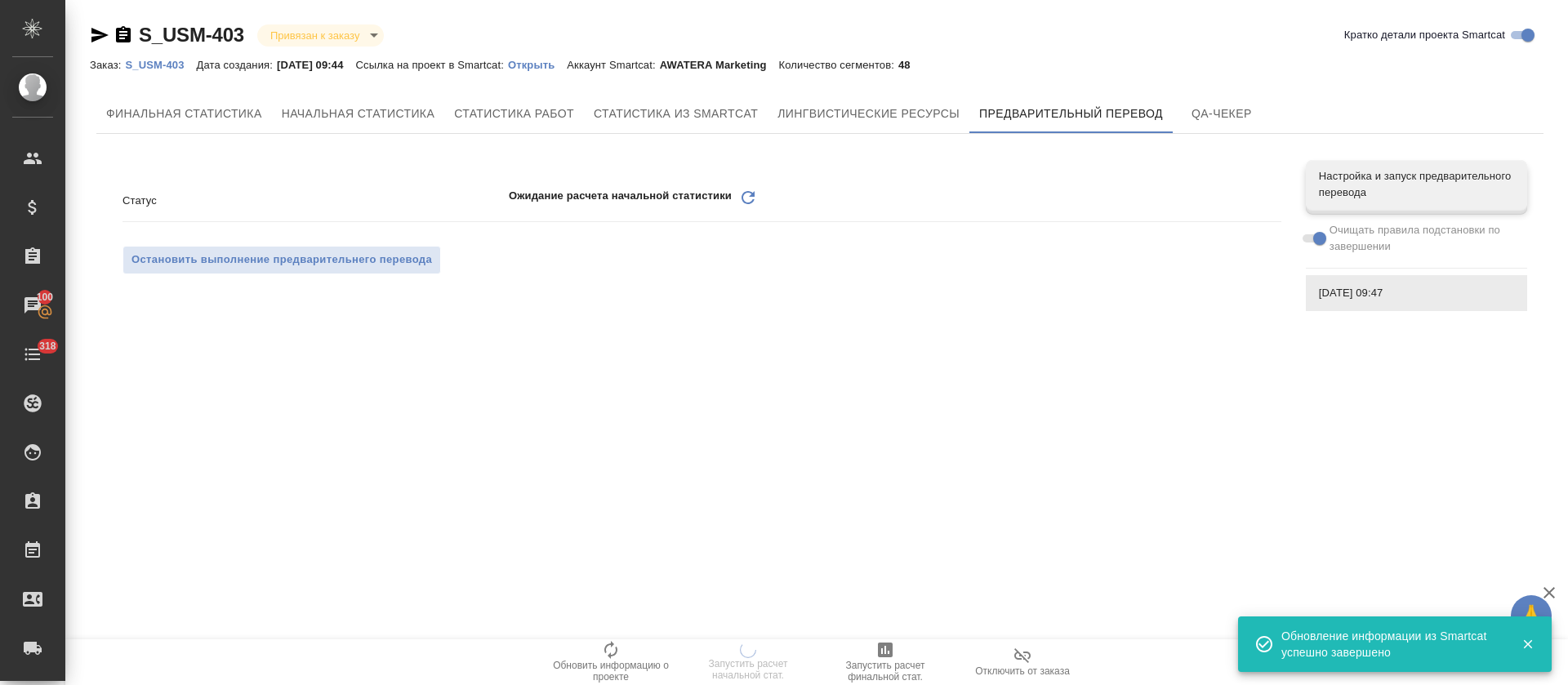
click at [746, 198] on icon "Обновить" at bounding box center [748, 197] width 20 height 20
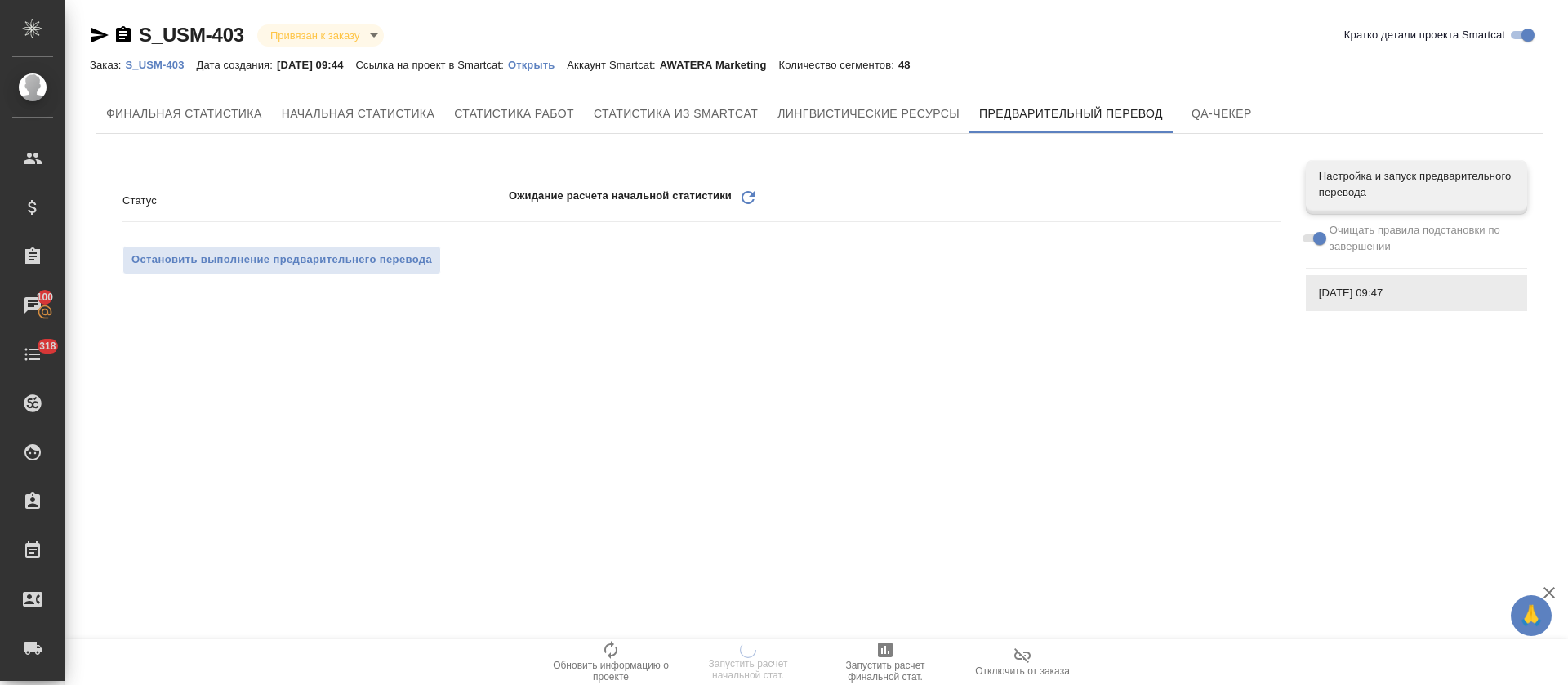
click at [750, 193] on icon "Обновить" at bounding box center [748, 197] width 20 height 20
click at [747, 193] on icon "Обновить" at bounding box center [748, 197] width 20 height 20
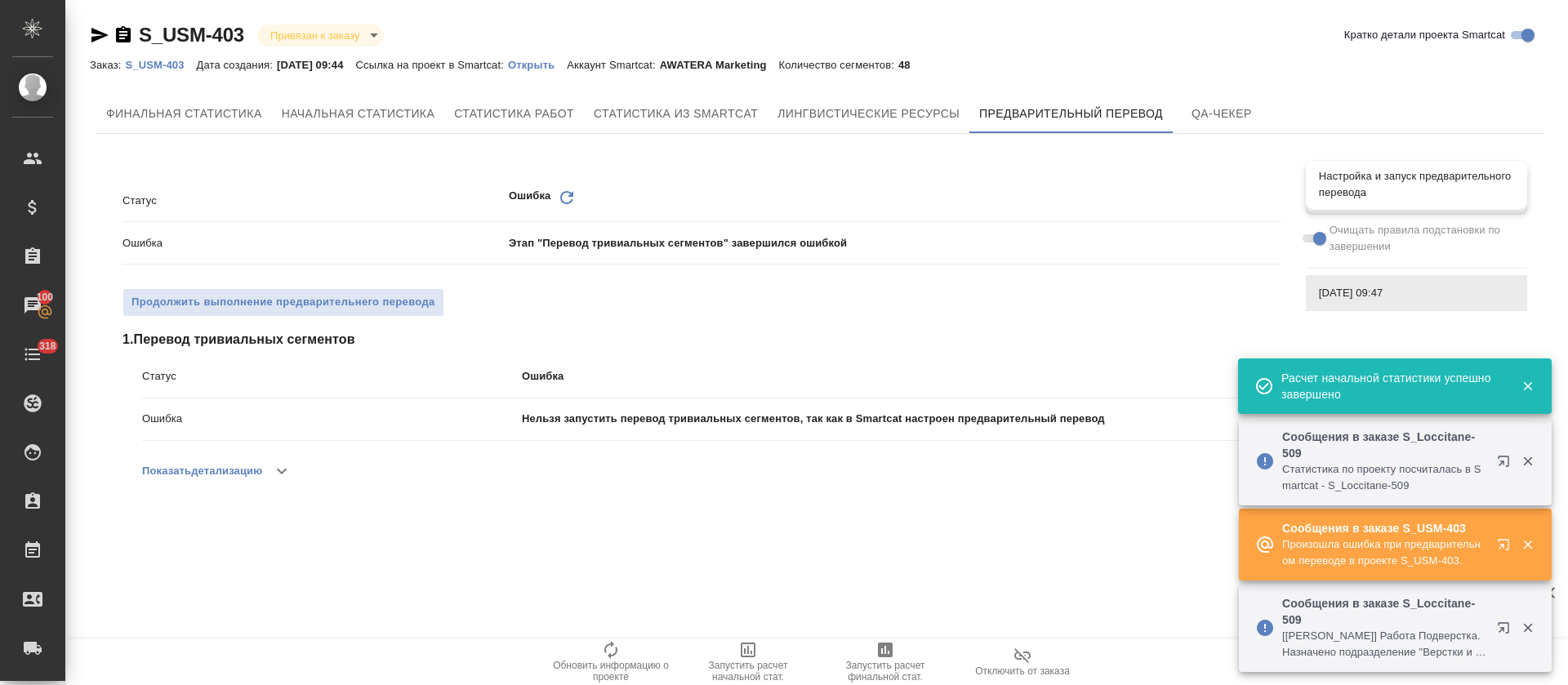
click at [1388, 180] on span "Настройка и запуск предварительного перевода" at bounding box center [1416, 184] width 195 height 33
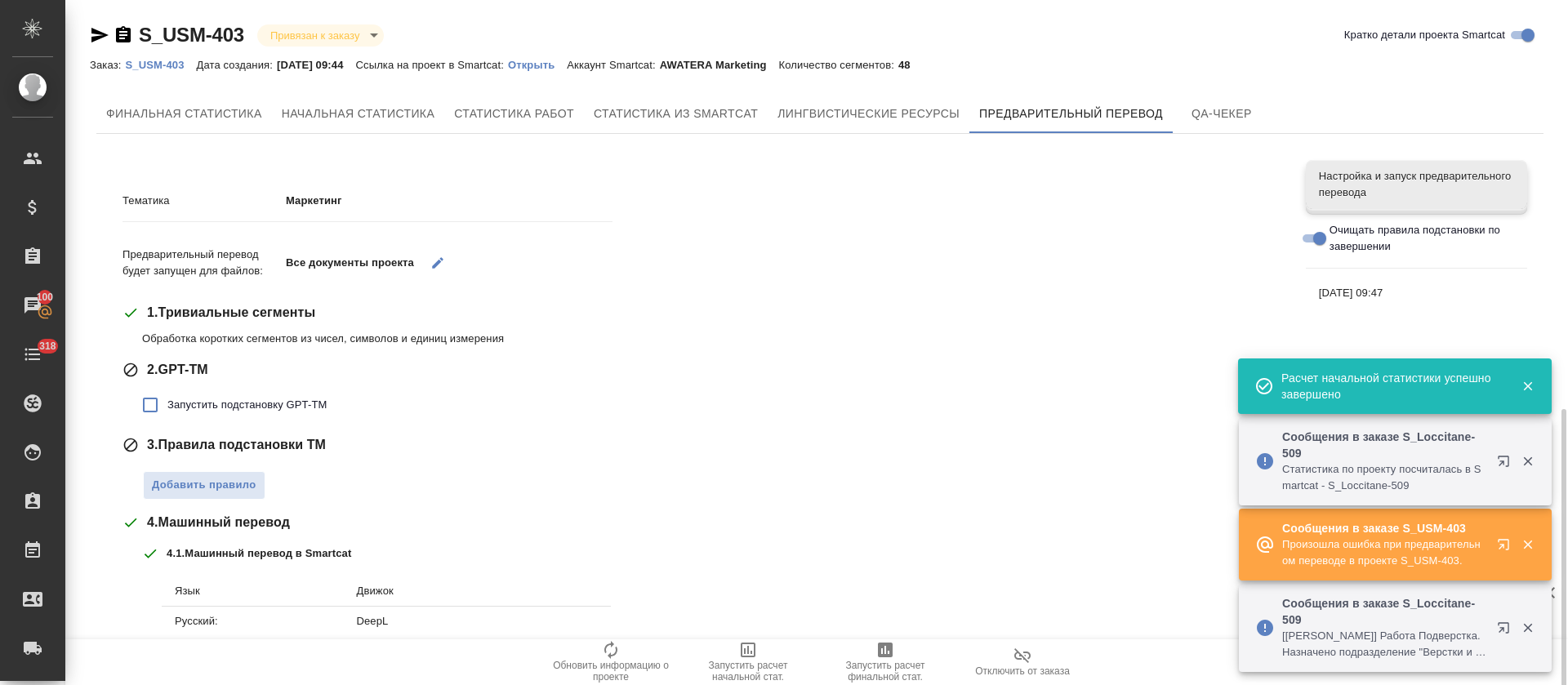
scroll to position [234, 0]
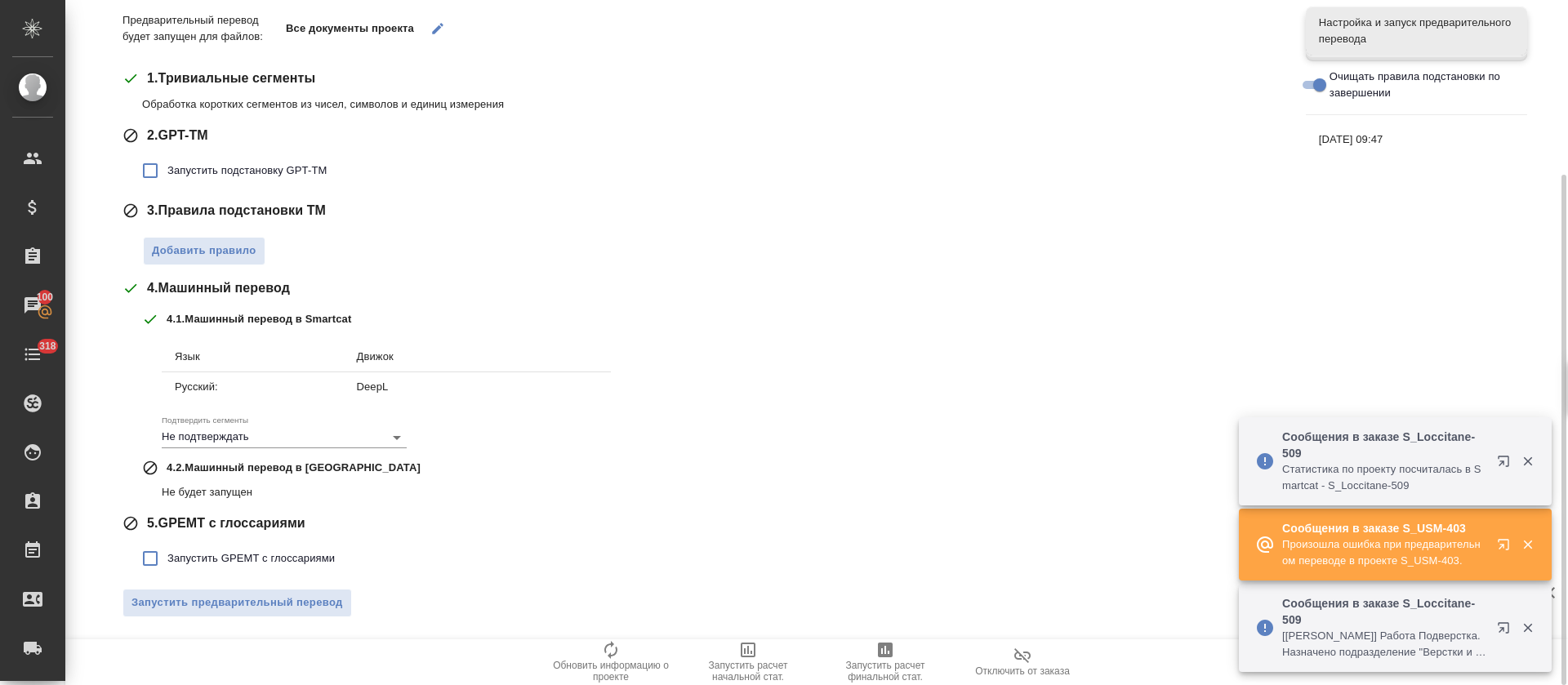
click at [253, 548] on label "Запустить GPEMT с глоссариями" at bounding box center [234, 558] width 202 height 34
click at [167, 548] on input "Запустить GPEMT с глоссариями" at bounding box center [150, 558] width 34 height 34
checkbox input "true"
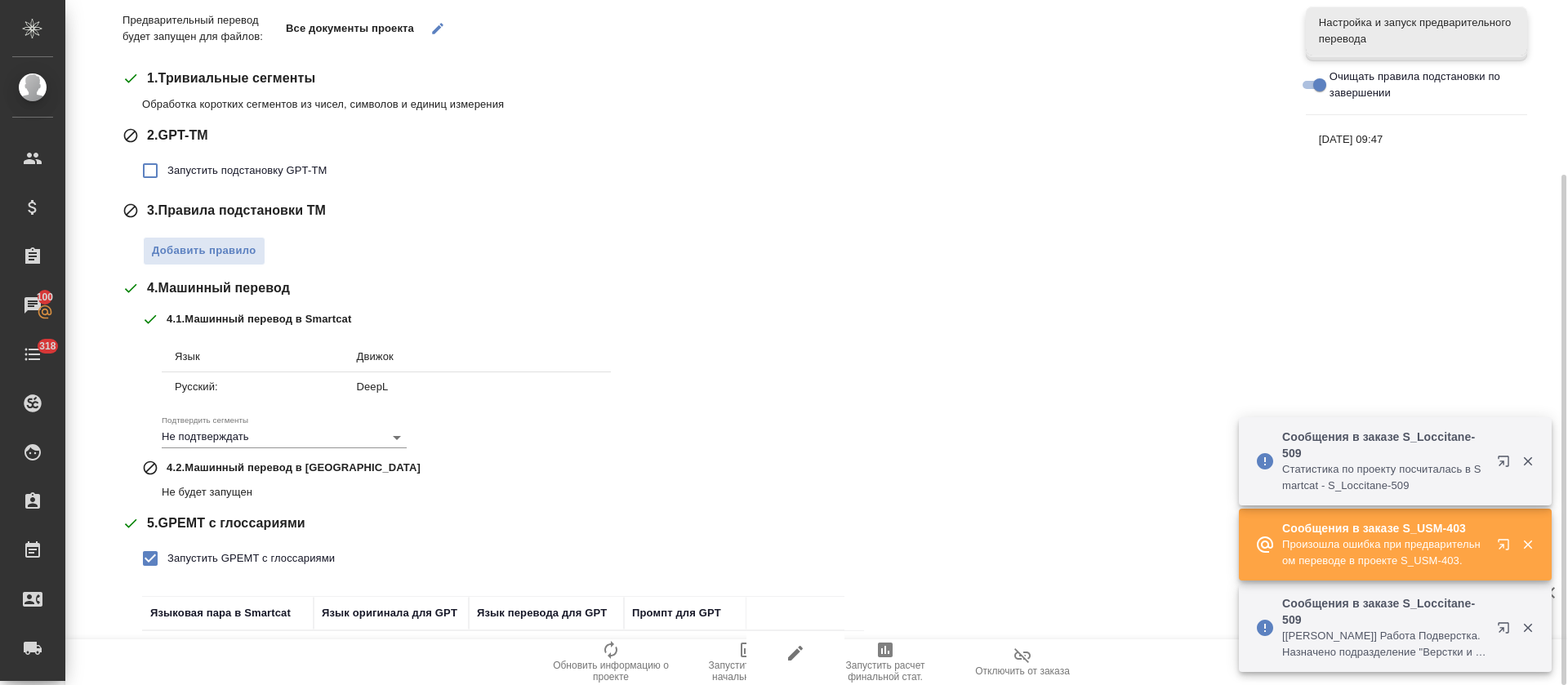
scroll to position [348, 0]
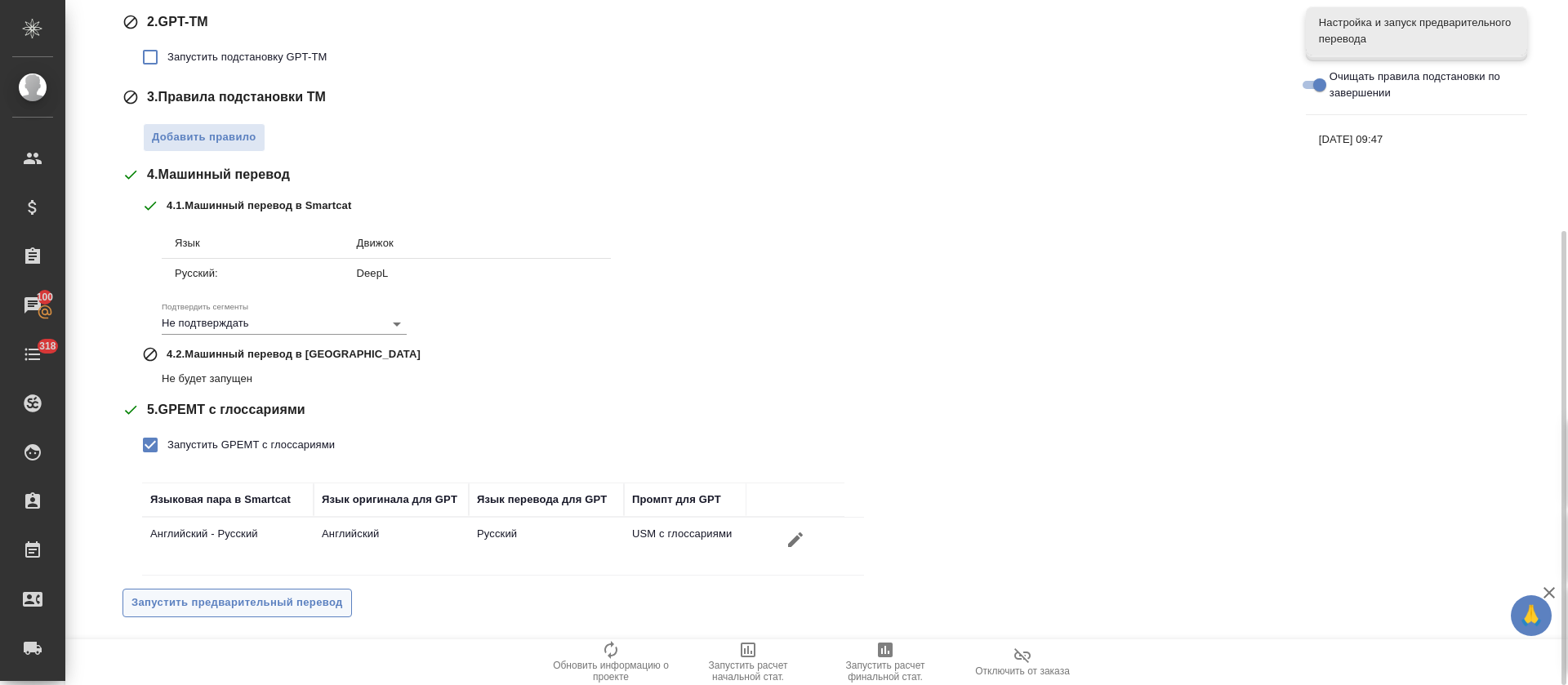
click at [246, 603] on span "Запустить предварительный перевод" at bounding box center [237, 603] width 211 height 19
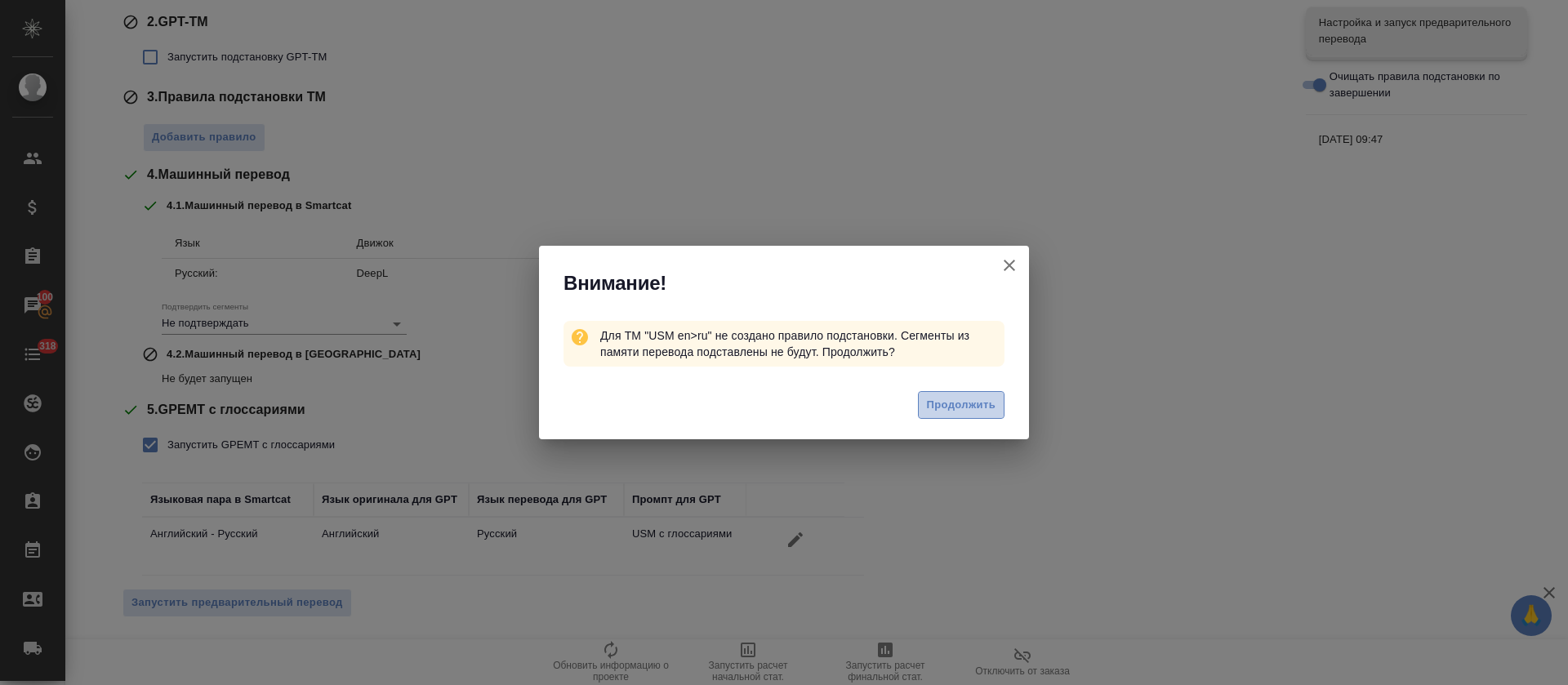
click at [959, 397] on span "Продолжить" at bounding box center [961, 406] width 69 height 19
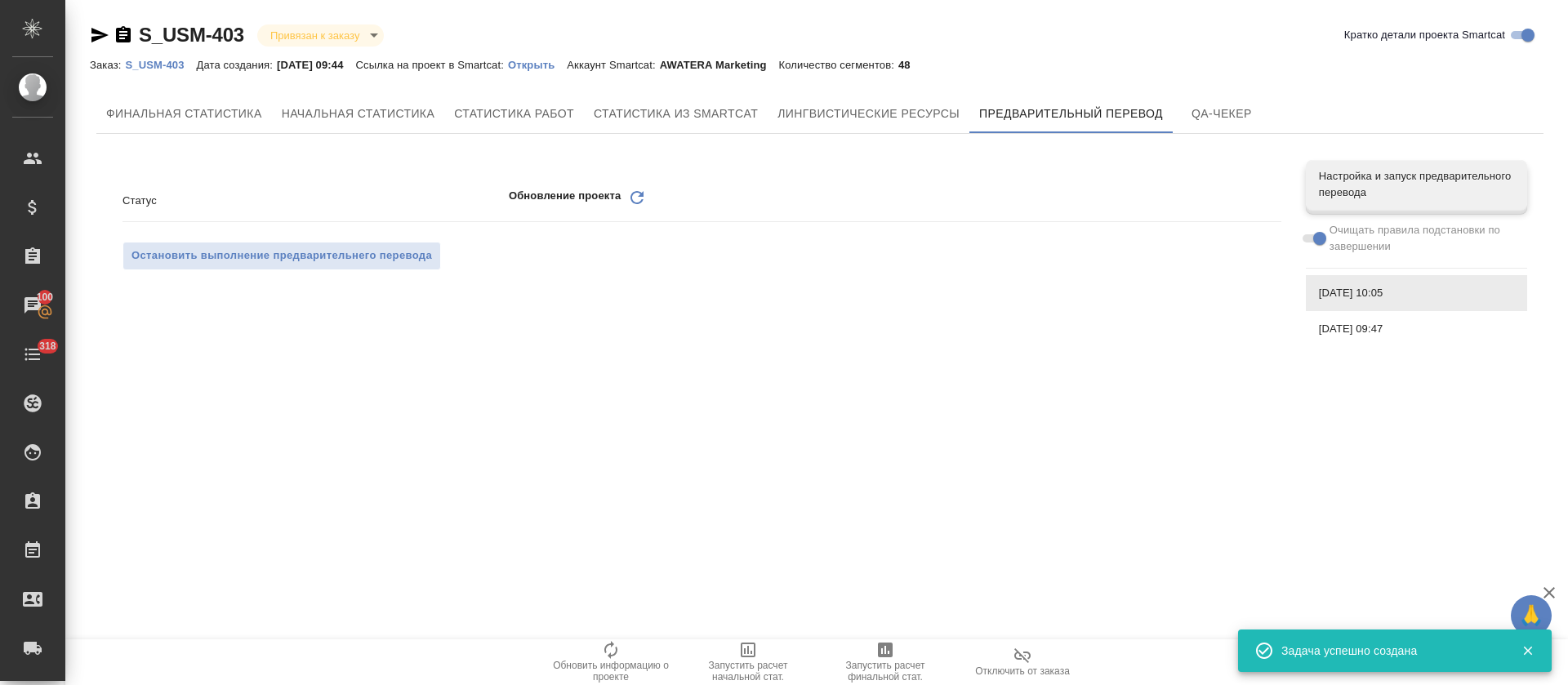
scroll to position [0, 0]
click at [639, 201] on icon "Обновить" at bounding box center [637, 197] width 20 height 20
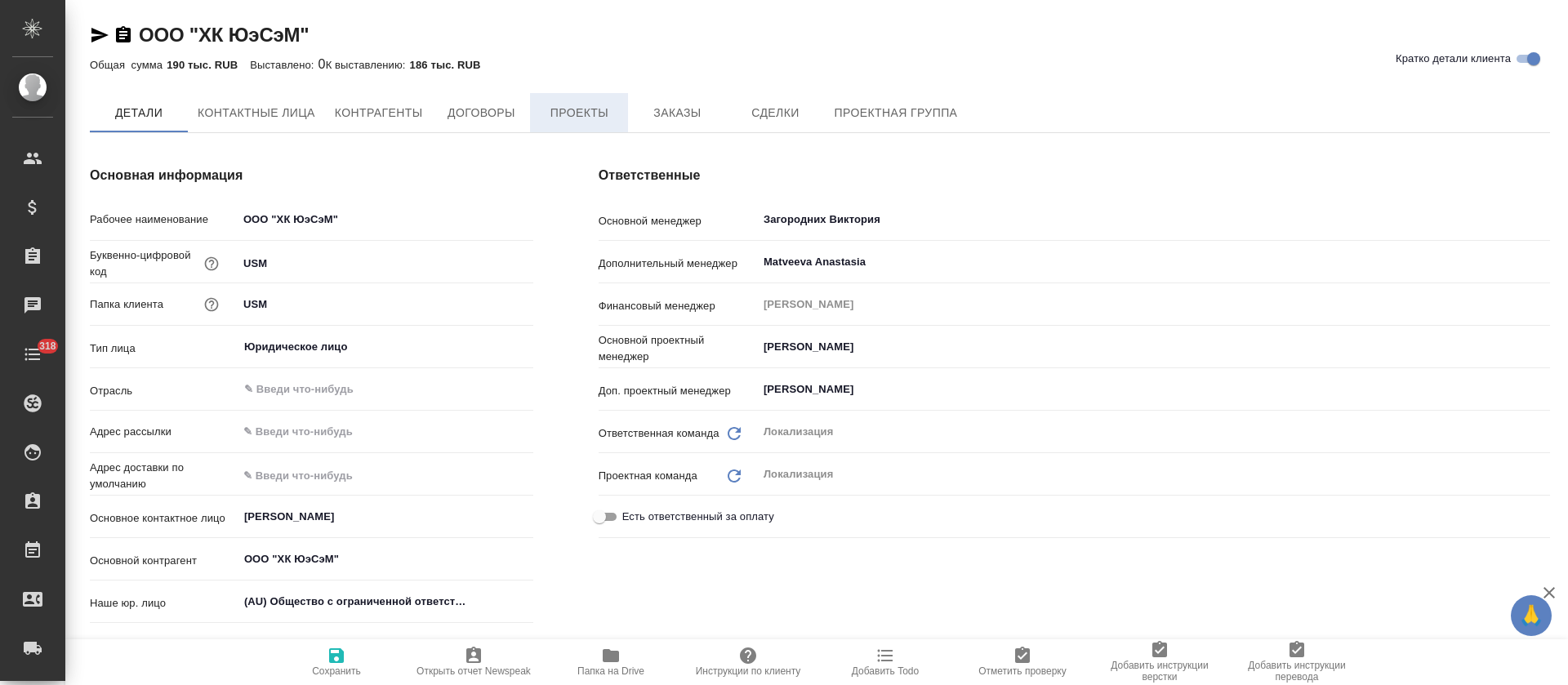
type textarea "x"
click at [684, 130] on button "Заказы" at bounding box center [678, 113] width 98 height 40
type textarea "x"
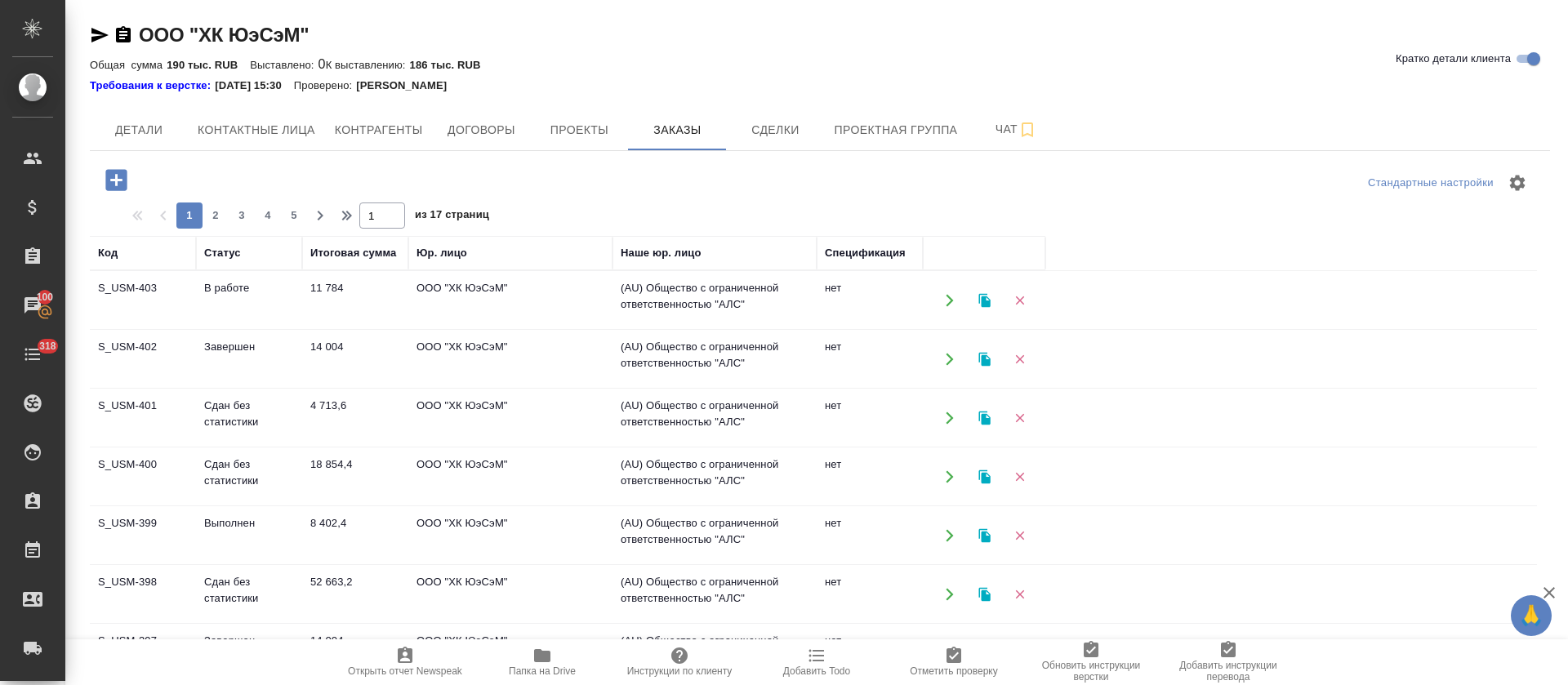
click at [322, 348] on td "14 004" at bounding box center [355, 359] width 106 height 57
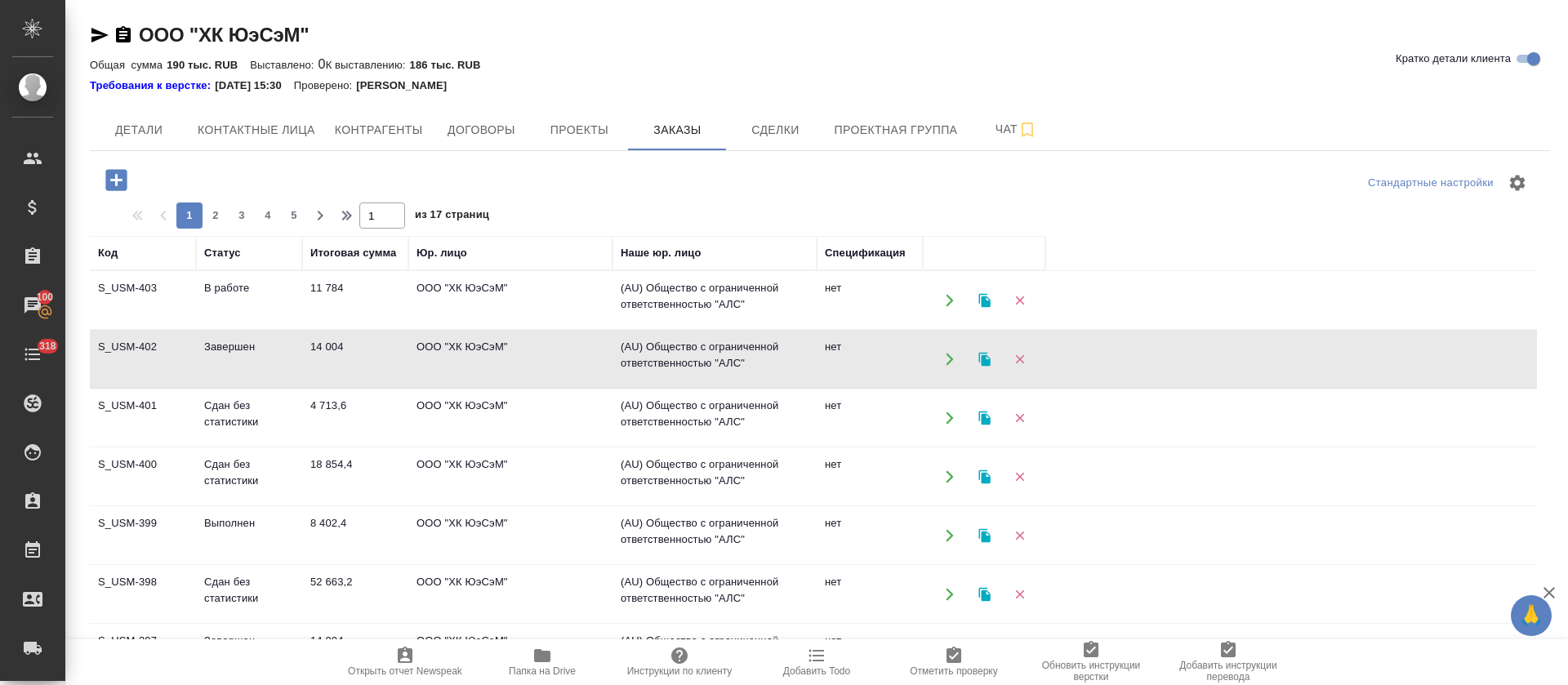
click at [322, 348] on td "14 004" at bounding box center [355, 359] width 106 height 57
click at [334, 403] on td "4 713,6" at bounding box center [355, 418] width 106 height 57
click at [334, 404] on td "4 713,6" at bounding box center [355, 418] width 106 height 57
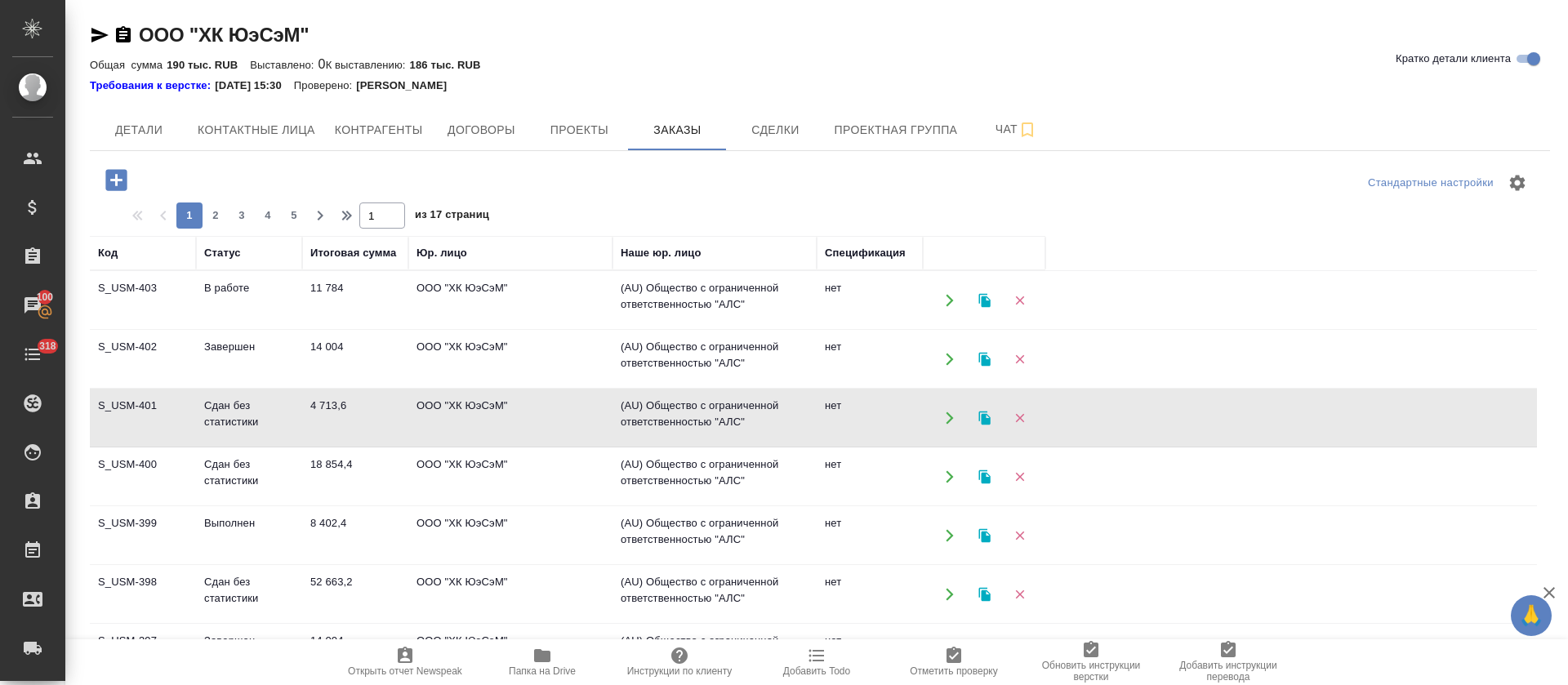
click at [327, 464] on td "18 854,4" at bounding box center [355, 476] width 106 height 57
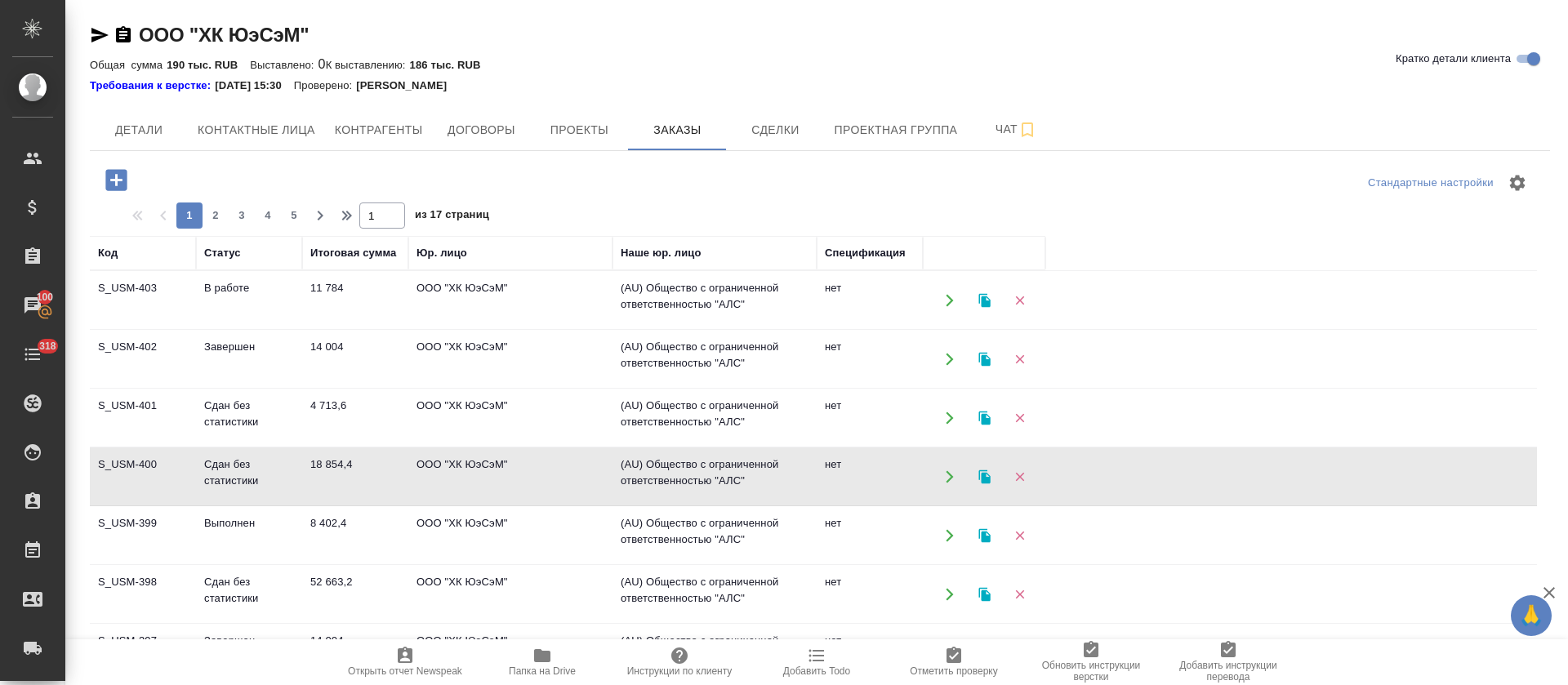
click at [327, 464] on td "18 854,4" at bounding box center [355, 476] width 106 height 57
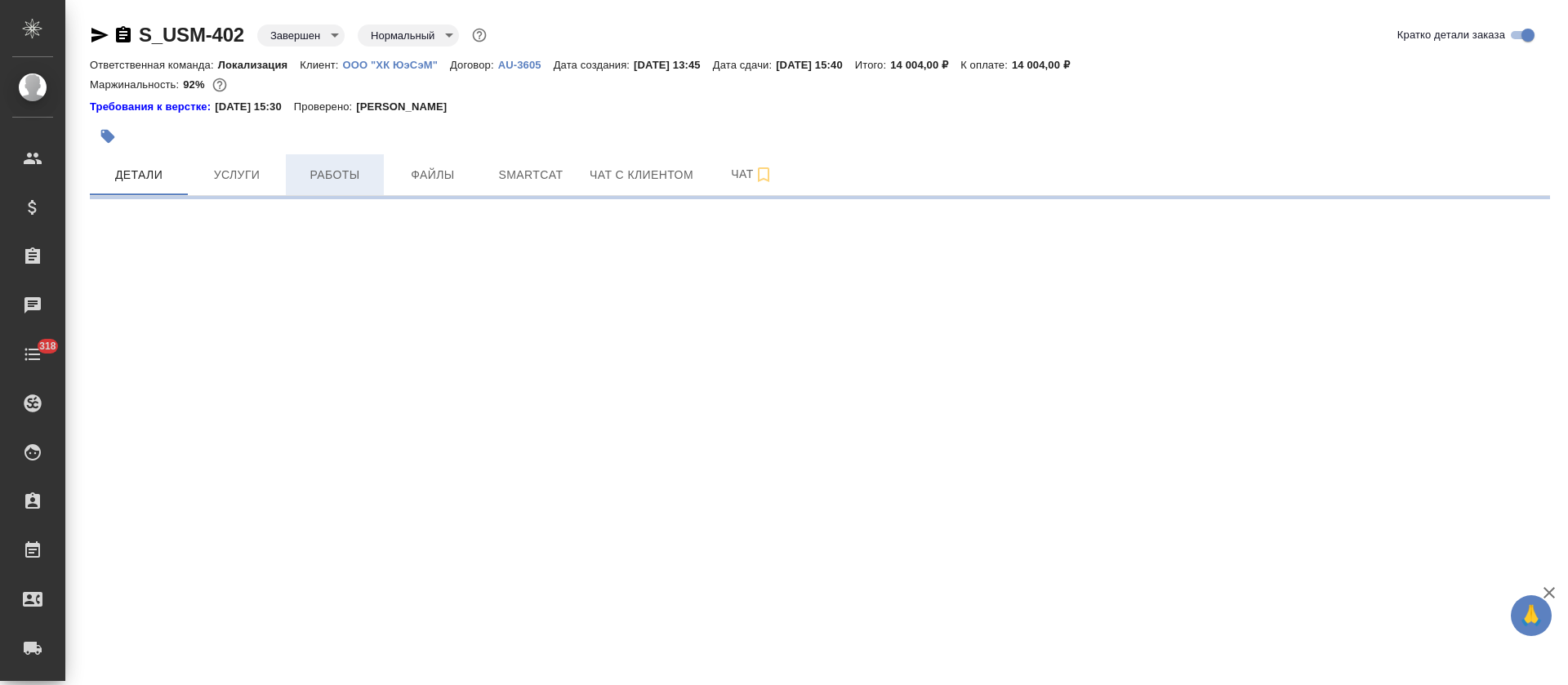
select select "RU"
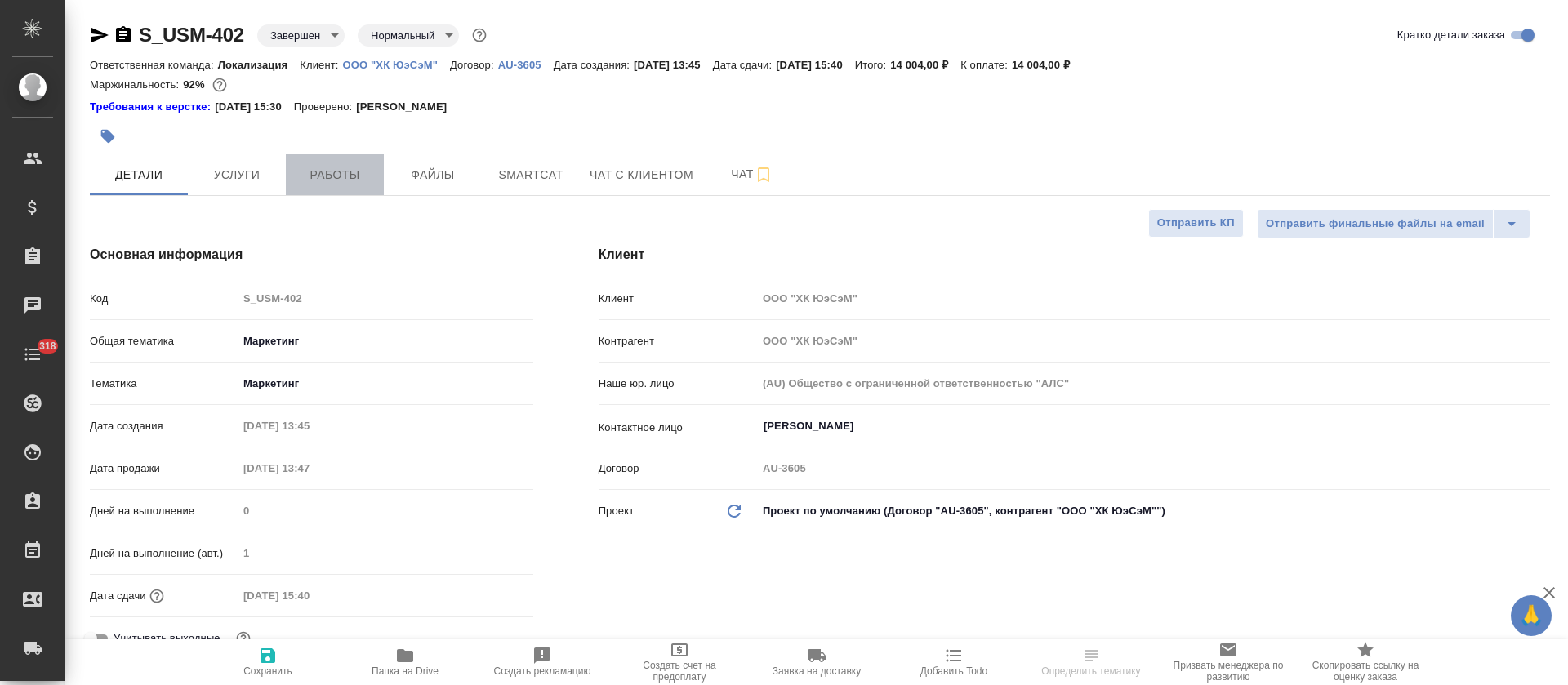
click at [381, 165] on button "Работы" at bounding box center [335, 174] width 98 height 40
type textarea "x"
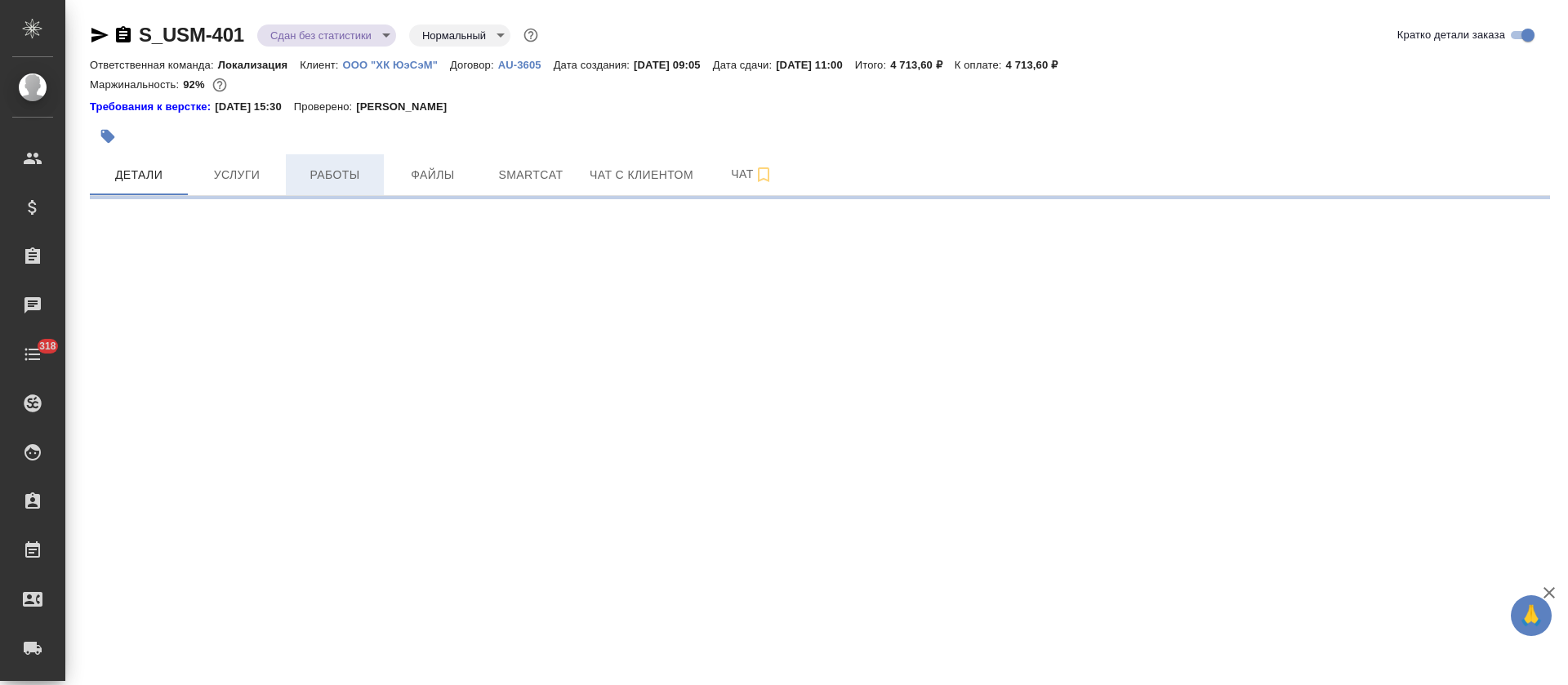
select select "RU"
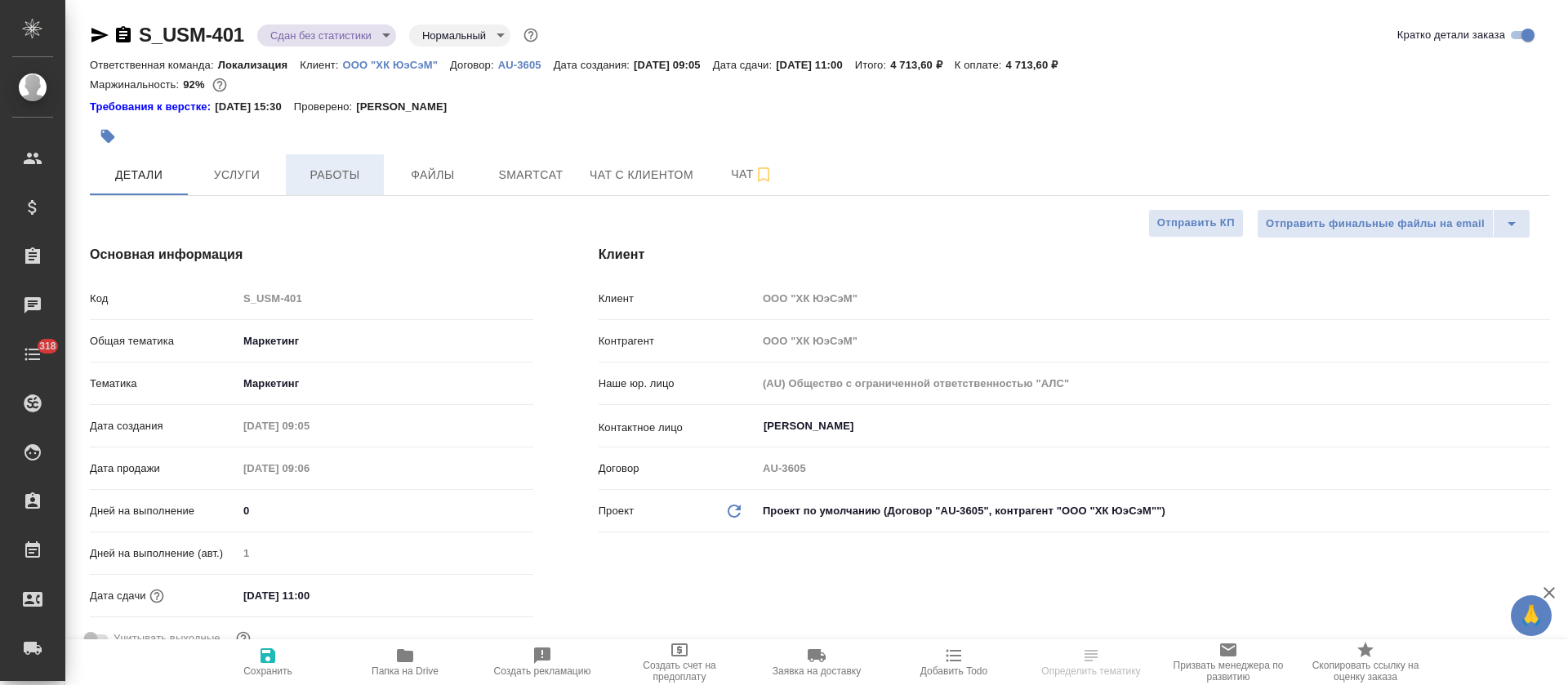
type textarea "x"
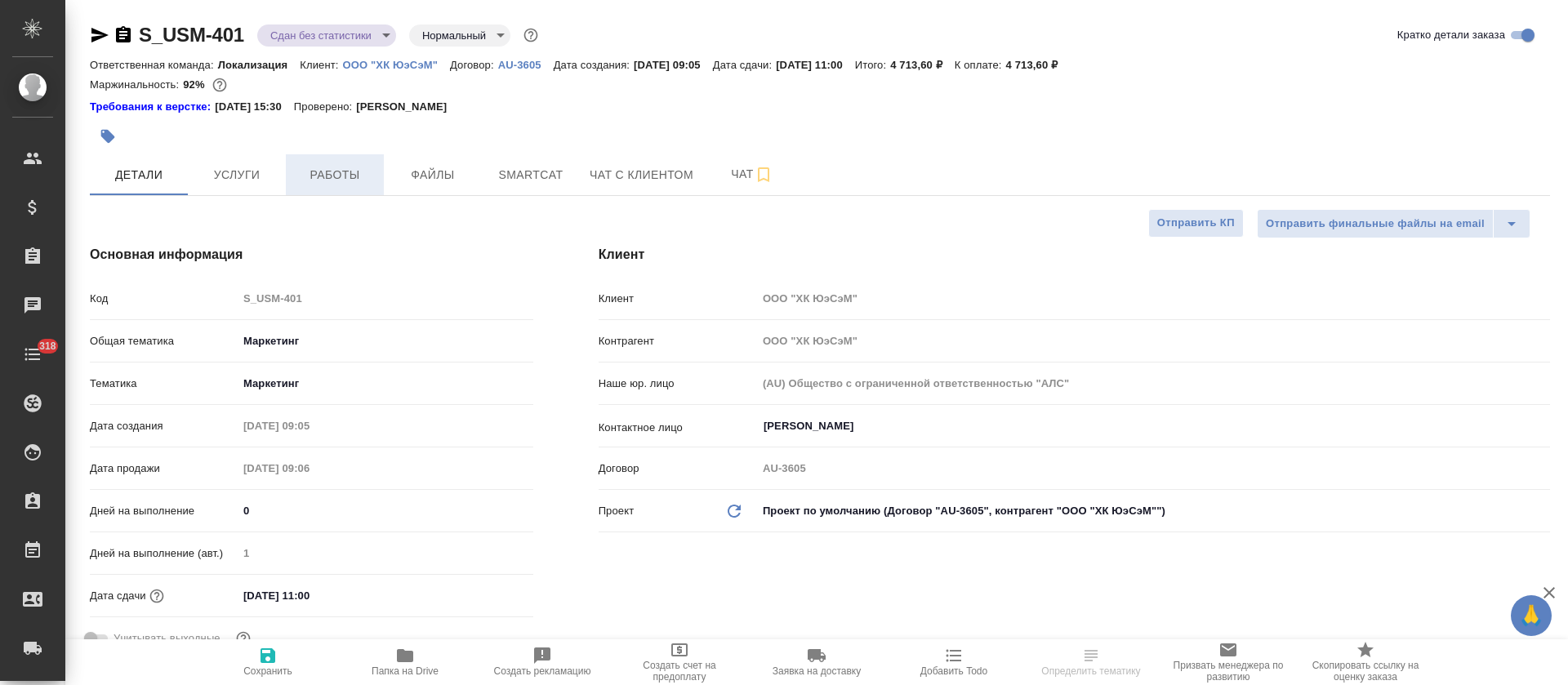
type textarea "x"
click at [350, 172] on span "Работы" at bounding box center [334, 175] width 78 height 21
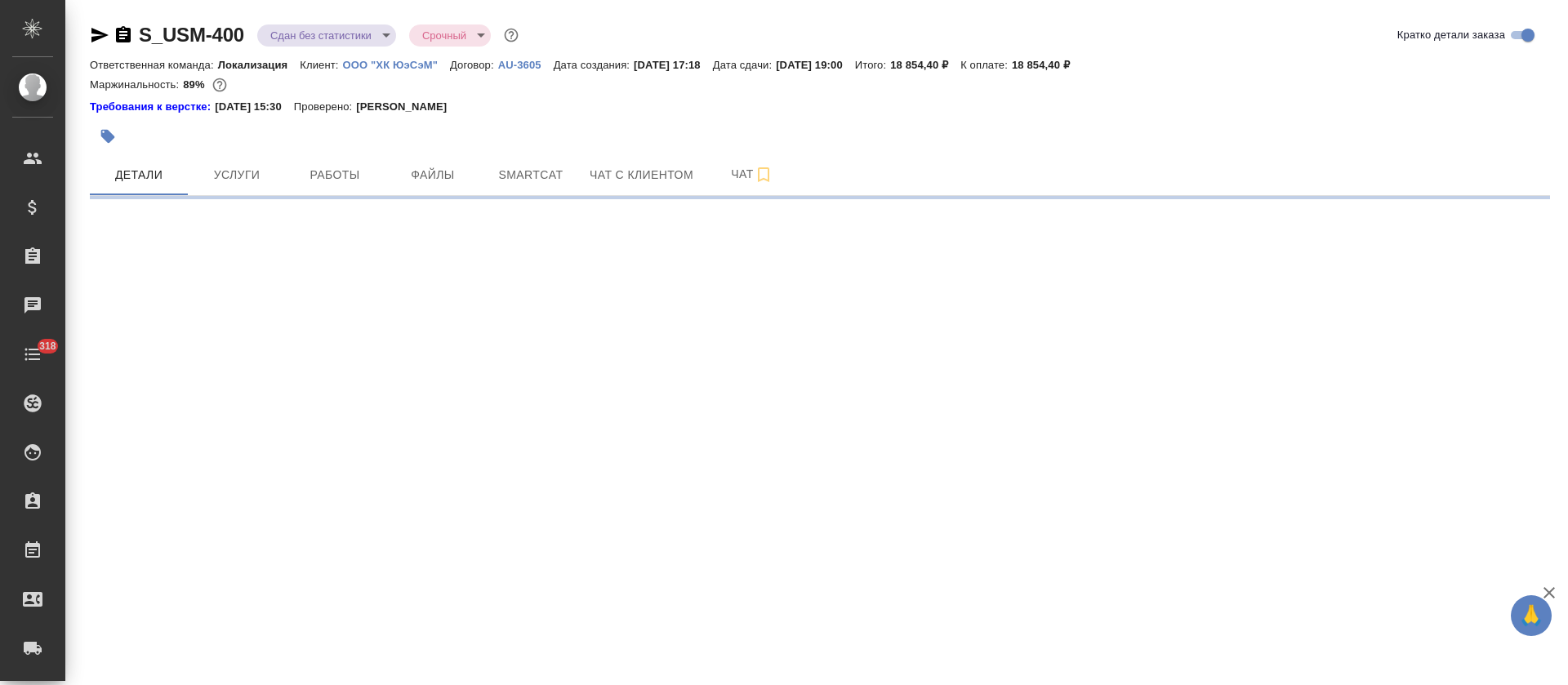
select select "RU"
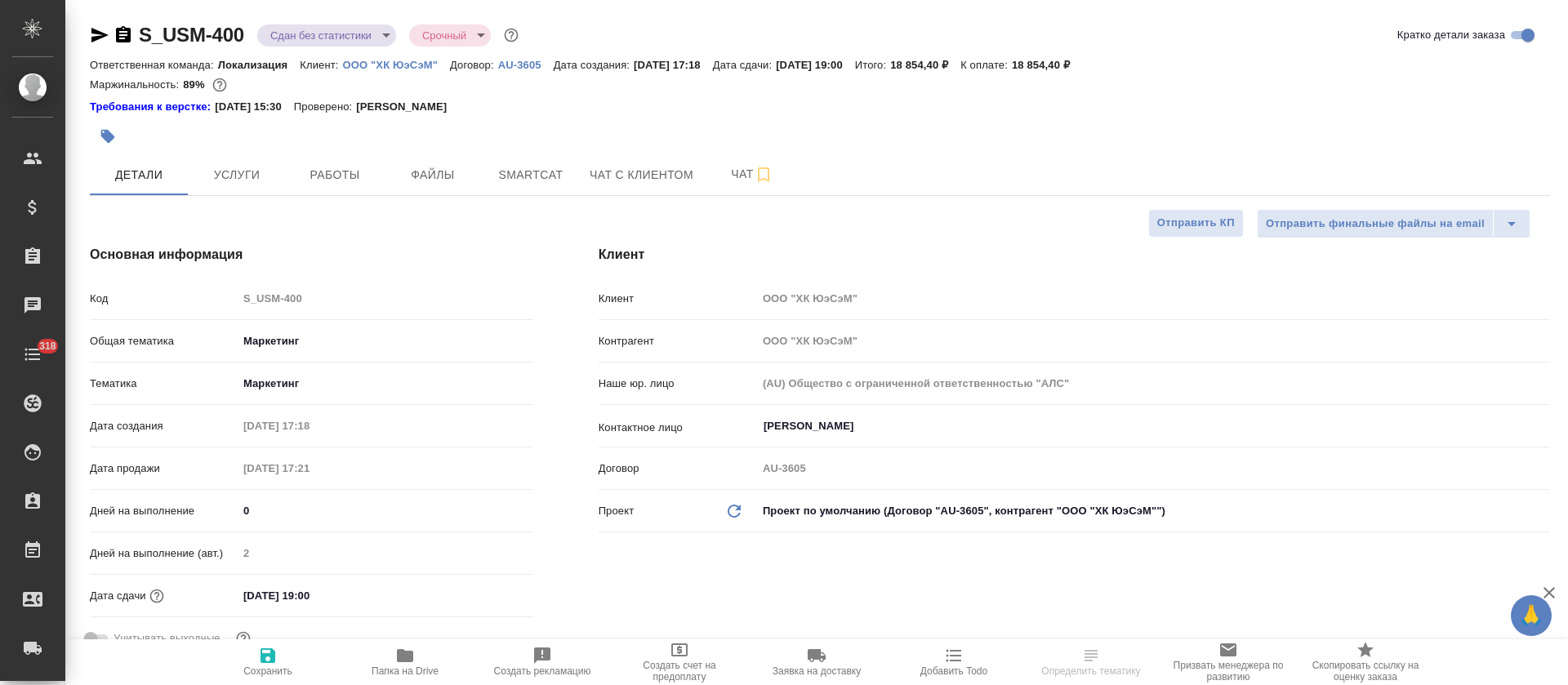
type textarea "x"
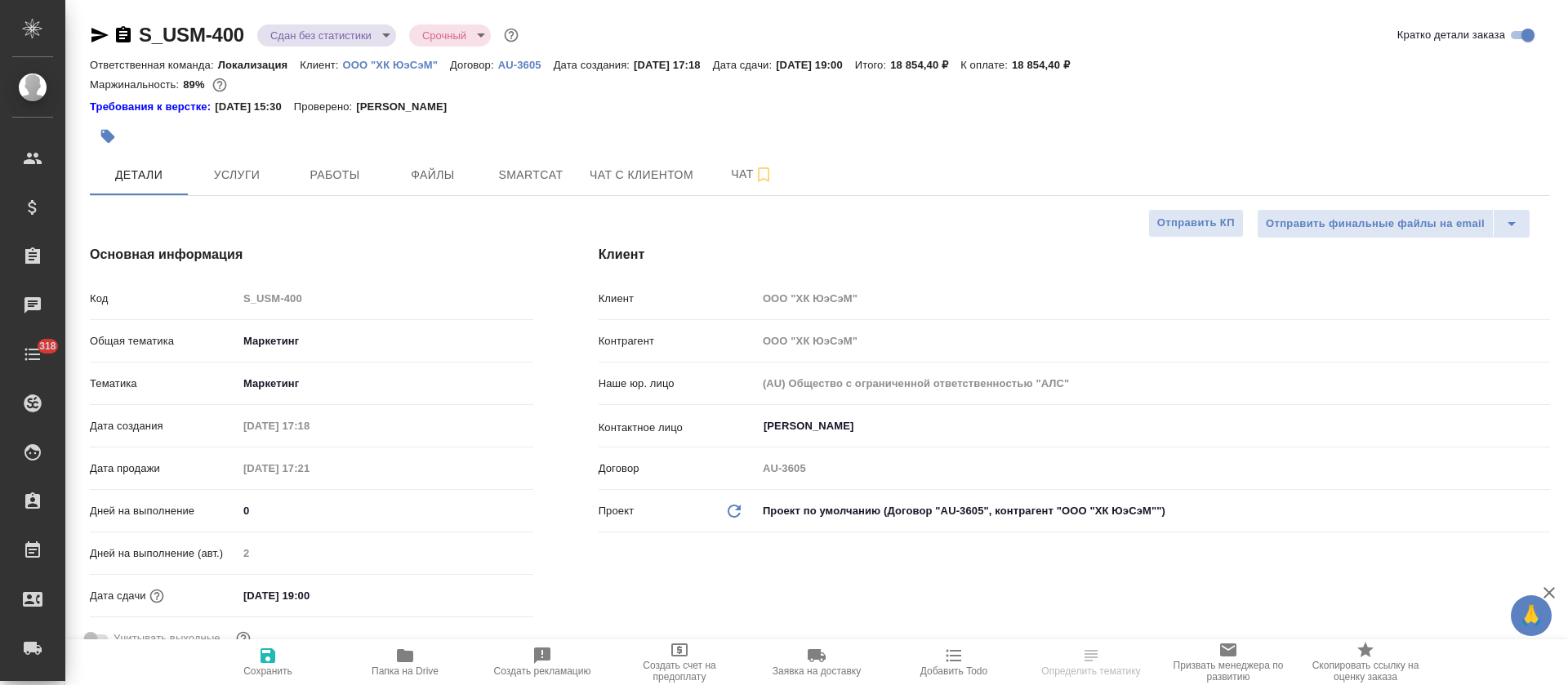
type textarea "x"
click at [355, 174] on span "Работы" at bounding box center [334, 175] width 78 height 21
